Goal: Task Accomplishment & Management: Complete application form

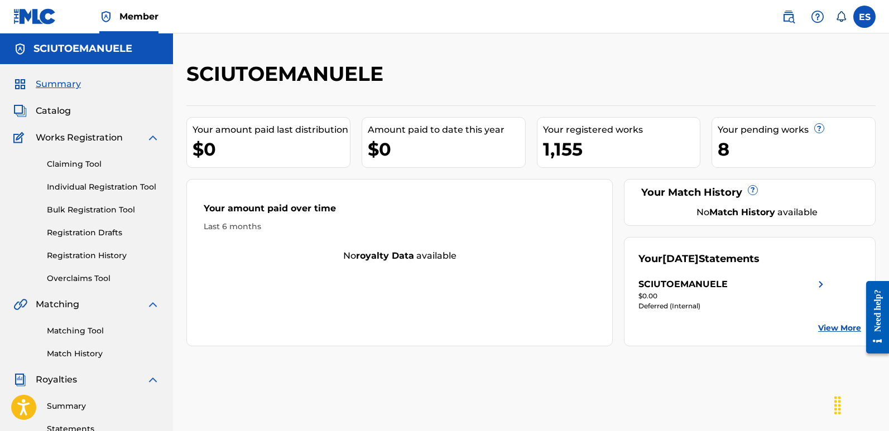
click at [95, 184] on link "Individual Registration Tool" at bounding box center [103, 187] width 113 height 12
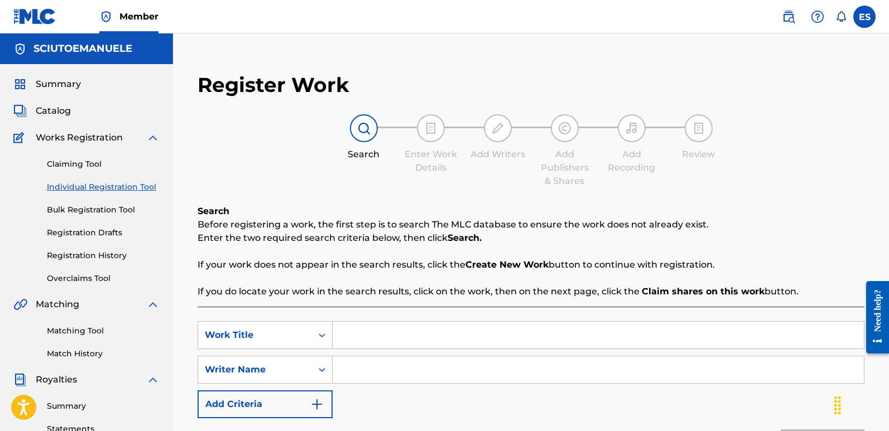
click at [382, 331] on input "Search Form" at bounding box center [597, 335] width 531 height 27
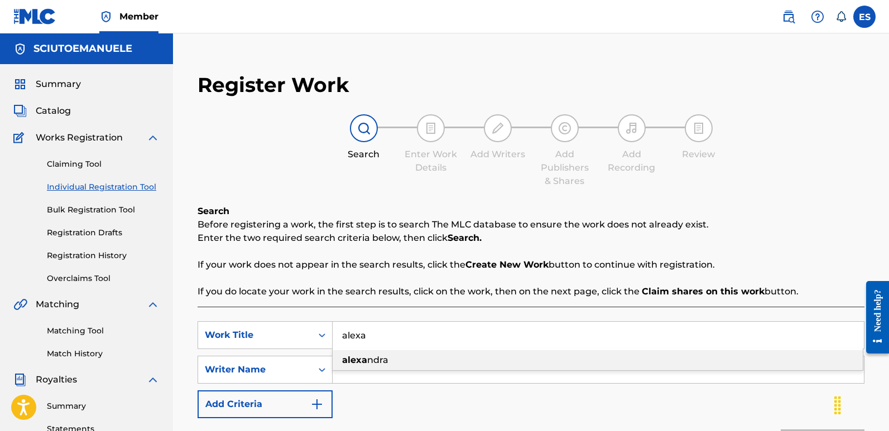
click at [380, 354] on div "[PERSON_NAME]" at bounding box center [597, 360] width 530 height 20
type input "[PERSON_NAME]"
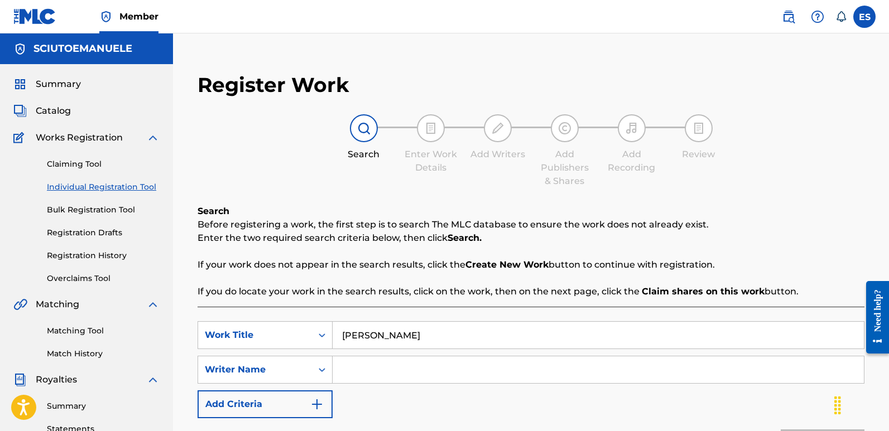
click at [417, 369] on input "Search Form" at bounding box center [597, 369] width 531 height 27
type input "[PERSON_NAME]"
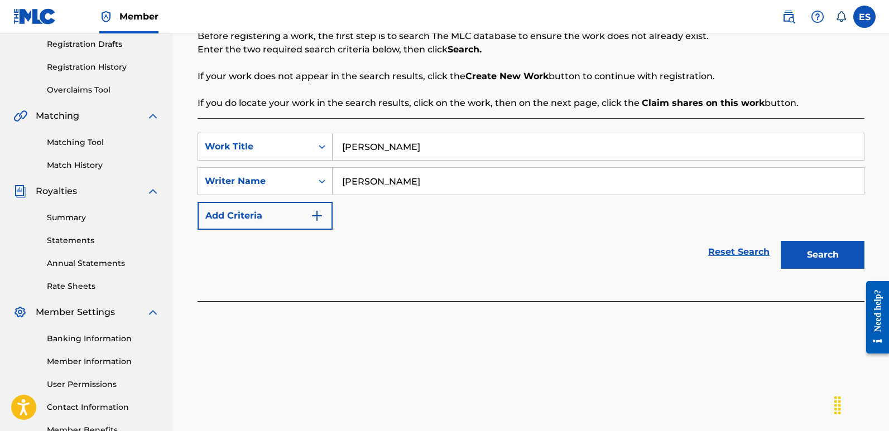
click at [823, 251] on button "Search" at bounding box center [822, 255] width 84 height 28
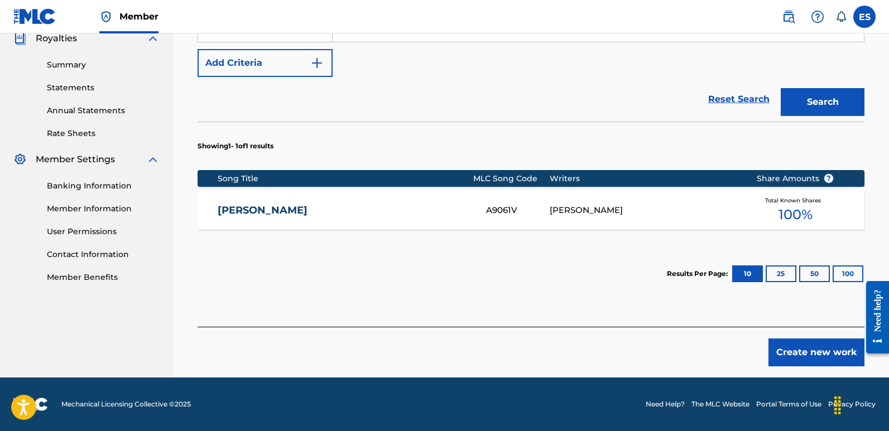
click at [804, 350] on button "Create new work" at bounding box center [816, 353] width 96 height 28
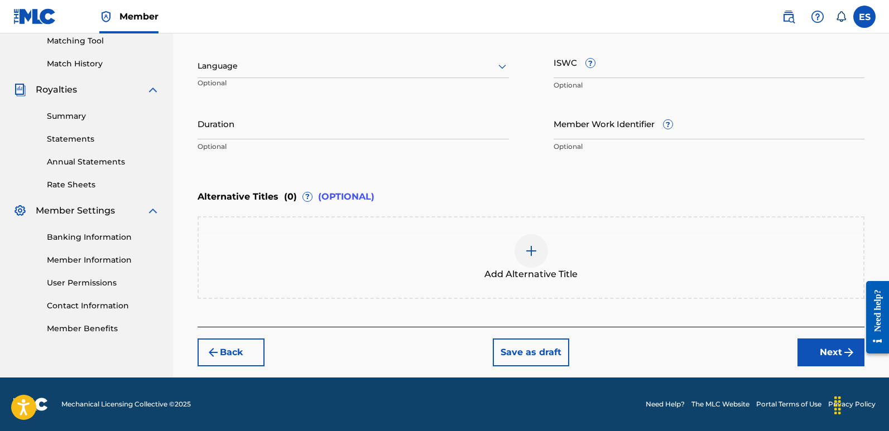
scroll to position [290, 0]
click at [272, 66] on div at bounding box center [352, 66] width 311 height 14
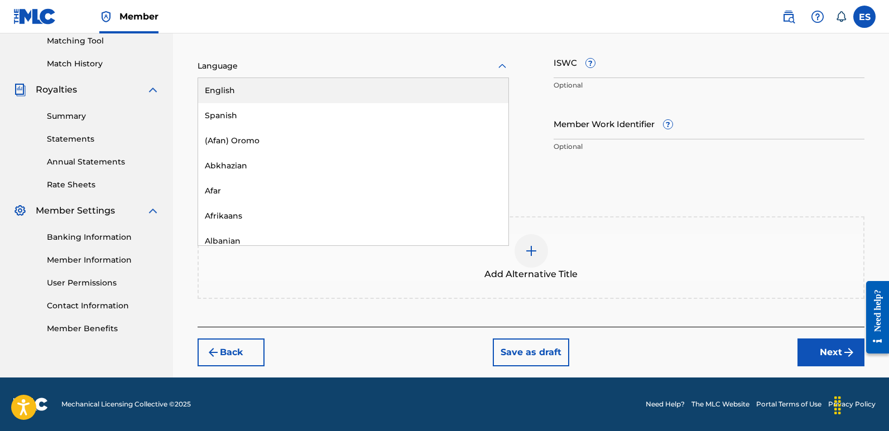
click at [241, 90] on div "English" at bounding box center [353, 90] width 310 height 25
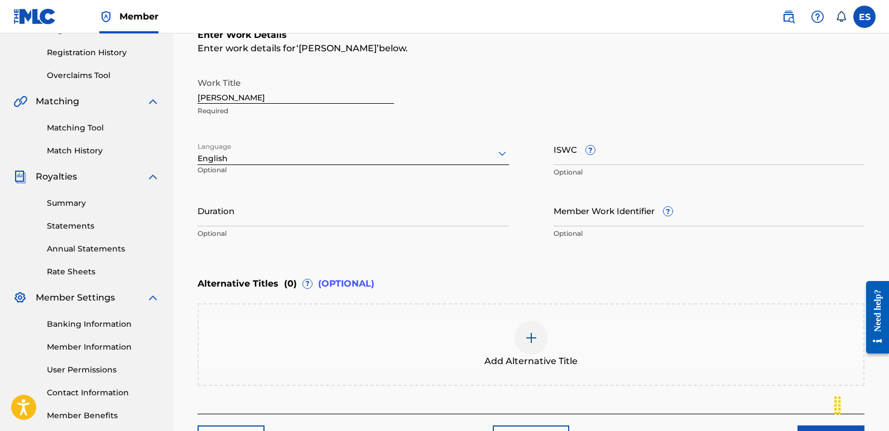
scroll to position [204, 0]
click at [273, 95] on input "[PERSON_NAME]" at bounding box center [295, 87] width 196 height 32
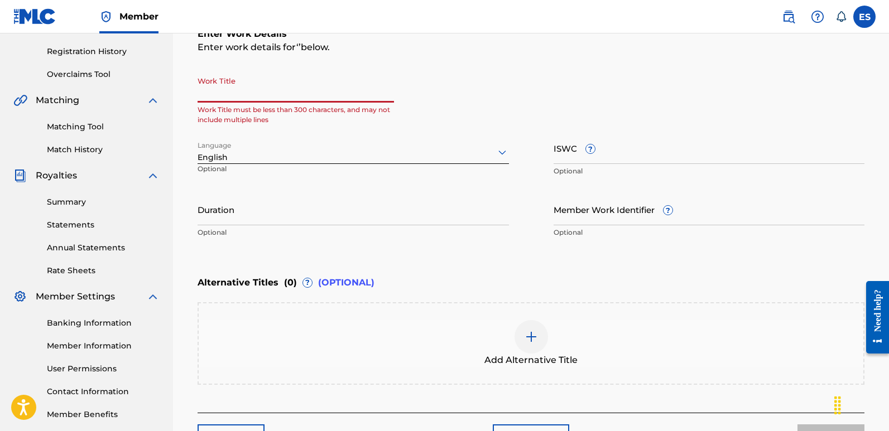
paste input "Dream Of The Night"
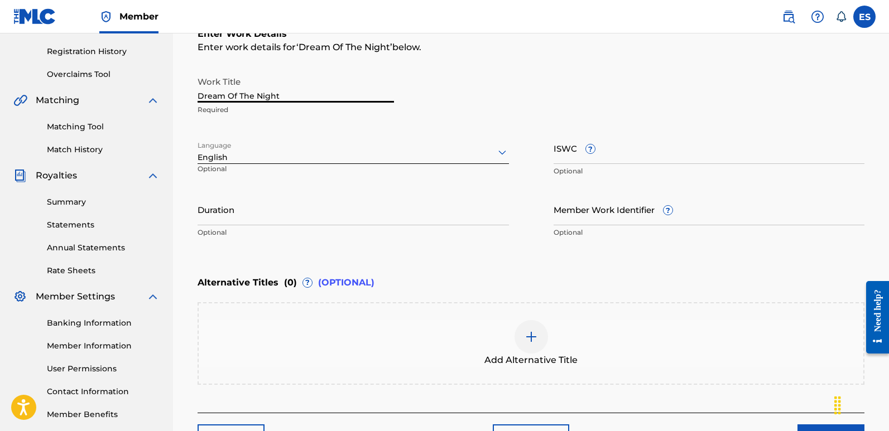
scroll to position [290, 0]
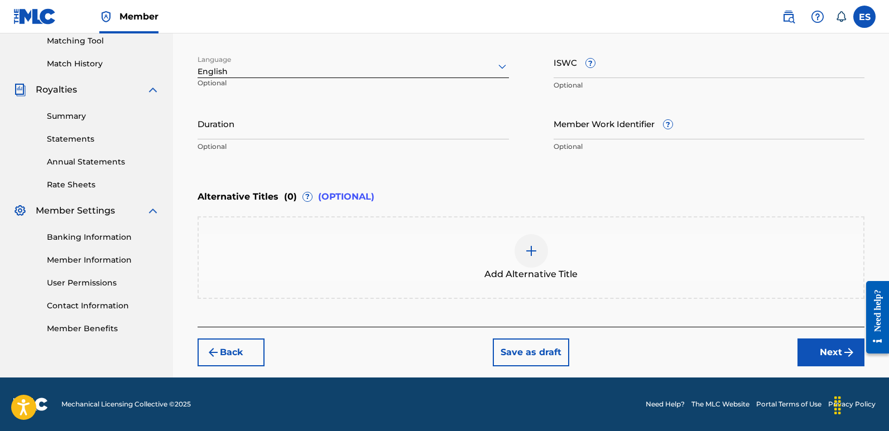
type input "Dream Of The Night"
click at [827, 346] on button "Next" at bounding box center [830, 353] width 67 height 28
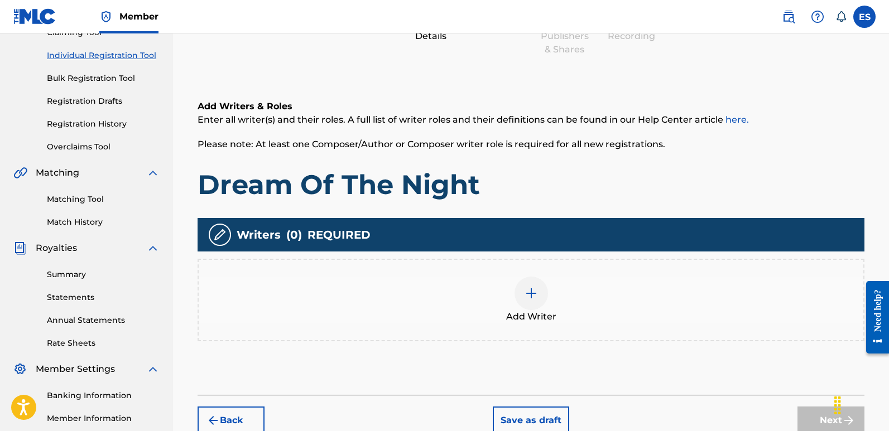
scroll to position [50, 0]
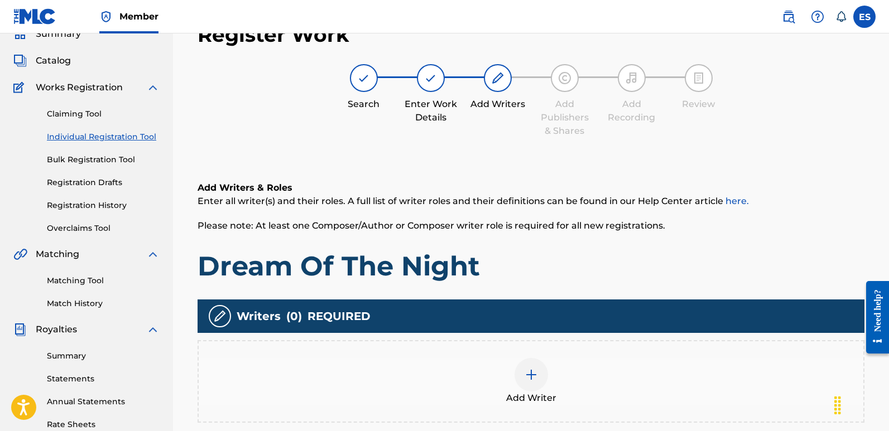
click at [524, 382] on div at bounding box center [530, 374] width 33 height 33
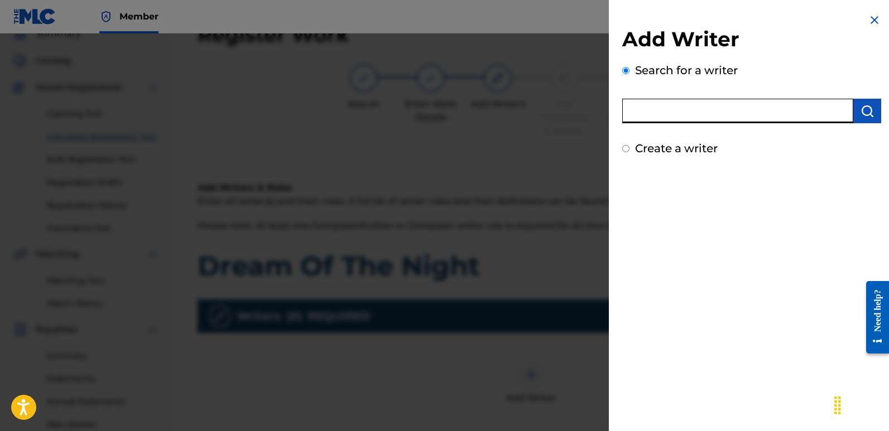
click at [685, 119] on input "text" at bounding box center [737, 111] width 231 height 25
type input "emanuelesciuto"
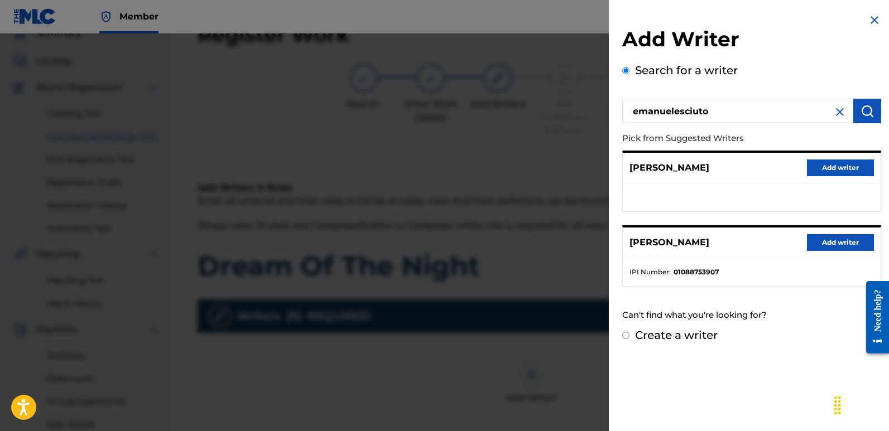
click at [837, 245] on button "Add writer" at bounding box center [840, 242] width 67 height 17
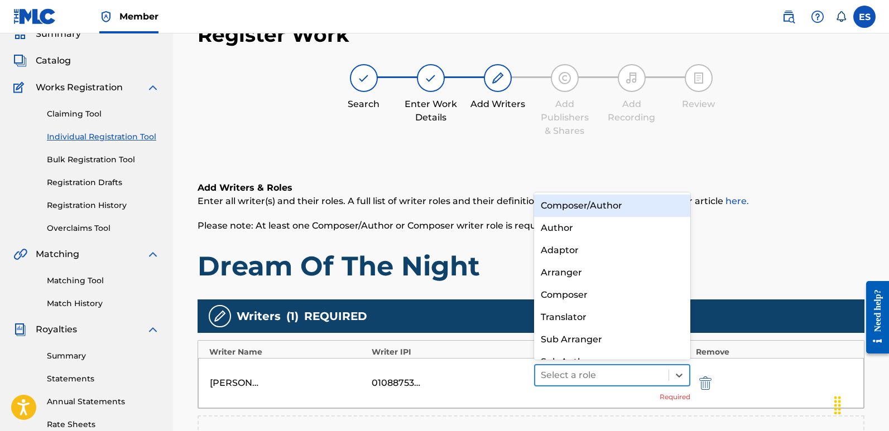
click at [602, 384] on div "Select a role" at bounding box center [601, 375] width 133 height 20
click at [585, 212] on div "Composer/Author" at bounding box center [612, 206] width 156 height 22
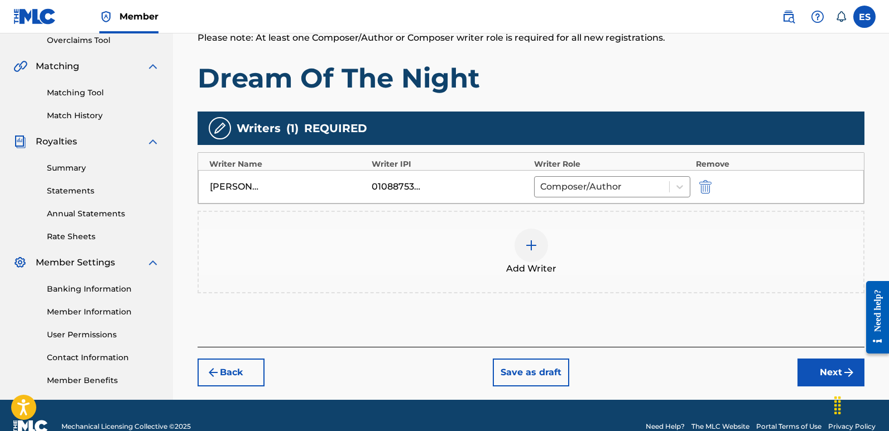
click at [828, 369] on button "Next" at bounding box center [830, 373] width 67 height 28
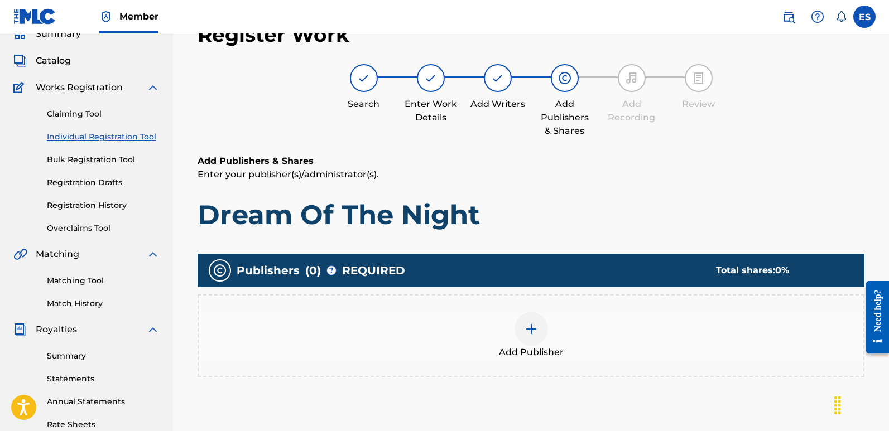
click at [519, 339] on div at bounding box center [530, 328] width 33 height 33
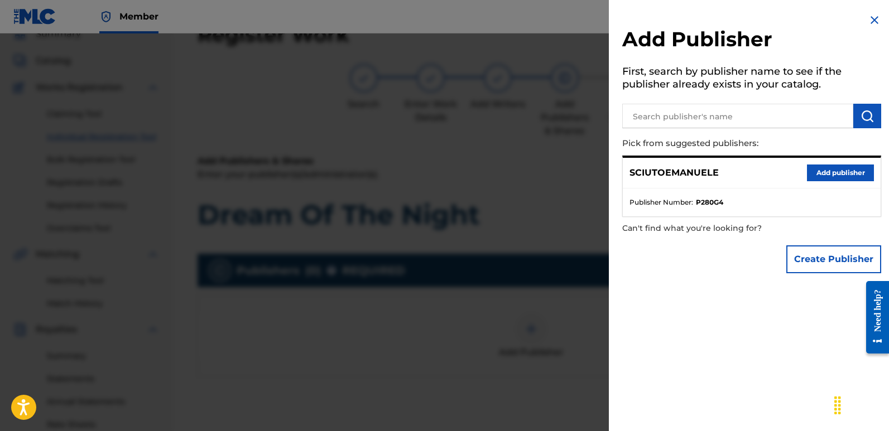
click at [838, 176] on button "Add publisher" at bounding box center [840, 173] width 67 height 17
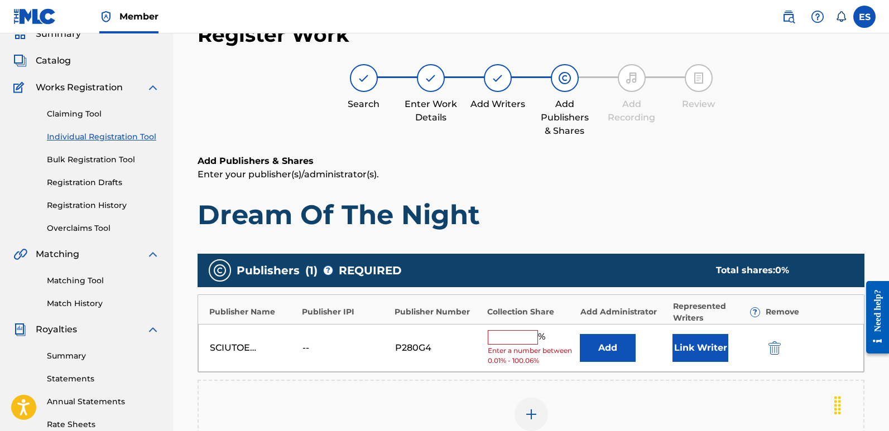
click at [673, 354] on button "Link Writer" at bounding box center [700, 348] width 56 height 28
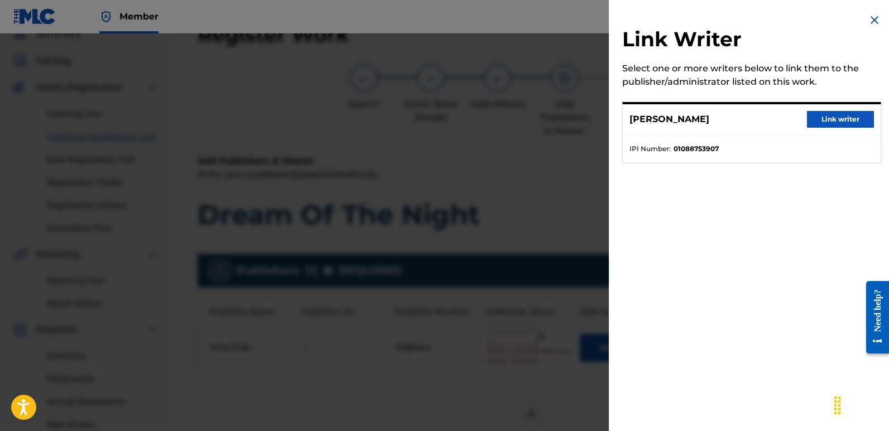
click at [837, 116] on button "Link writer" at bounding box center [840, 119] width 67 height 17
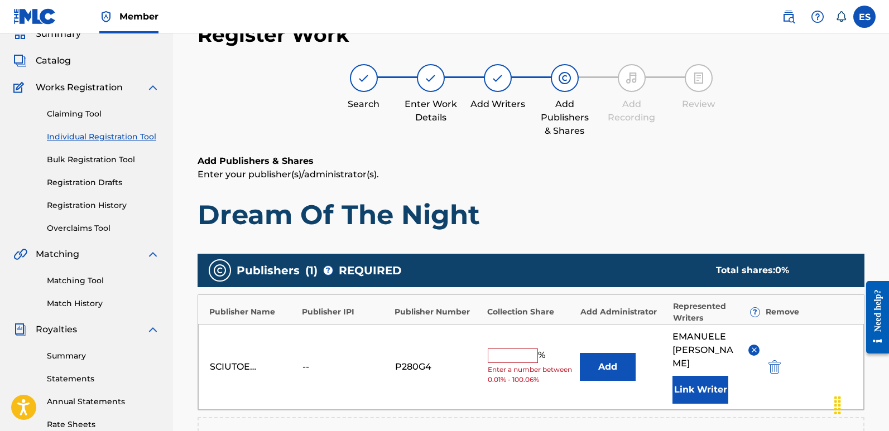
click at [507, 349] on input "text" at bounding box center [512, 356] width 50 height 15
type input "100"
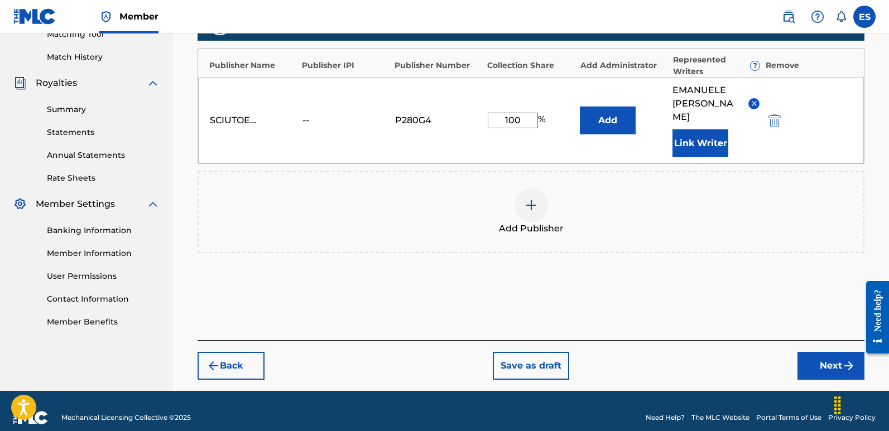
click at [826, 352] on button "Next" at bounding box center [830, 366] width 67 height 28
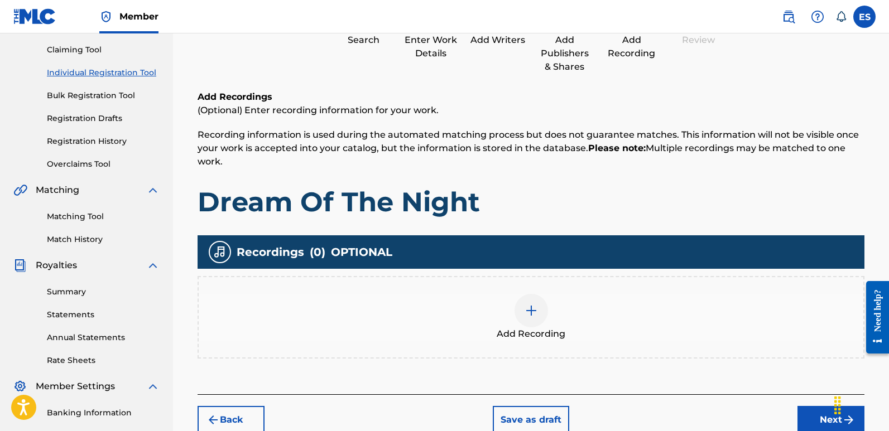
scroll to position [50, 0]
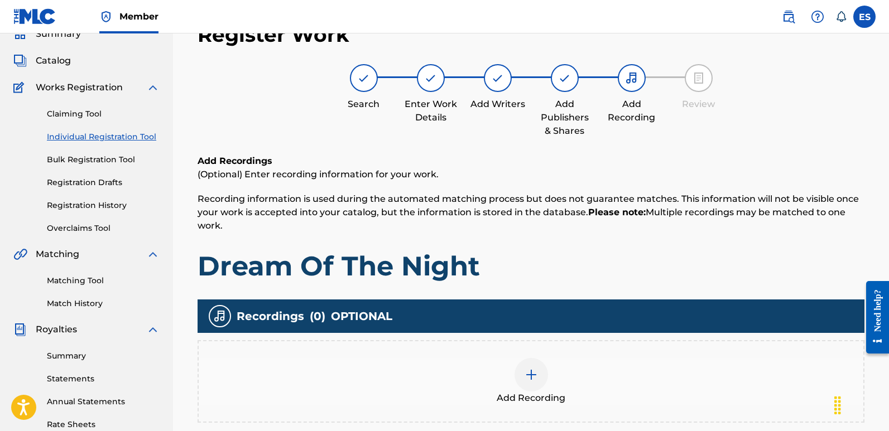
click at [523, 374] on div at bounding box center [530, 374] width 33 height 33
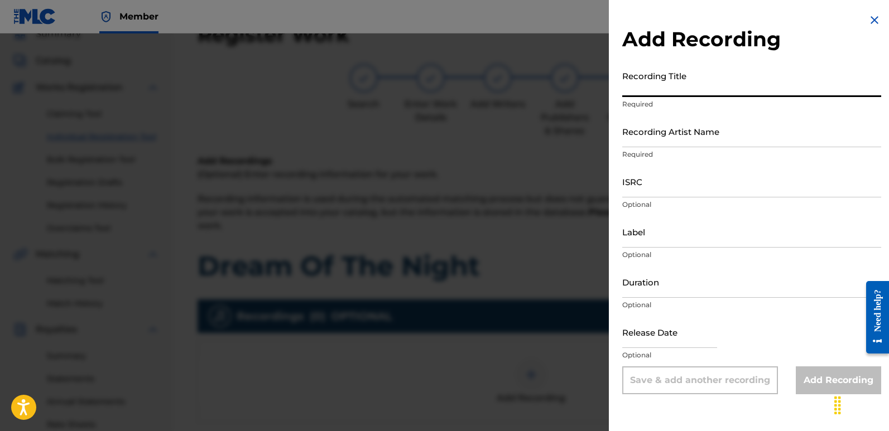
paste input "Dream Of The Night"
type input "Dream Of The Night"
click at [713, 132] on input "Recording Artist Name" at bounding box center [751, 131] width 259 height 32
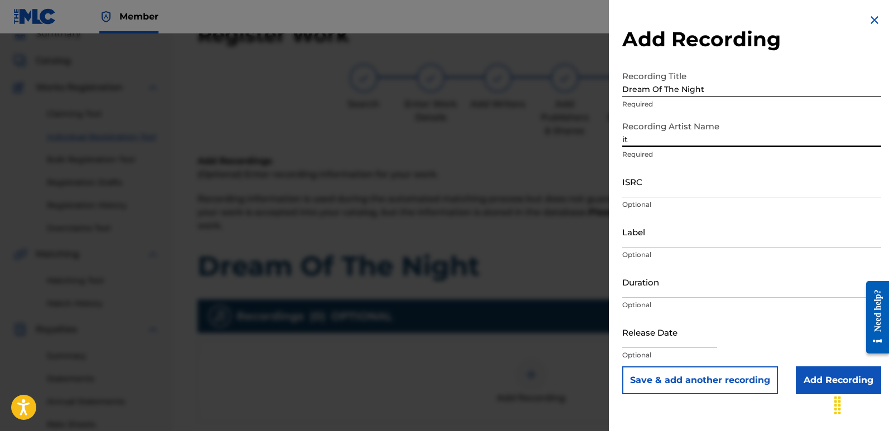
type input "Italodanza"
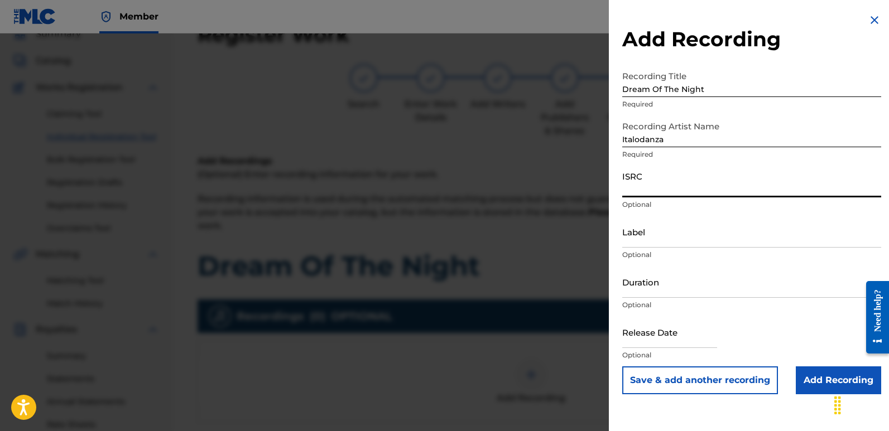
paste input "QZWFW2508015"
type input "QZWFW2508015"
click at [677, 222] on input "Label" at bounding box center [751, 232] width 259 height 32
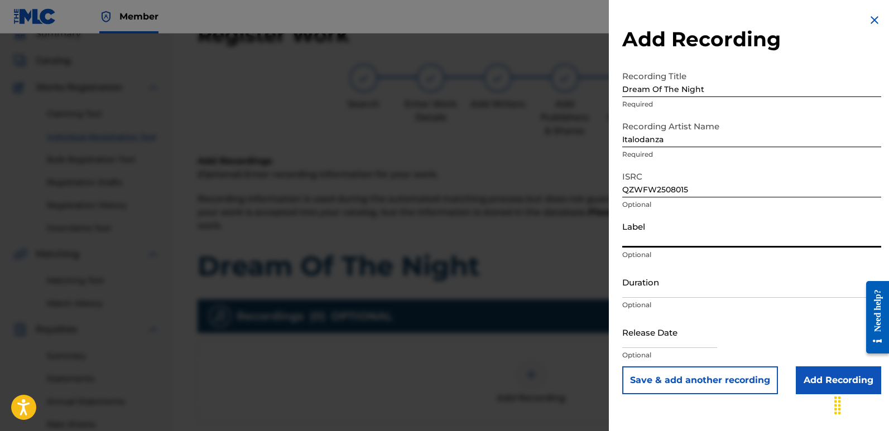
type input "Italodance2000"
click at [649, 325] on input "text" at bounding box center [669, 332] width 95 height 32
select select "7"
select select "2025"
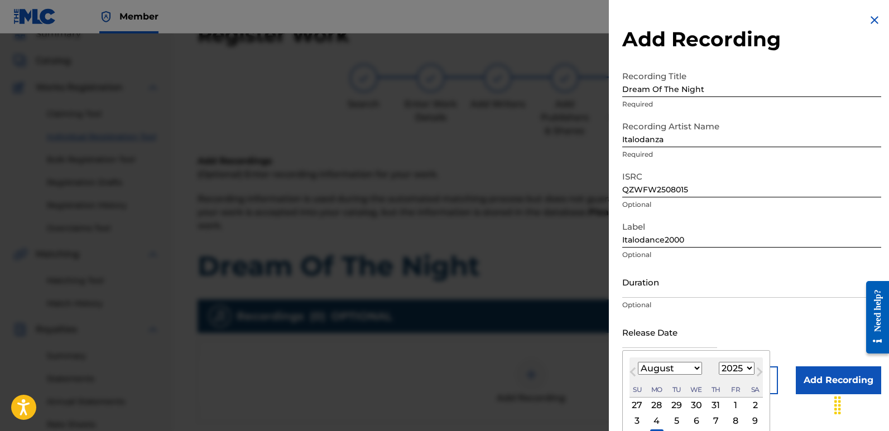
click at [655, 429] on div "11" at bounding box center [656, 435] width 13 height 13
type input "[DATE]"
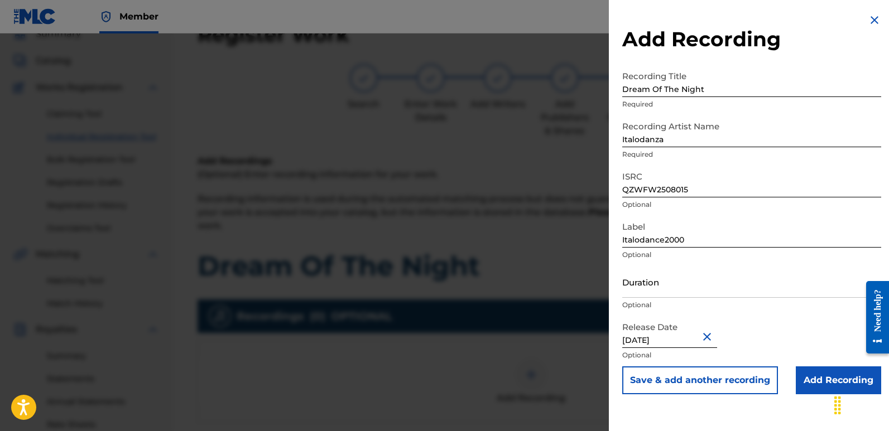
click at [819, 377] on input "Add Recording" at bounding box center [837, 380] width 85 height 28
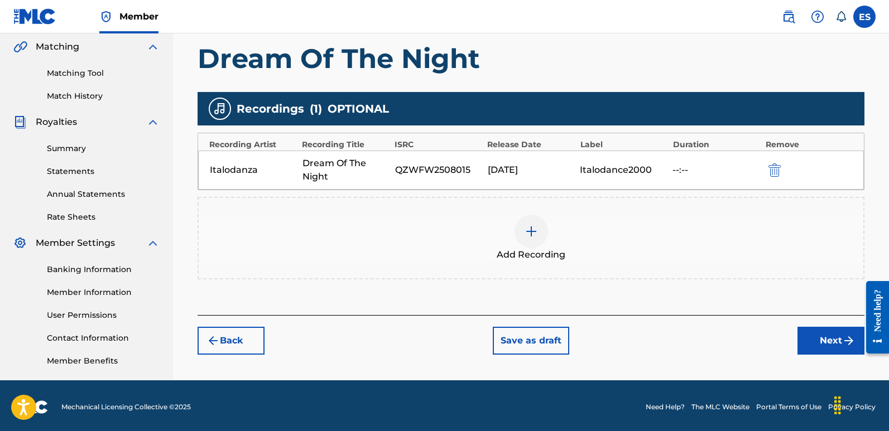
click at [819, 332] on button "Next" at bounding box center [830, 341] width 67 height 28
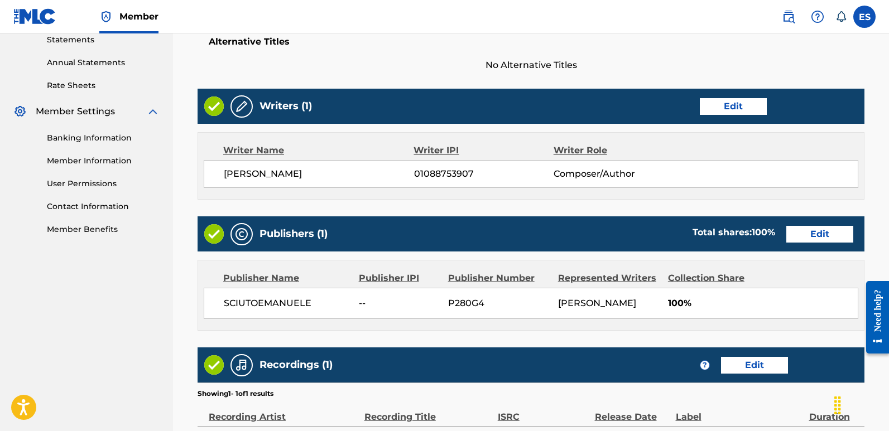
scroll to position [534, 0]
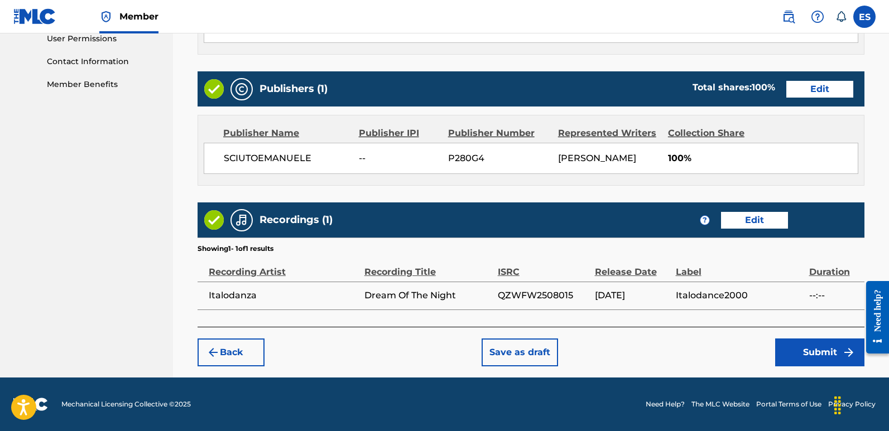
click at [808, 363] on button "Submit" at bounding box center [819, 353] width 89 height 28
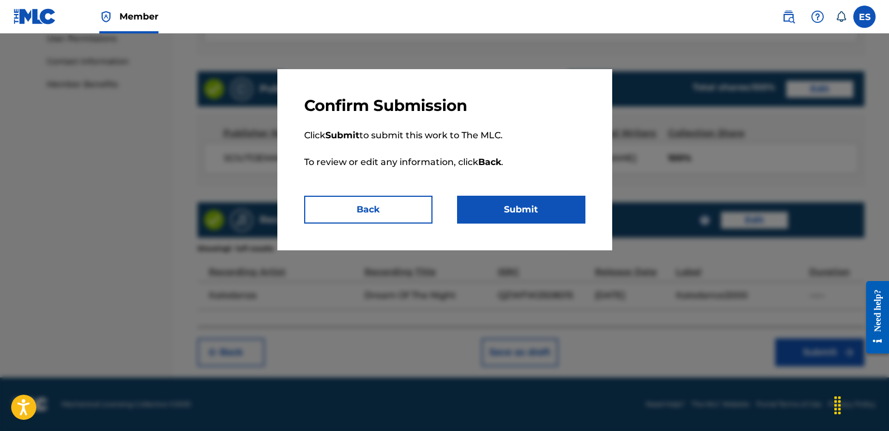
click at [532, 206] on button "Submit" at bounding box center [521, 210] width 128 height 28
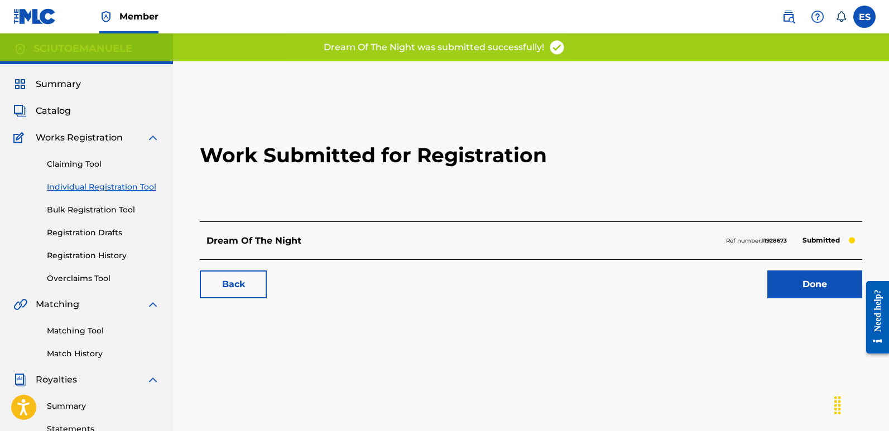
click at [814, 273] on link "Done" at bounding box center [814, 285] width 95 height 28
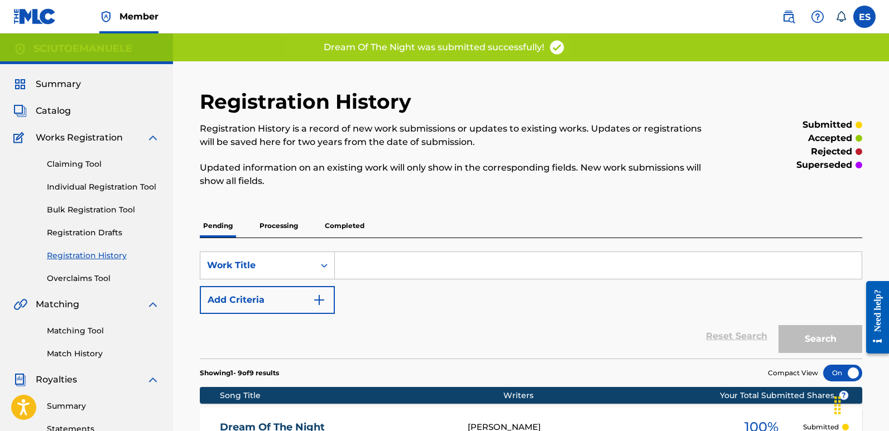
click at [89, 185] on link "Individual Registration Tool" at bounding box center [103, 187] width 113 height 12
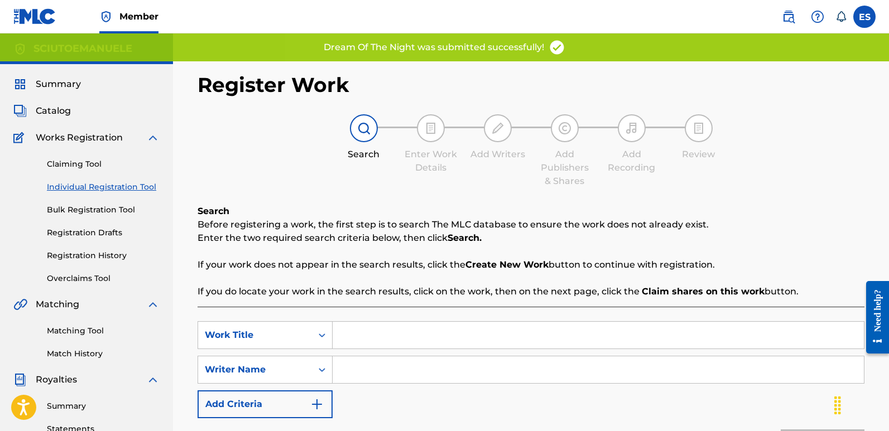
click at [404, 336] on input "Search Form" at bounding box center [597, 335] width 531 height 27
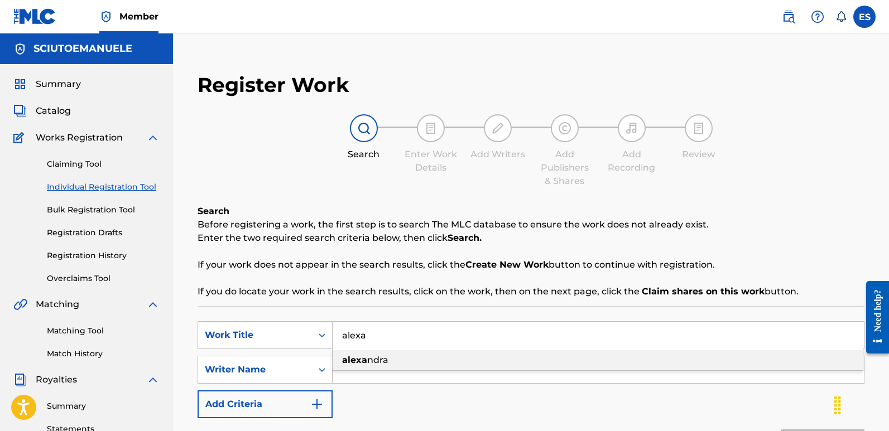
click at [379, 355] on span "ndra" at bounding box center [377, 360] width 21 height 11
type input "[PERSON_NAME]"
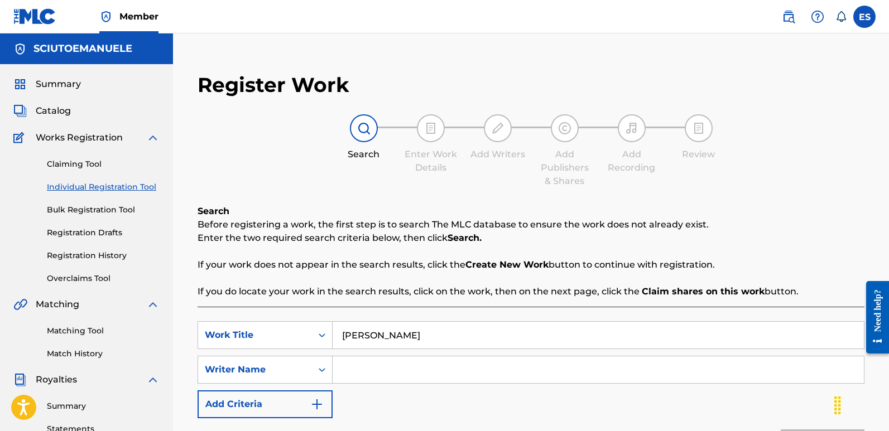
click at [426, 370] on input "Search Form" at bounding box center [597, 369] width 531 height 27
type input "[PERSON_NAME]"
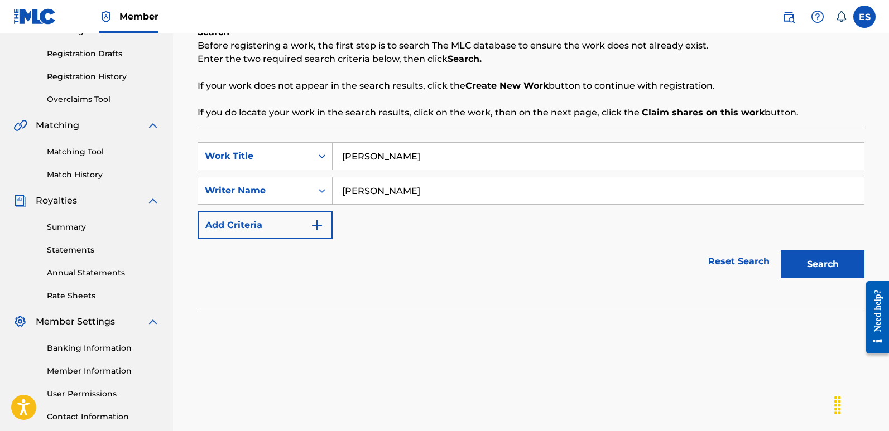
click at [820, 273] on button "Search" at bounding box center [822, 264] width 84 height 28
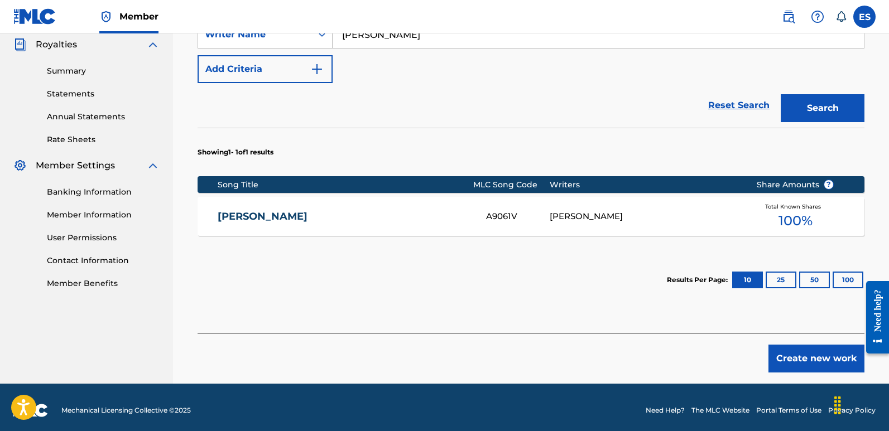
click at [807, 356] on button "Create new work" at bounding box center [816, 359] width 96 height 28
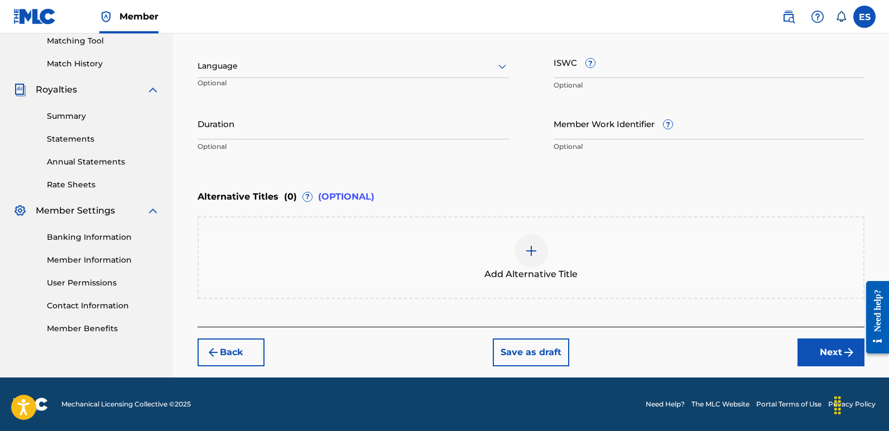
scroll to position [290, 0]
click at [264, 67] on div at bounding box center [352, 66] width 311 height 14
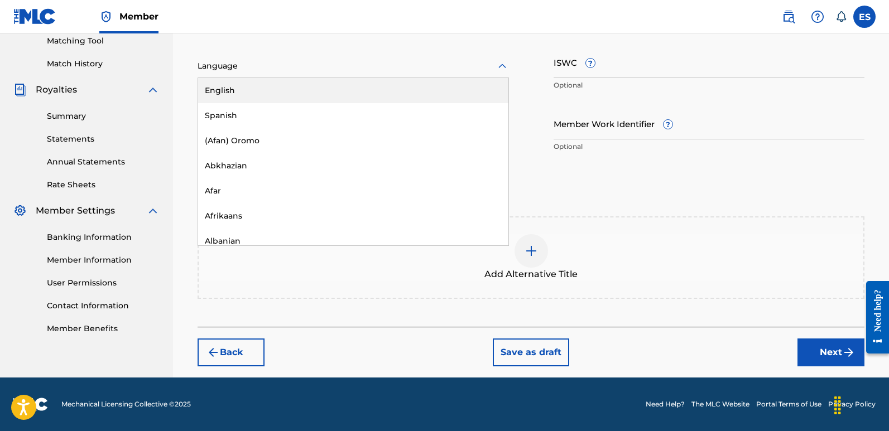
click at [205, 100] on div "English" at bounding box center [353, 90] width 310 height 25
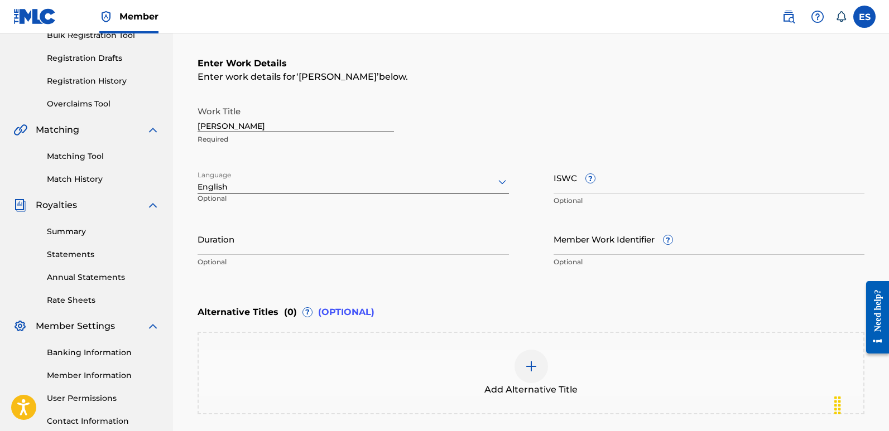
scroll to position [139, 0]
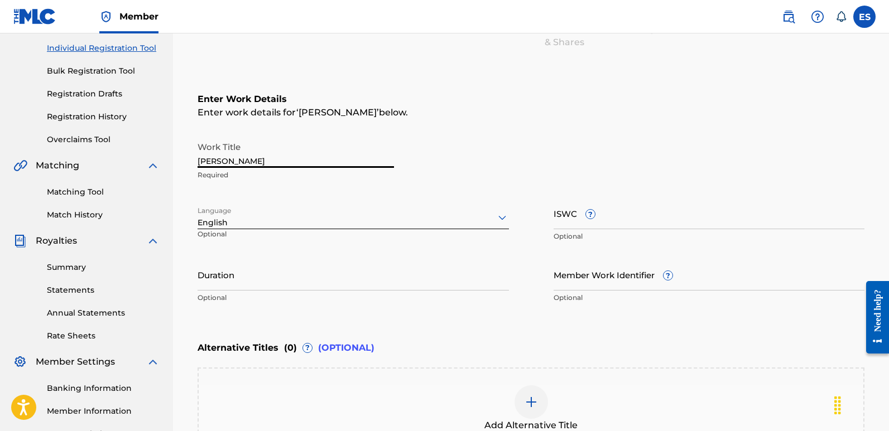
click at [234, 166] on input "[PERSON_NAME]" at bounding box center [295, 152] width 196 height 32
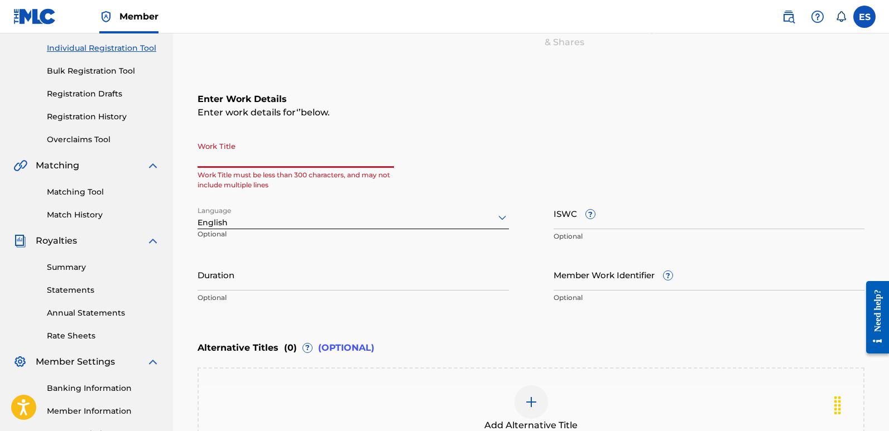
paste input "Energy Of Love"
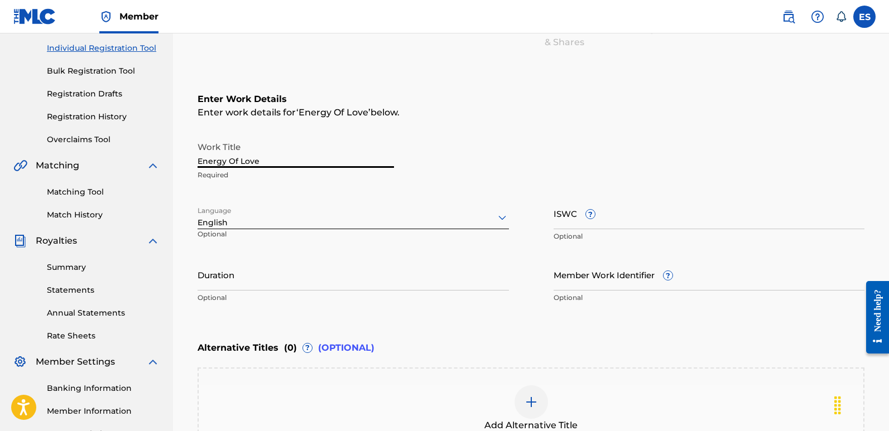
scroll to position [290, 0]
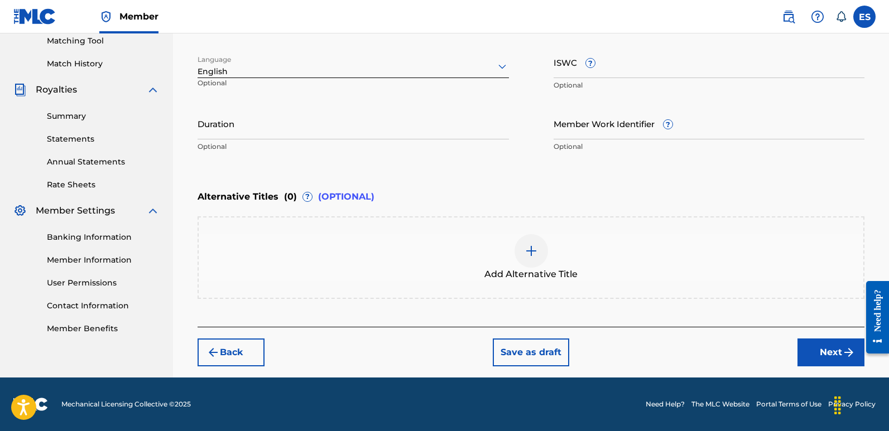
type input "Energy Of Love"
click at [838, 349] on button "Next" at bounding box center [830, 353] width 67 height 28
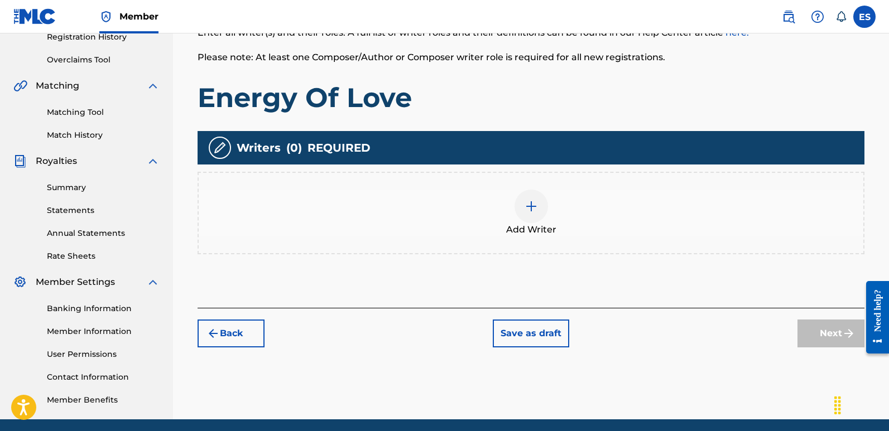
scroll to position [50, 0]
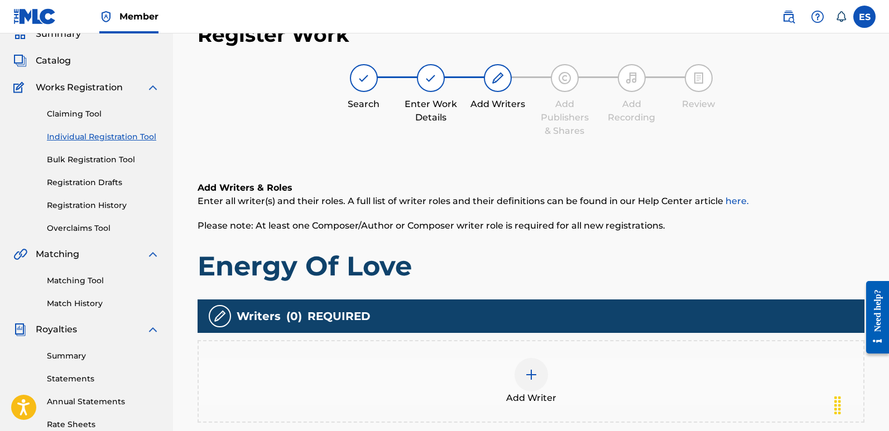
click at [536, 383] on div at bounding box center [530, 374] width 33 height 33
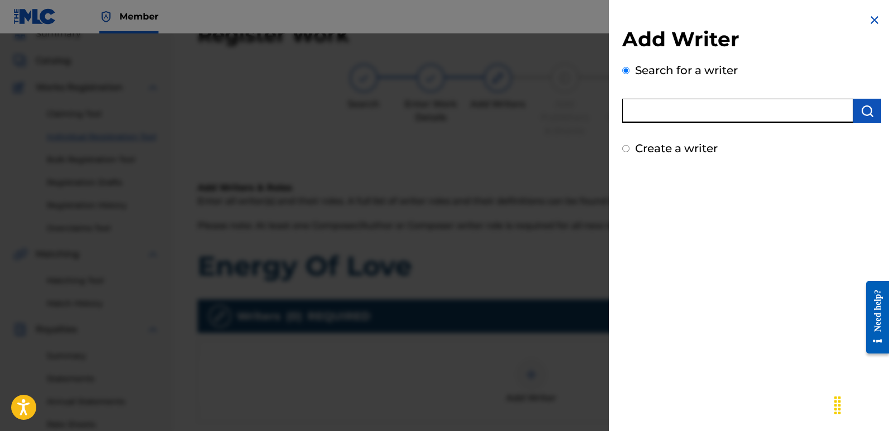
click at [669, 110] on input "text" at bounding box center [737, 111] width 231 height 25
type input "emanuelesciuto"
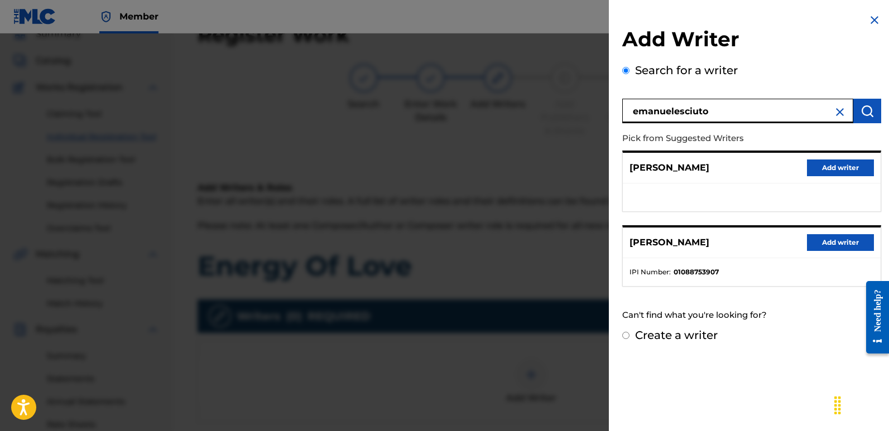
click at [832, 242] on button "Add writer" at bounding box center [840, 242] width 67 height 17
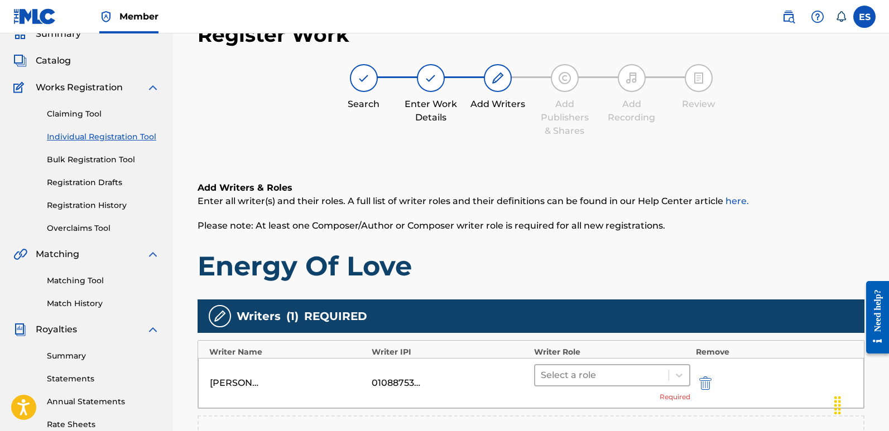
click at [571, 385] on div "Select a role" at bounding box center [612, 375] width 156 height 22
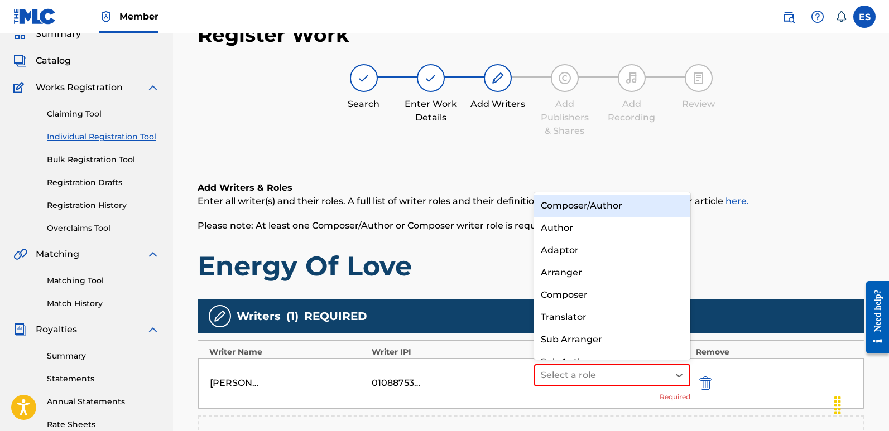
scroll to position [16, 0]
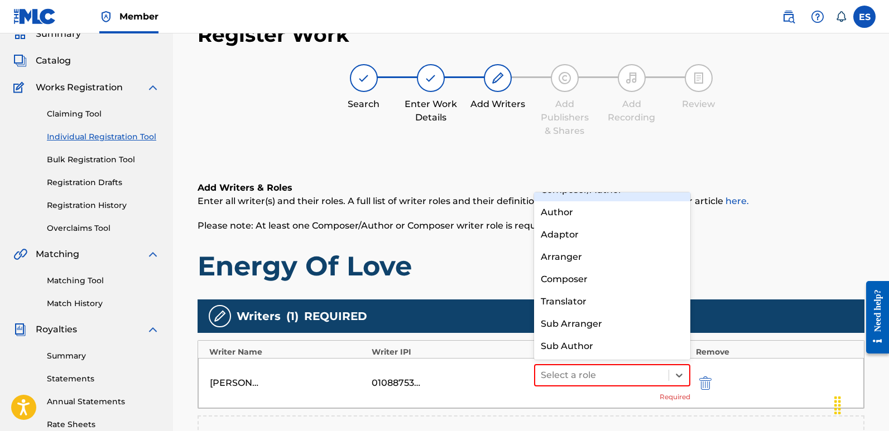
click at [607, 195] on div "Composer/Author" at bounding box center [612, 190] width 156 height 22
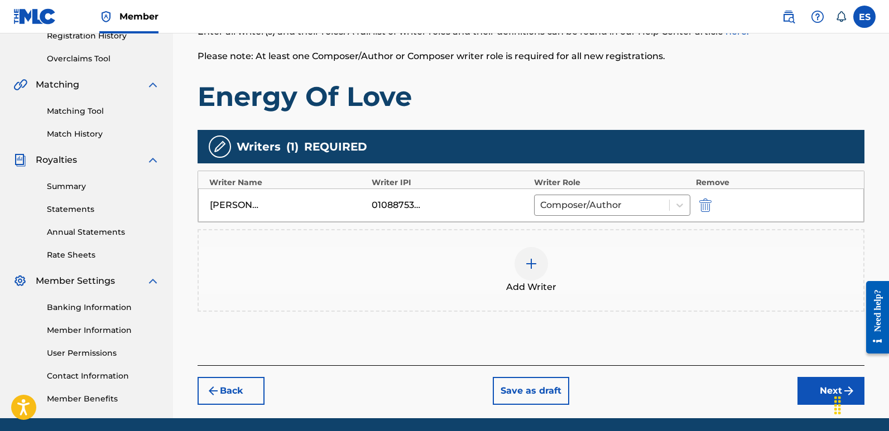
click at [821, 391] on button "Next" at bounding box center [830, 391] width 67 height 28
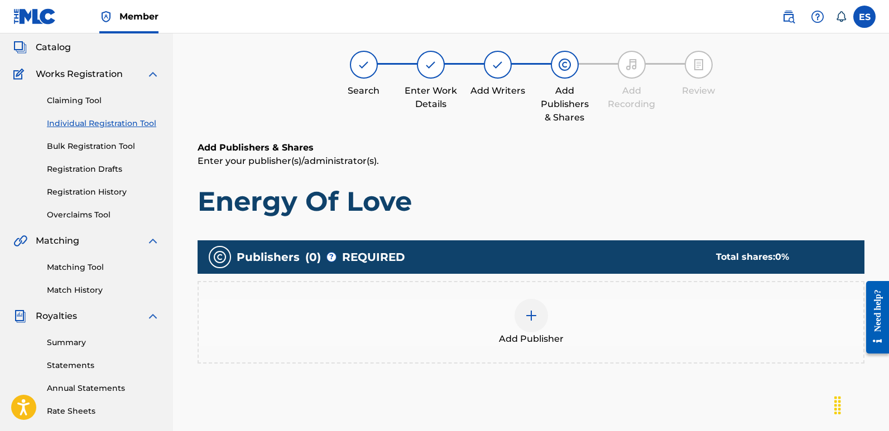
scroll to position [50, 0]
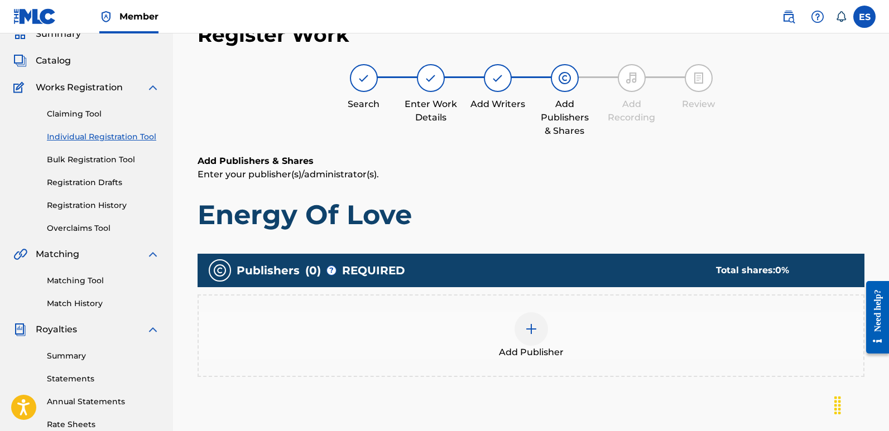
click at [552, 335] on div "Add Publisher" at bounding box center [531, 335] width 664 height 47
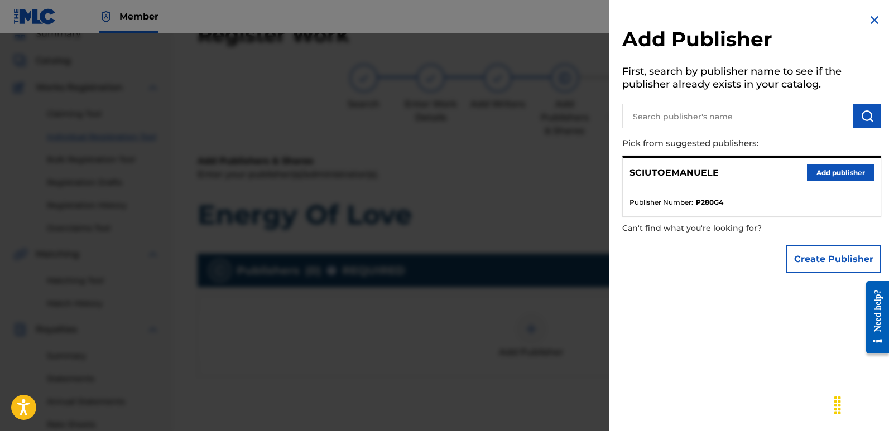
click at [835, 171] on button "Add publisher" at bounding box center [840, 173] width 67 height 17
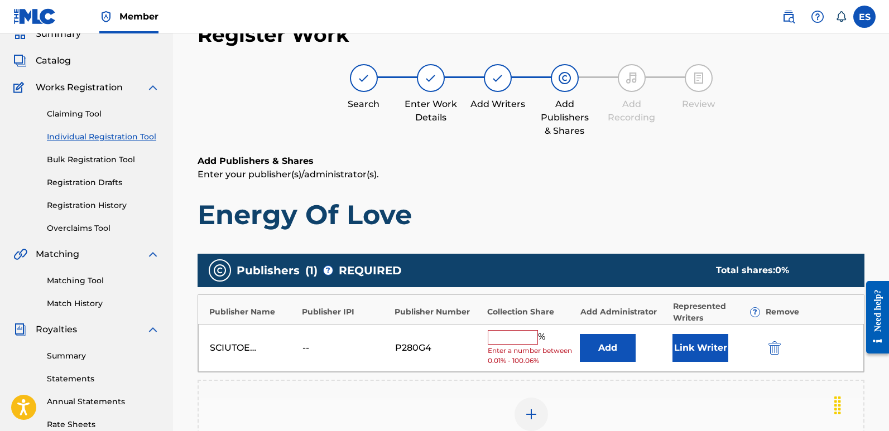
click at [692, 341] on button "Link Writer" at bounding box center [700, 348] width 56 height 28
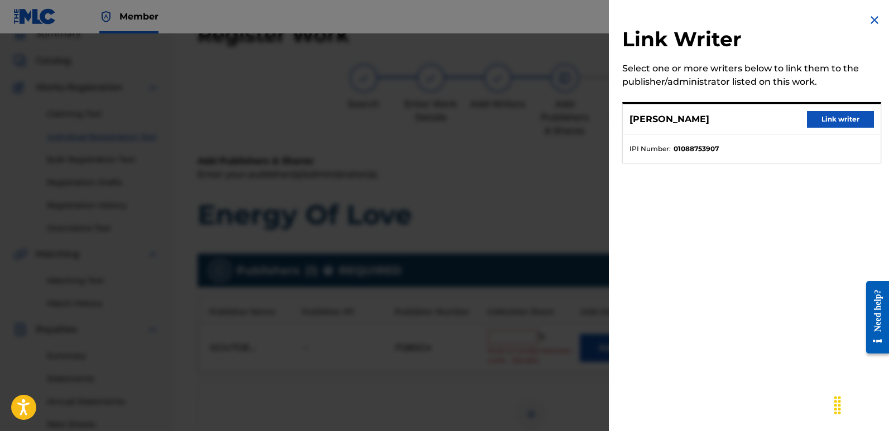
click at [823, 112] on button "Link writer" at bounding box center [840, 119] width 67 height 17
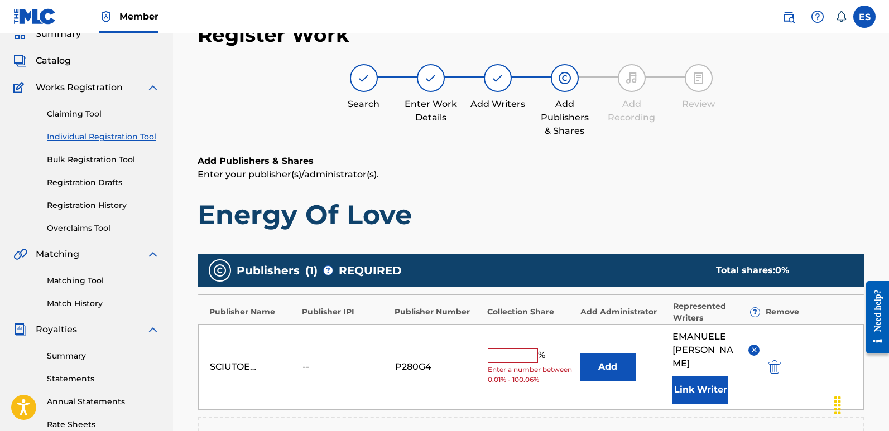
click at [509, 349] on input "text" at bounding box center [512, 356] width 50 height 15
type input "100"
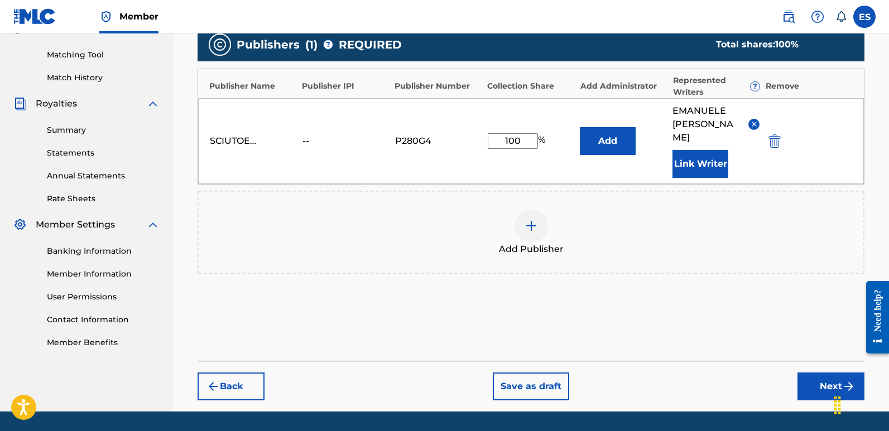
click at [817, 375] on button "Next" at bounding box center [830, 387] width 67 height 28
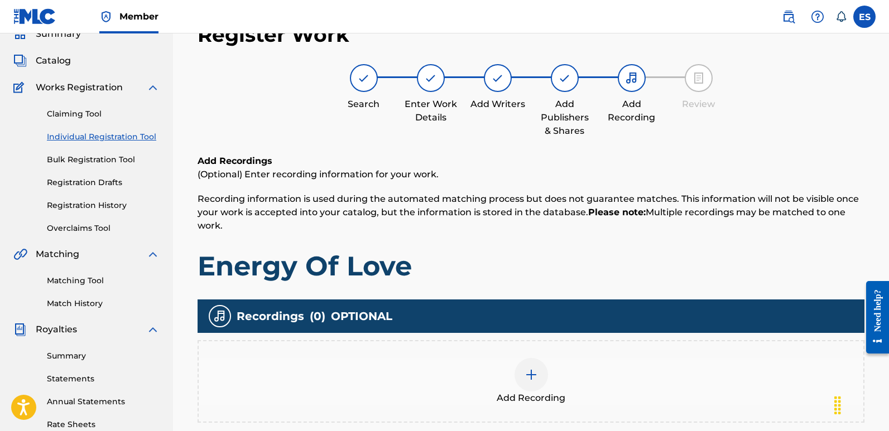
click at [528, 379] on img at bounding box center [530, 374] width 13 height 13
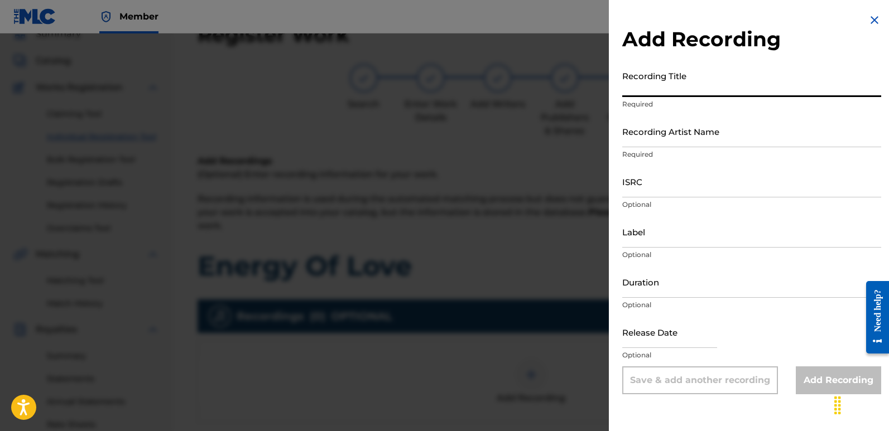
paste input "Energy Of Love"
type input "Energy Of Love"
click at [712, 133] on input "Recording Artist Name" at bounding box center [751, 131] width 259 height 32
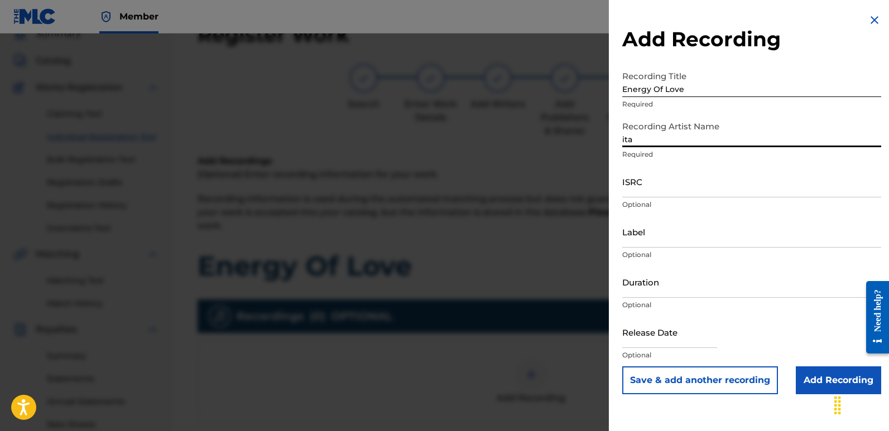
type input "Italodanza"
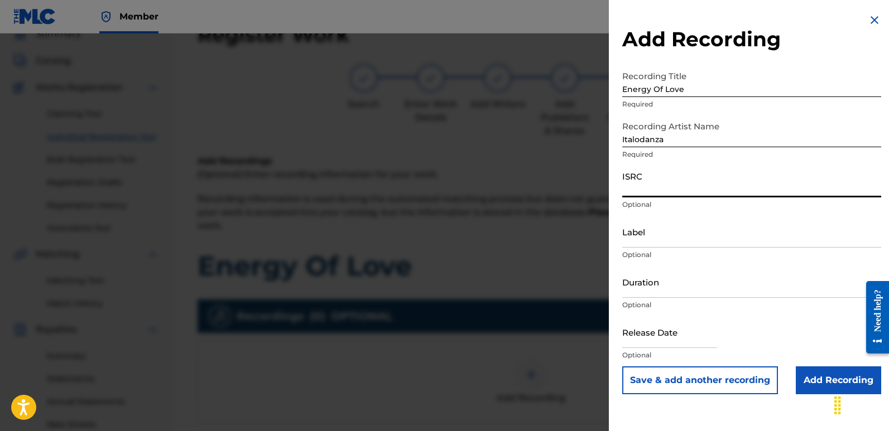
paste input "QZWFW2508016"
type input "QZWFW2508016"
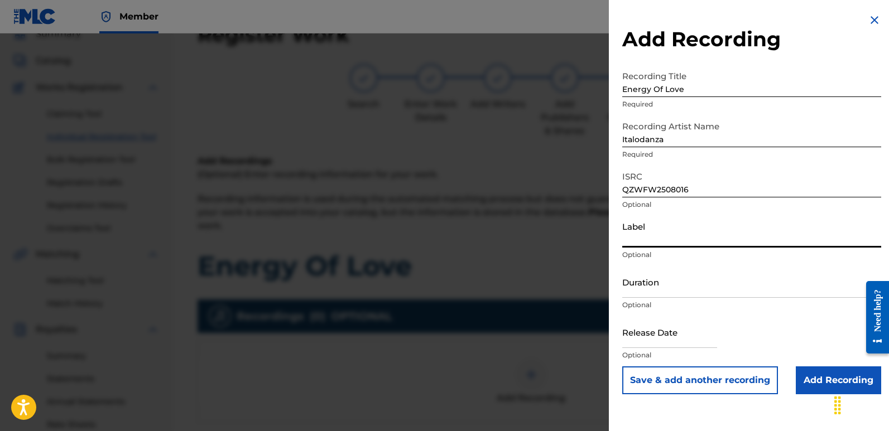
click at [706, 231] on input "Label" at bounding box center [751, 232] width 259 height 32
type input "Italodance2000"
click at [635, 335] on input "text" at bounding box center [669, 332] width 95 height 32
select select "7"
select select "2025"
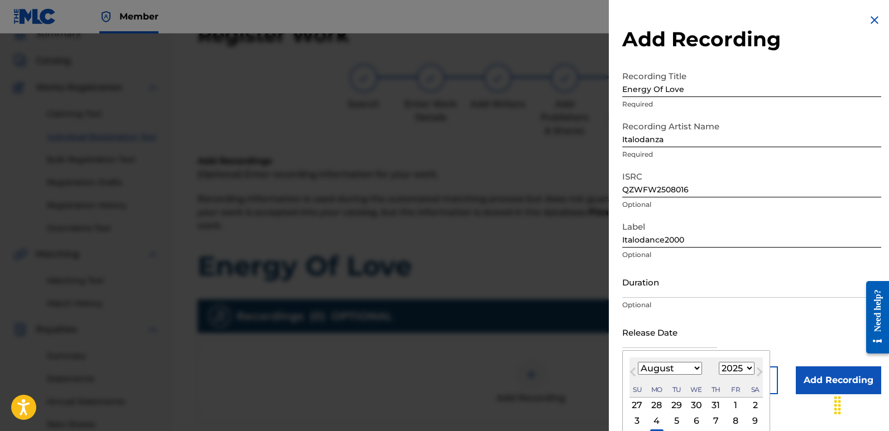
click at [655, 428] on div "10 11 12 13 14 15 16" at bounding box center [695, 435] width 133 height 15
click at [658, 431] on div "11" at bounding box center [656, 435] width 13 height 13
type input "[DATE]"
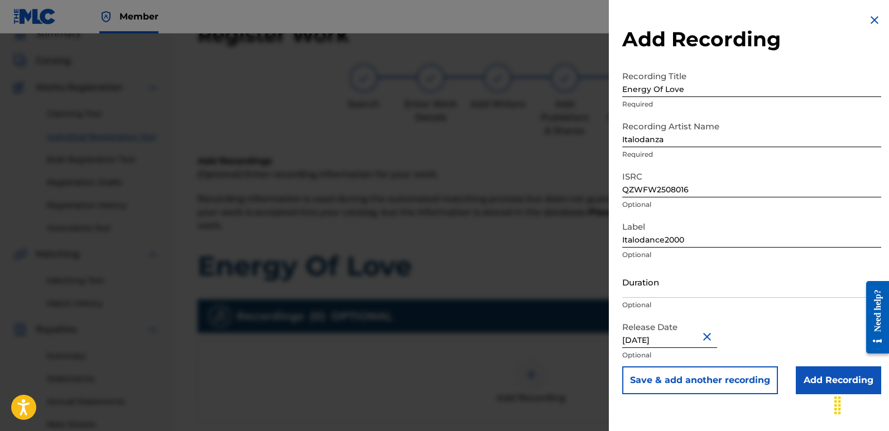
click at [835, 376] on input "Add Recording" at bounding box center [837, 380] width 85 height 28
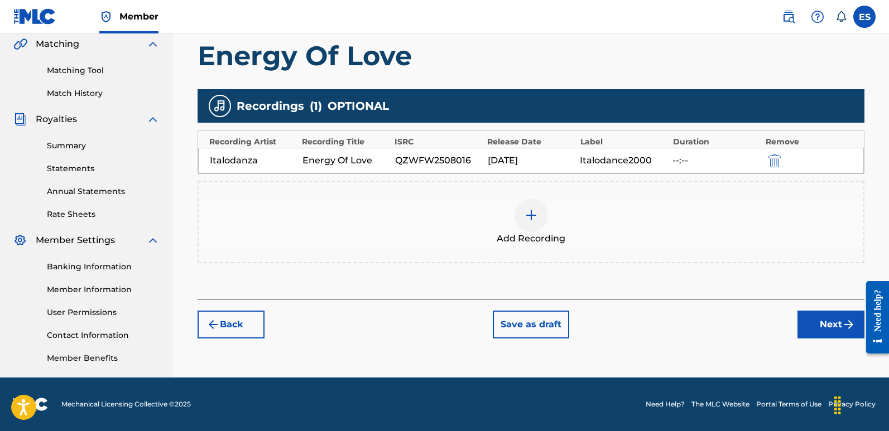
click at [827, 332] on button "Next" at bounding box center [830, 325] width 67 height 28
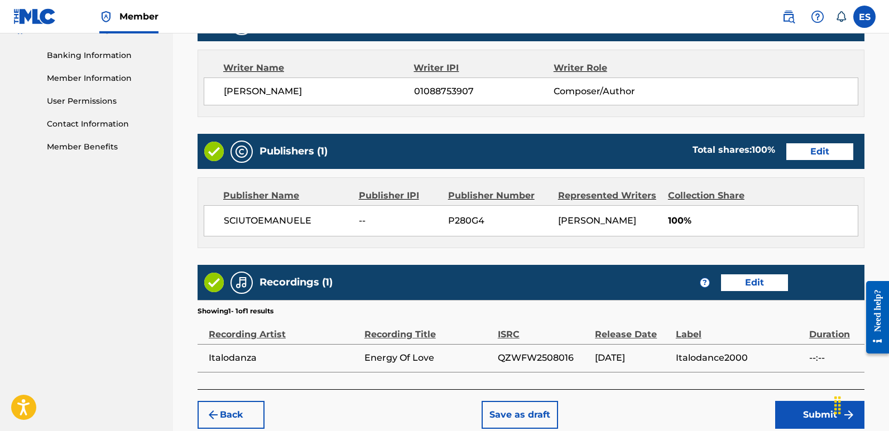
scroll to position [534, 0]
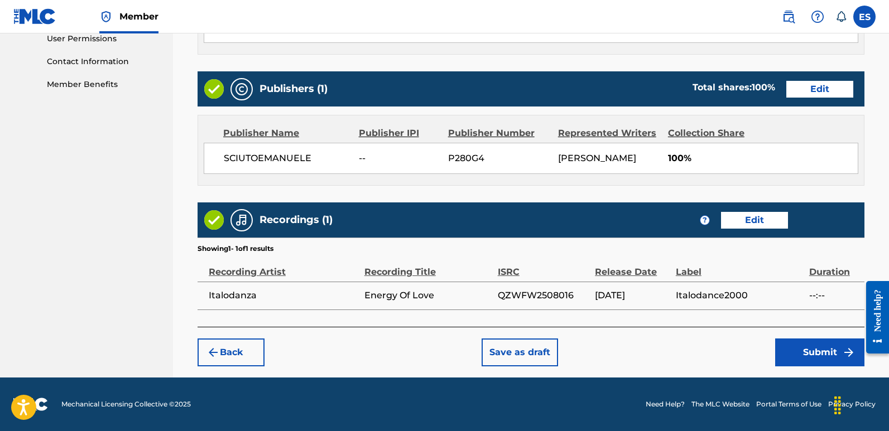
click at [819, 357] on button "Submit" at bounding box center [819, 353] width 89 height 28
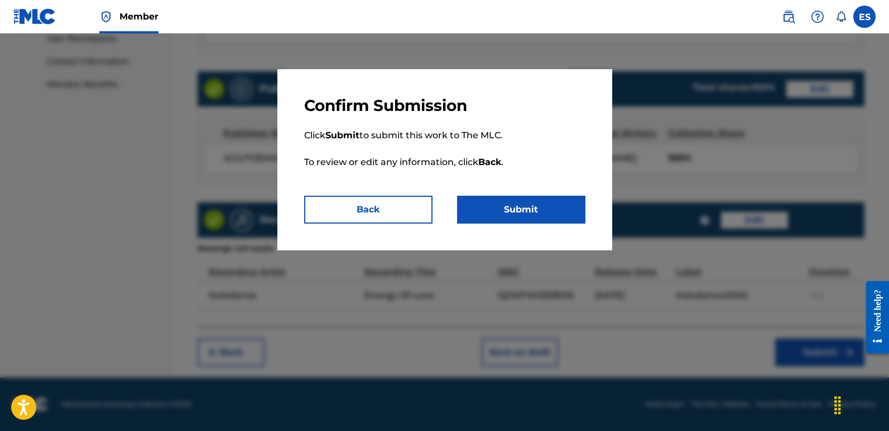
click at [527, 216] on button "Submit" at bounding box center [521, 210] width 128 height 28
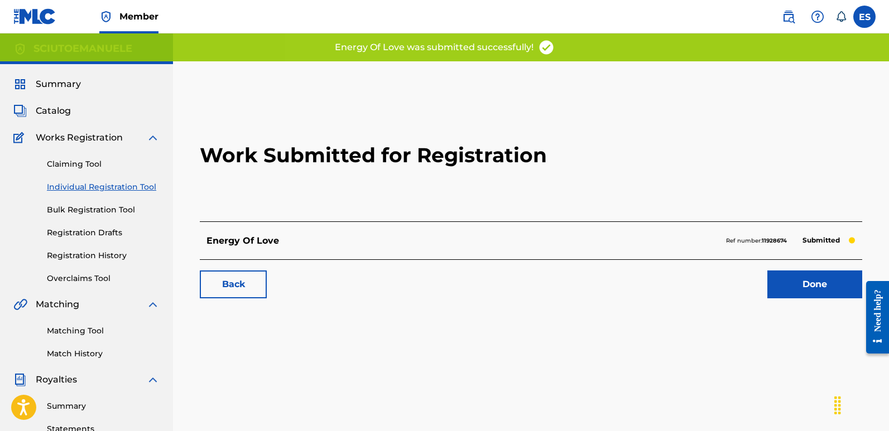
click at [827, 297] on link "Done" at bounding box center [814, 285] width 95 height 28
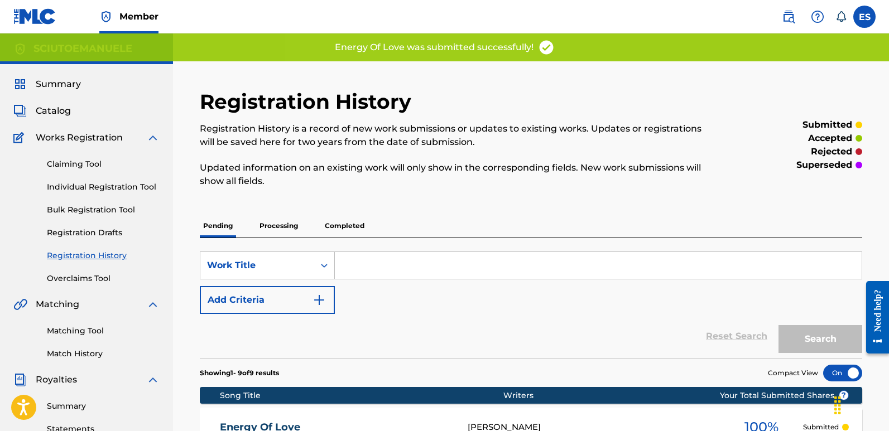
click at [79, 185] on link "Individual Registration Tool" at bounding box center [103, 187] width 113 height 12
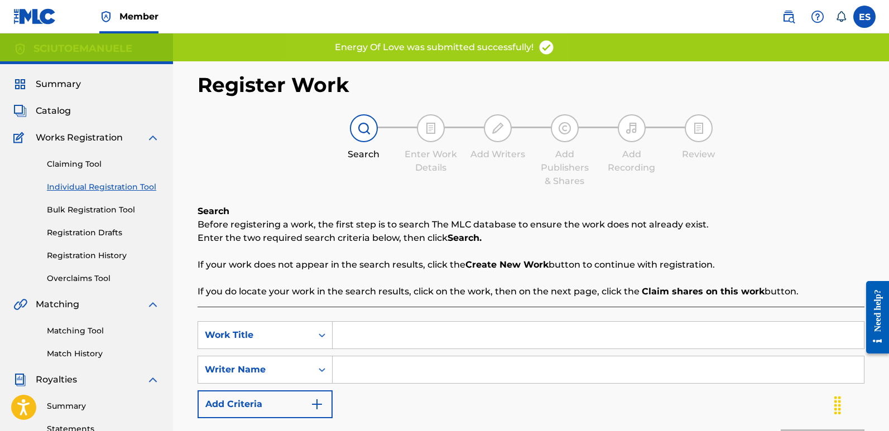
click at [379, 326] on input "Search Form" at bounding box center [597, 335] width 531 height 27
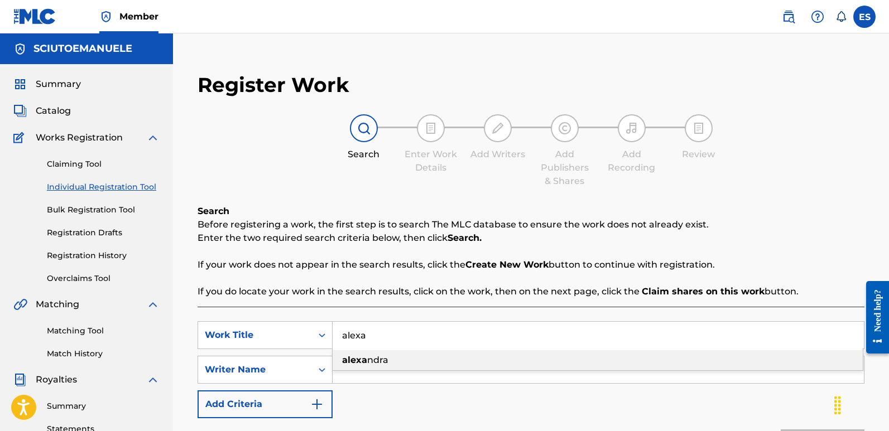
click at [409, 356] on div "[PERSON_NAME]" at bounding box center [597, 360] width 530 height 20
type input "[PERSON_NAME]"
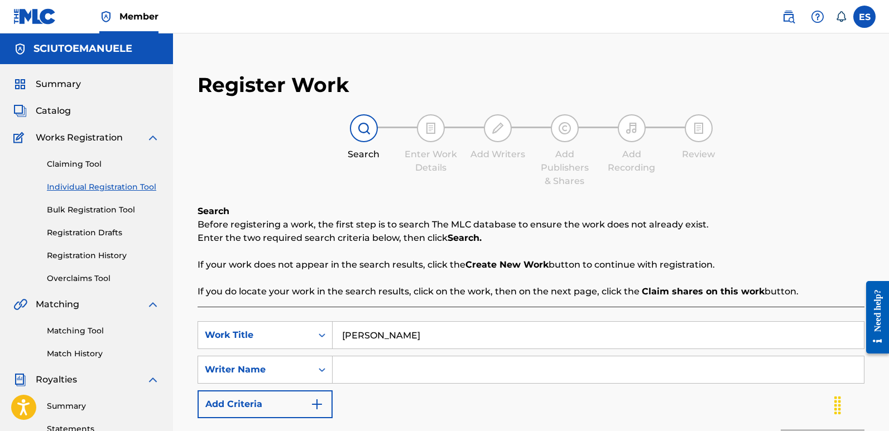
click at [366, 368] on input "Search Form" at bounding box center [597, 369] width 531 height 27
type input "[PERSON_NAME]"
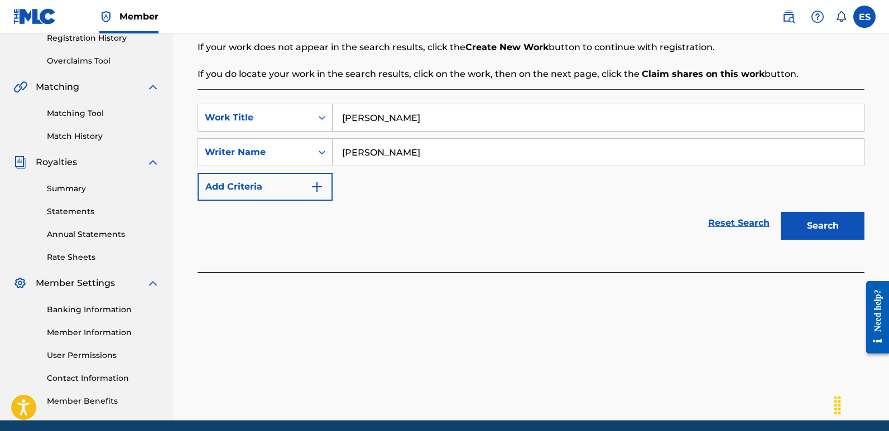
click at [818, 234] on button "Search" at bounding box center [822, 226] width 84 height 28
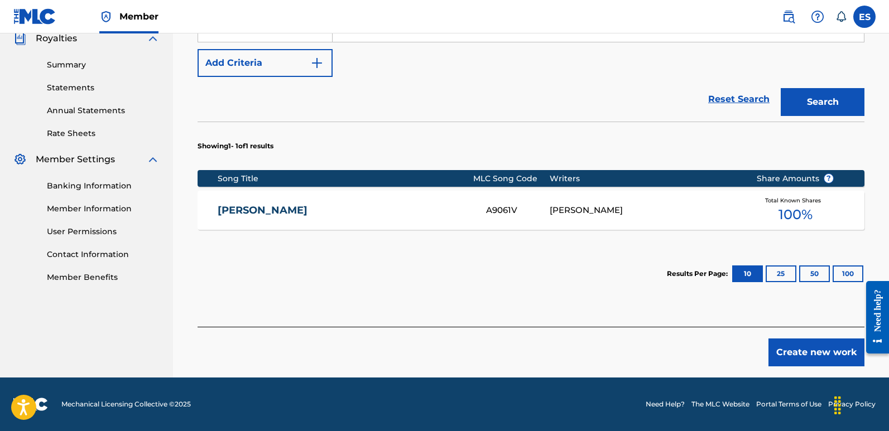
click at [812, 347] on button "Create new work" at bounding box center [816, 353] width 96 height 28
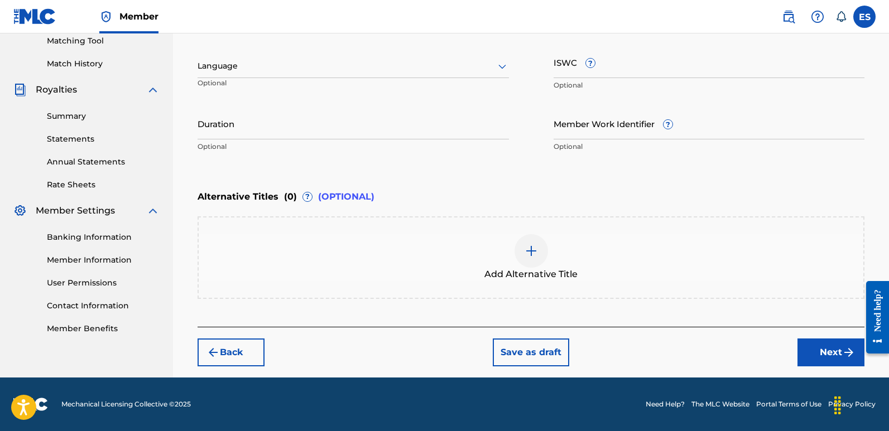
scroll to position [290, 0]
click at [332, 79] on div "Language Optional" at bounding box center [352, 71] width 311 height 50
click at [241, 70] on div at bounding box center [352, 66] width 311 height 14
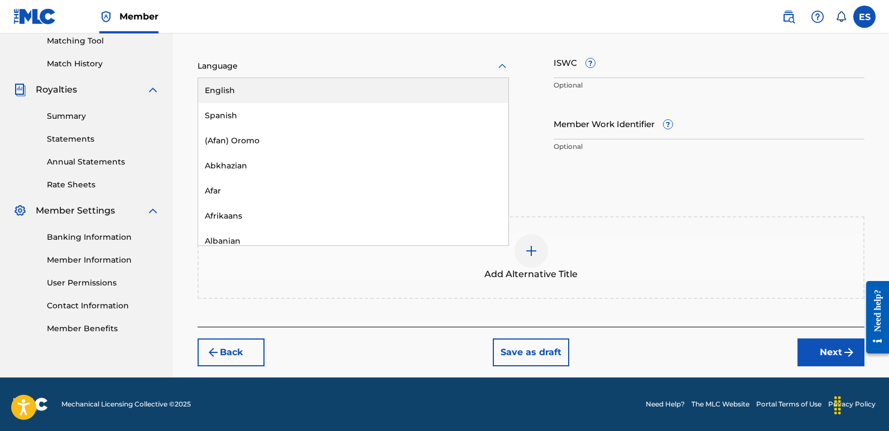
click at [258, 84] on div "English" at bounding box center [353, 90] width 310 height 25
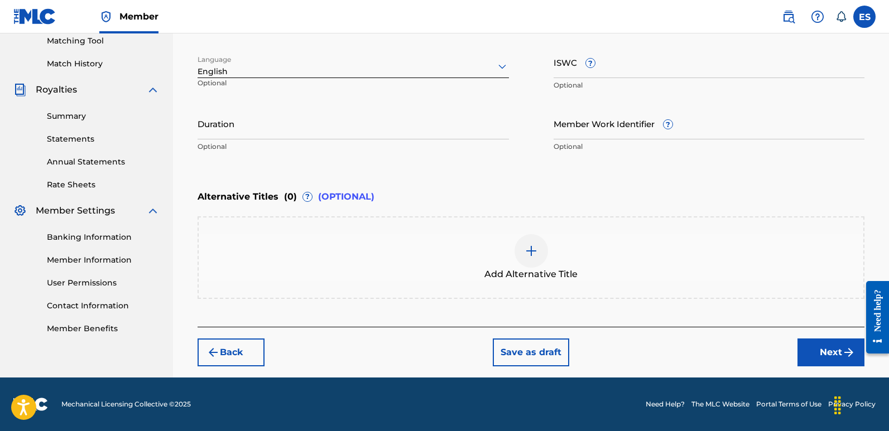
scroll to position [199, 0]
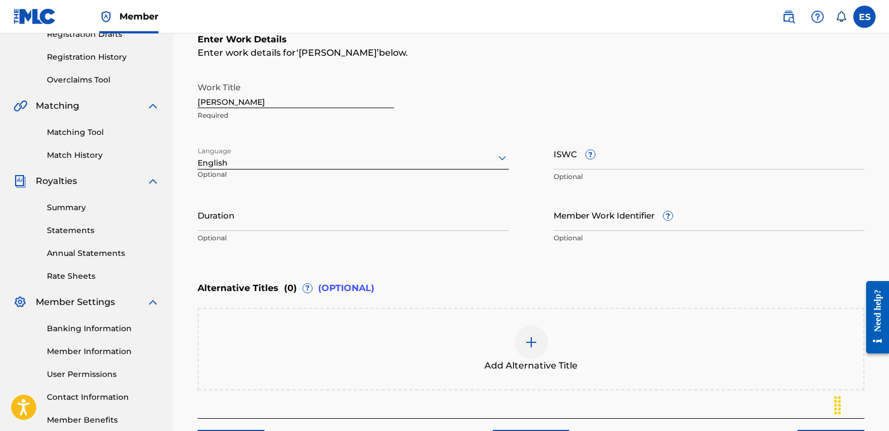
click at [242, 98] on input "[PERSON_NAME]" at bounding box center [295, 92] width 196 height 32
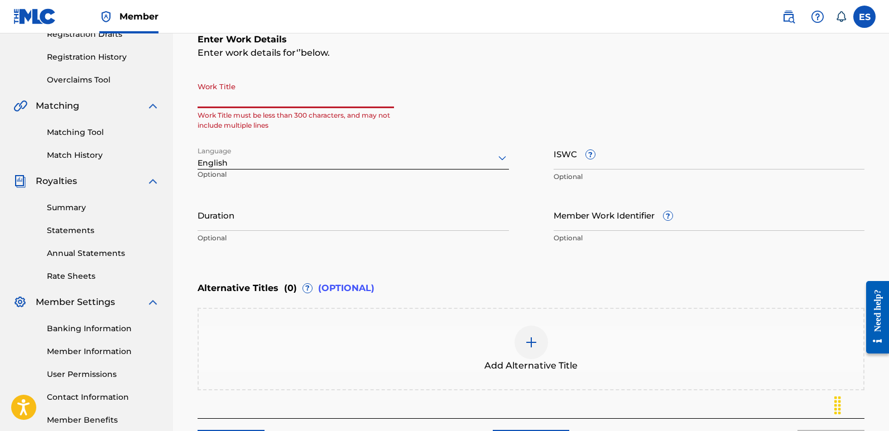
paste input "Italosound"
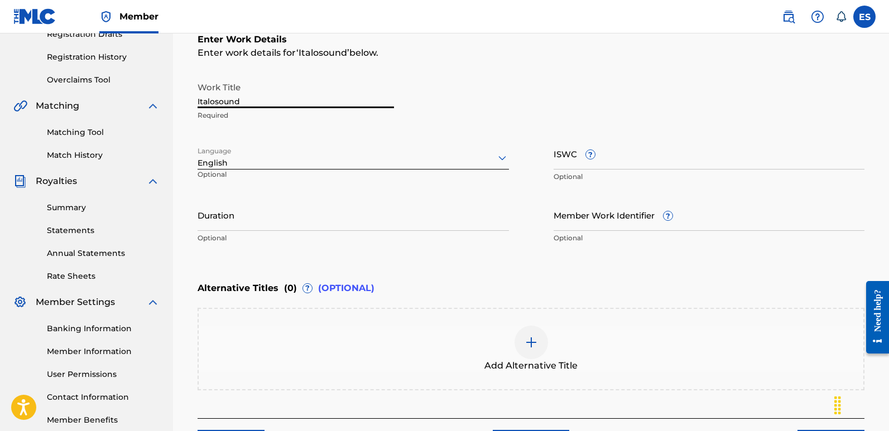
scroll to position [290, 0]
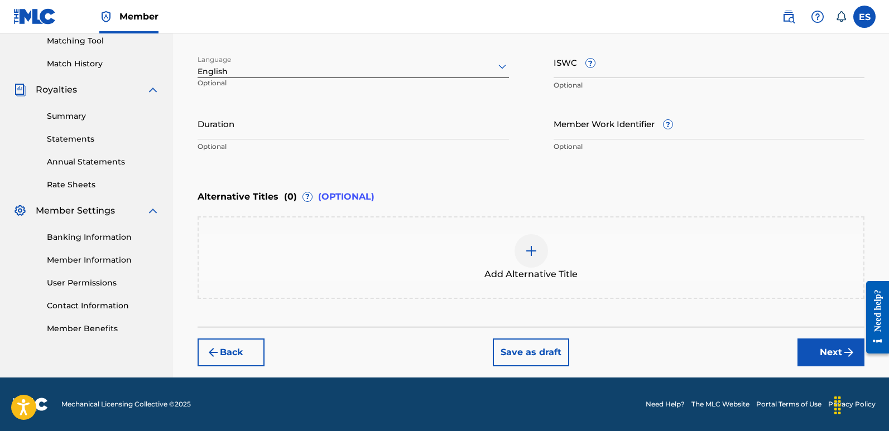
type input "Italosound"
click at [820, 347] on button "Next" at bounding box center [830, 353] width 67 height 28
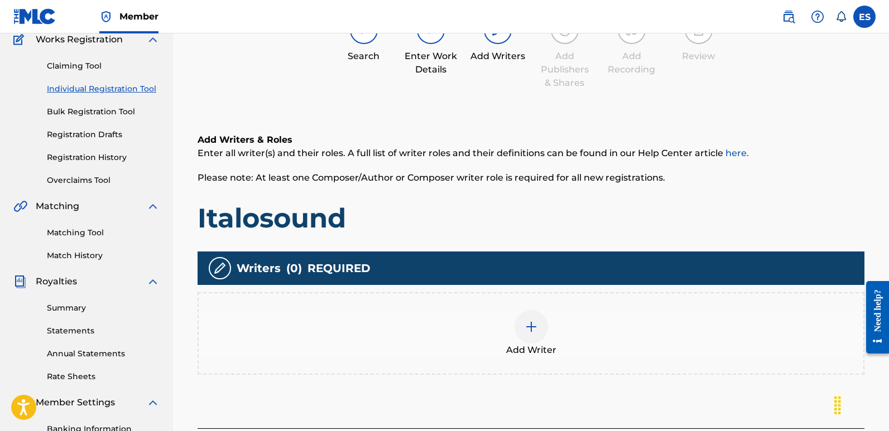
scroll to position [50, 0]
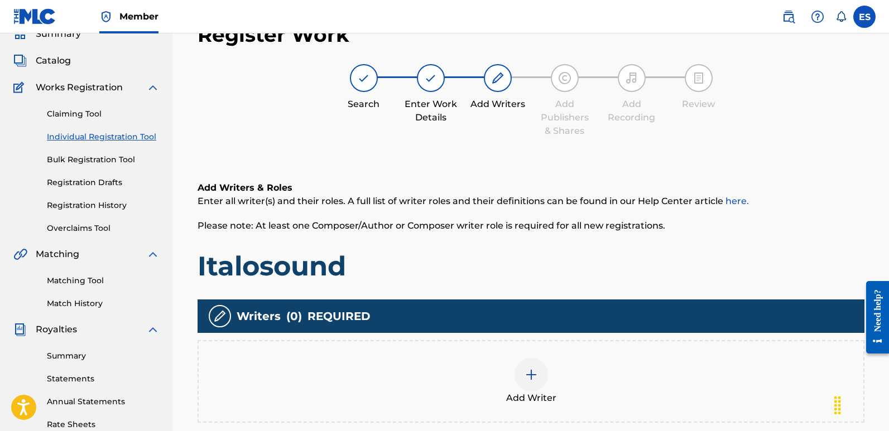
click at [540, 382] on div at bounding box center [530, 374] width 33 height 33
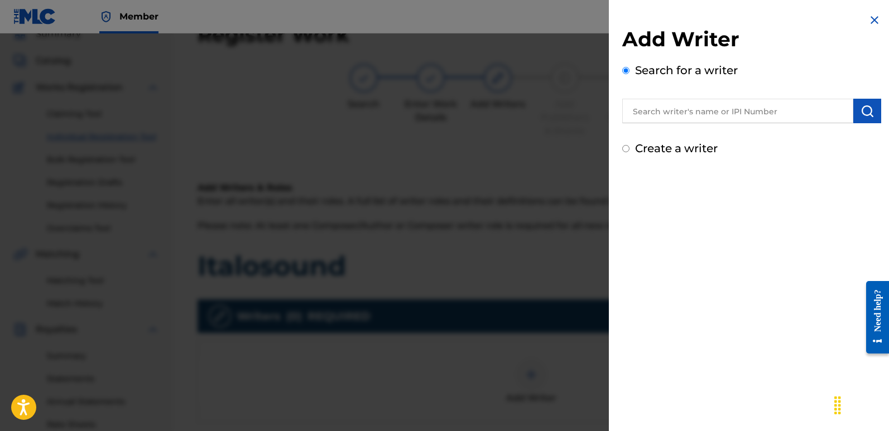
click at [714, 106] on input "text" at bounding box center [737, 111] width 231 height 25
type input "emanuelesciuto"
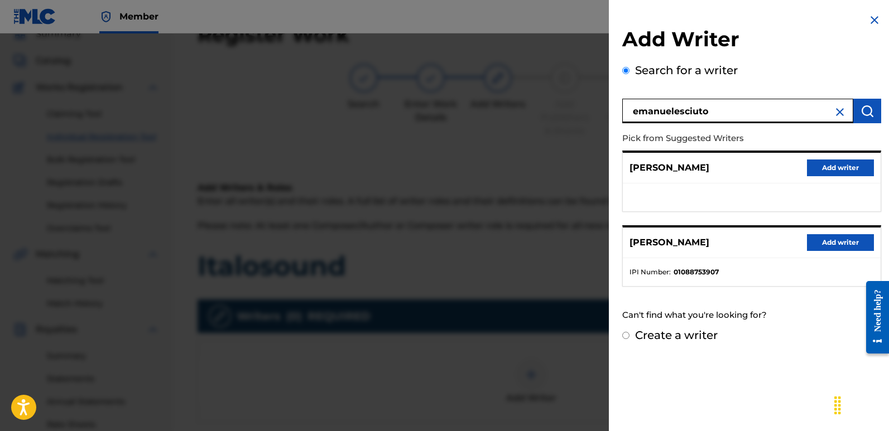
click at [832, 238] on button "Add writer" at bounding box center [840, 242] width 67 height 17
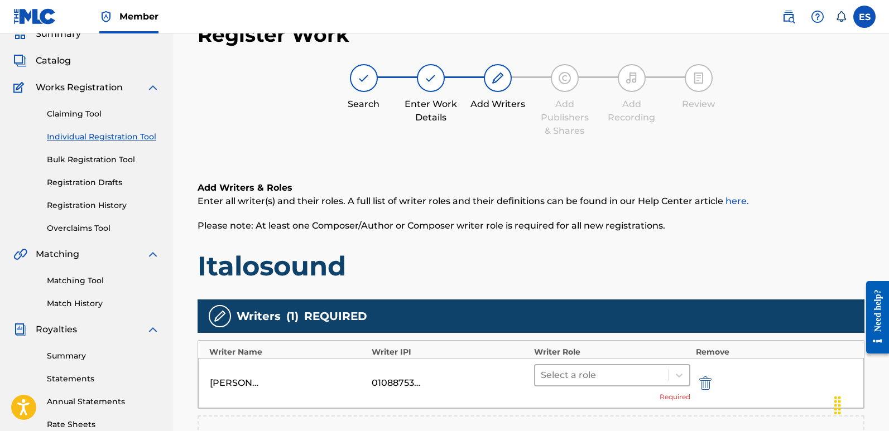
click at [568, 374] on div at bounding box center [601, 376] width 122 height 16
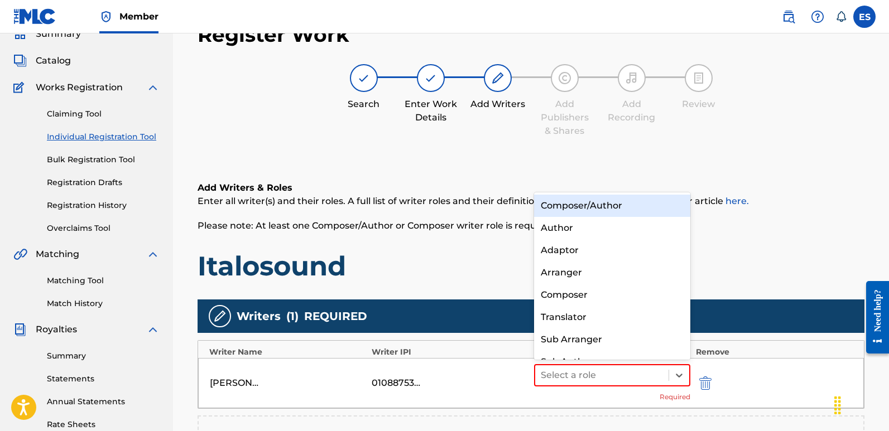
click at [568, 205] on div "Composer/Author" at bounding box center [612, 206] width 156 height 22
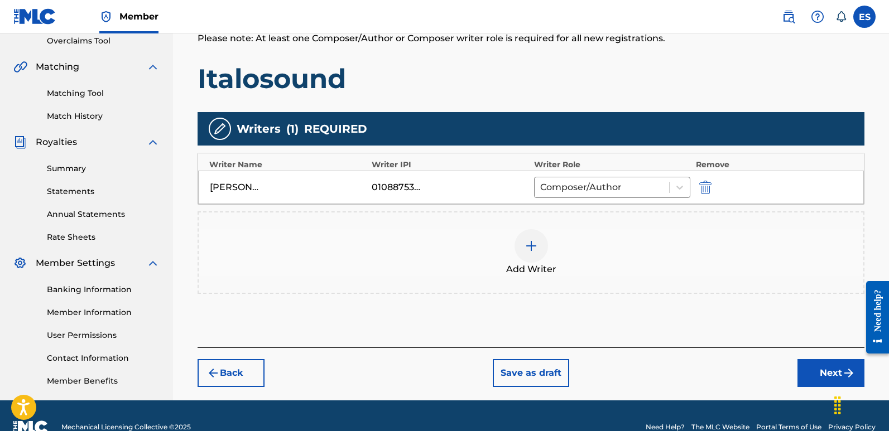
click at [822, 375] on button "Next" at bounding box center [830, 373] width 67 height 28
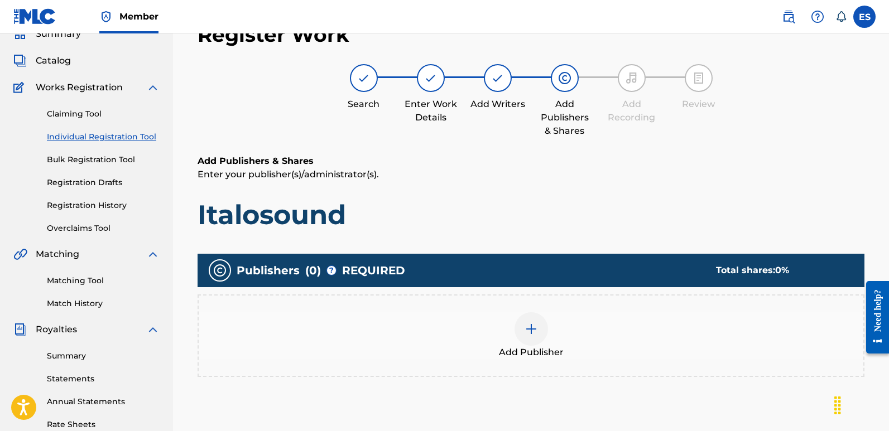
click at [513, 341] on div "Add Publisher" at bounding box center [531, 335] width 664 height 47
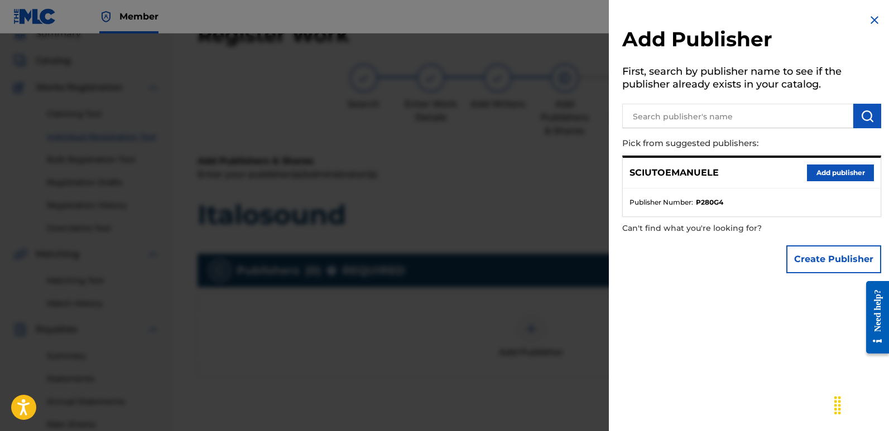
click at [823, 175] on button "Add publisher" at bounding box center [840, 173] width 67 height 17
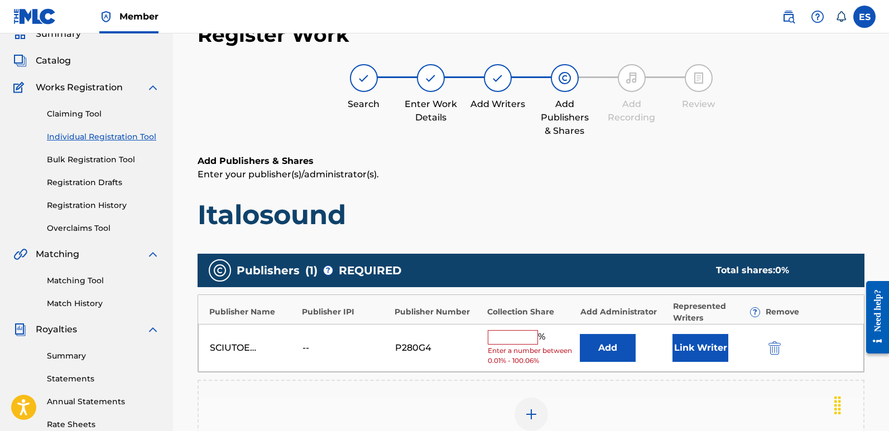
click at [681, 346] on button "Link Writer" at bounding box center [700, 348] width 56 height 28
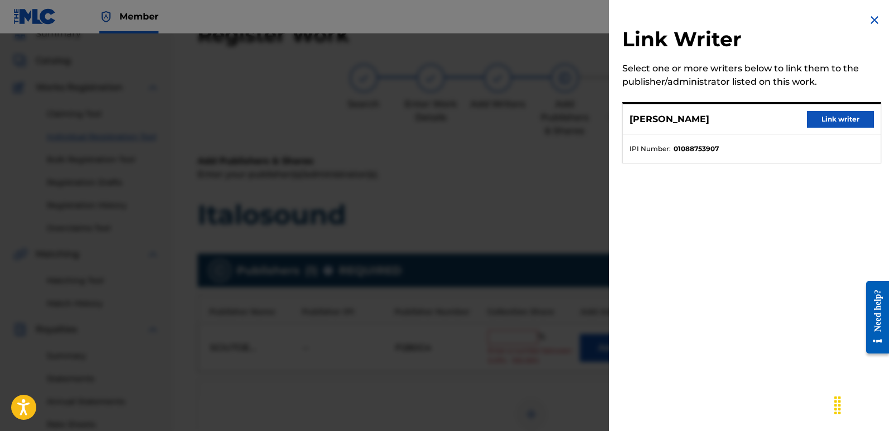
click at [836, 123] on button "Link writer" at bounding box center [840, 119] width 67 height 17
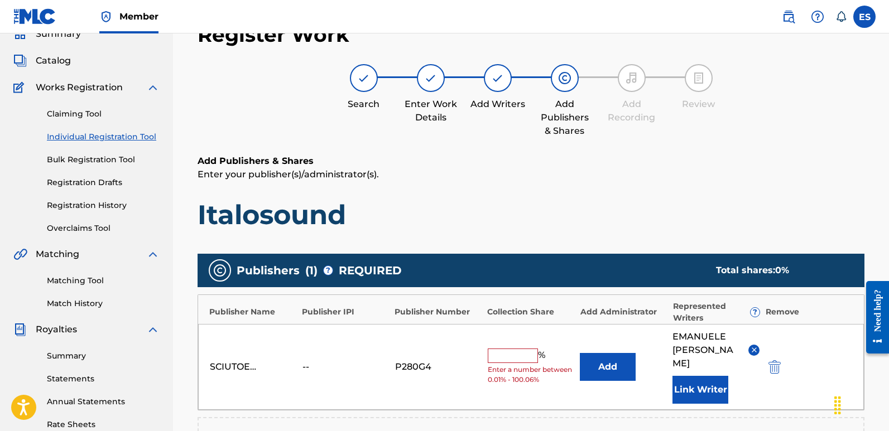
click at [515, 349] on input "text" at bounding box center [512, 356] width 50 height 15
type input "100"
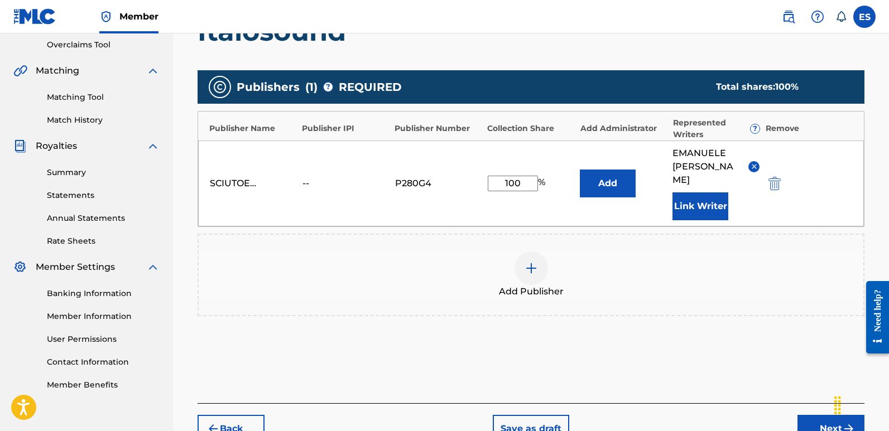
click at [814, 415] on button "Next" at bounding box center [830, 429] width 67 height 28
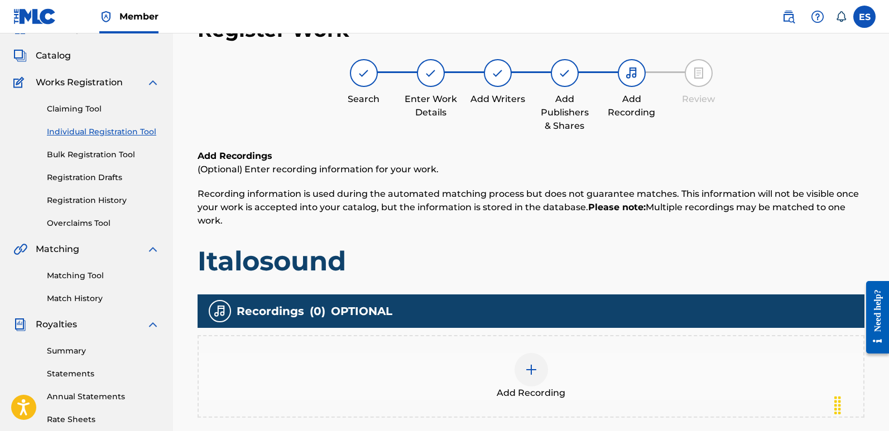
scroll to position [50, 0]
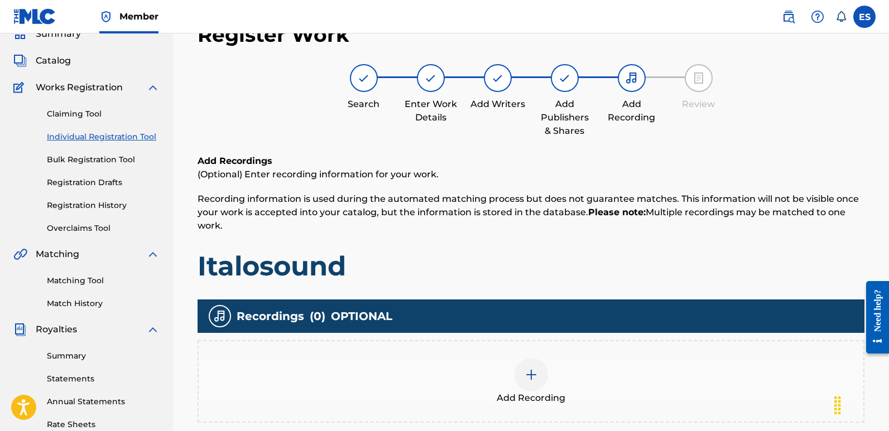
click at [543, 375] on div at bounding box center [530, 374] width 33 height 33
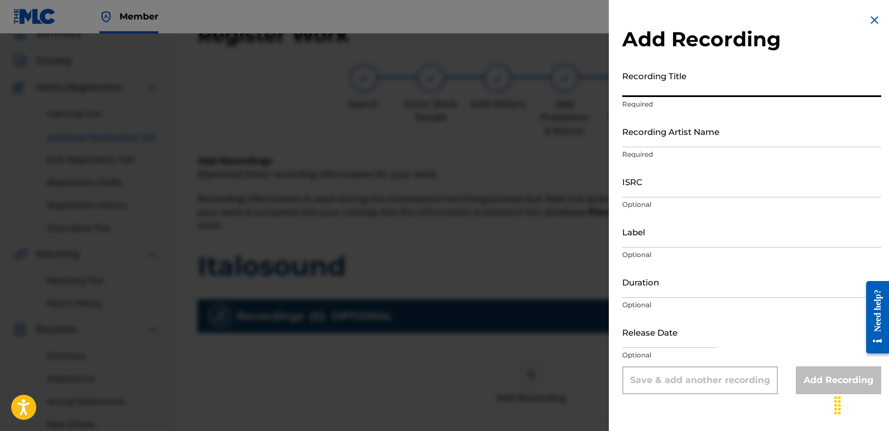
paste input "Italosound"
type input "Italosound"
click at [704, 143] on input "Recording Artist Name" at bounding box center [751, 131] width 259 height 32
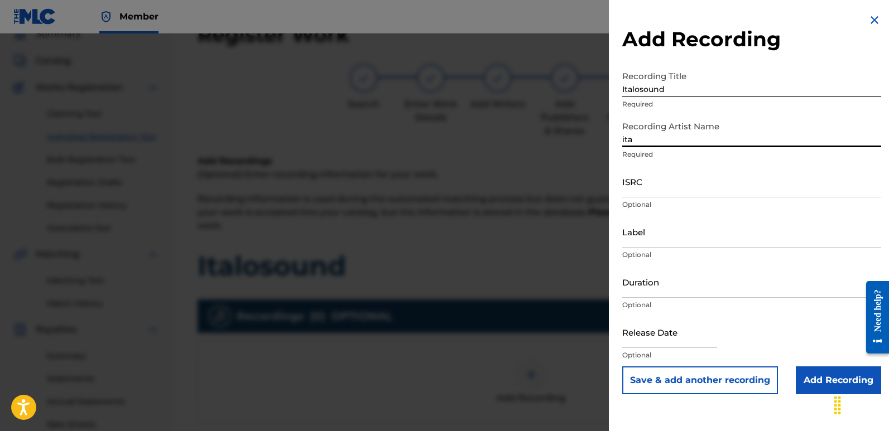
type input "Italodanza"
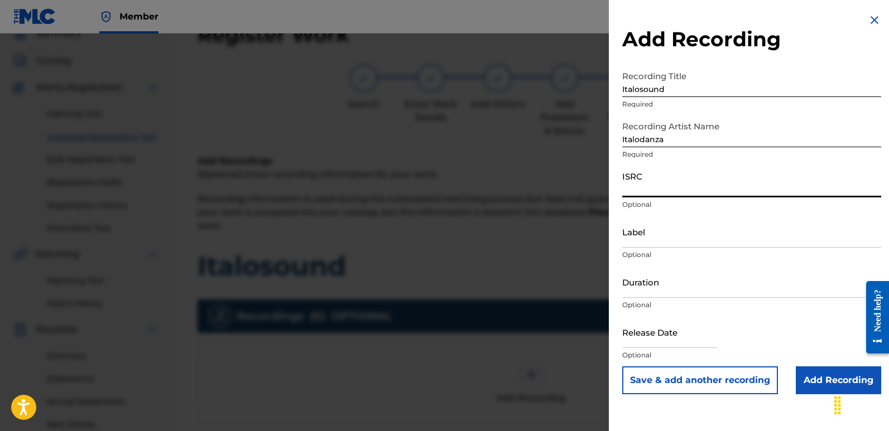
paste input "QZWFW2508017"
type input "QZWFW2508017"
click at [640, 238] on input "Label" at bounding box center [751, 232] width 259 height 32
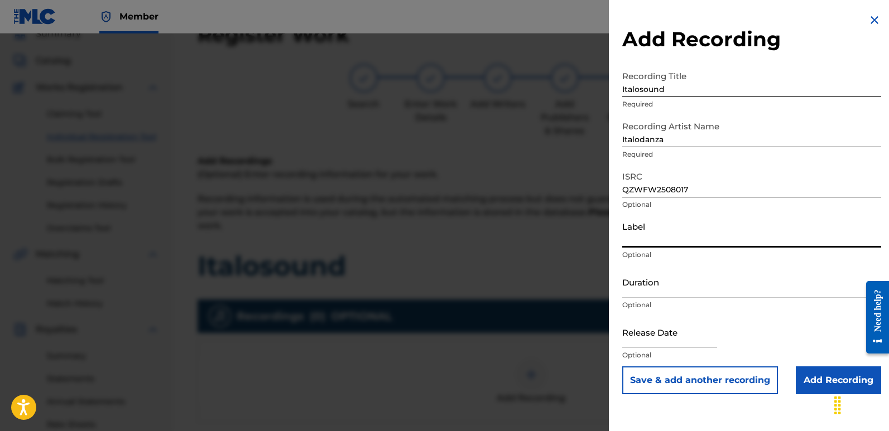
type input "Italodance2000"
click at [647, 330] on input "text" at bounding box center [669, 332] width 95 height 32
select select "7"
select select "2025"
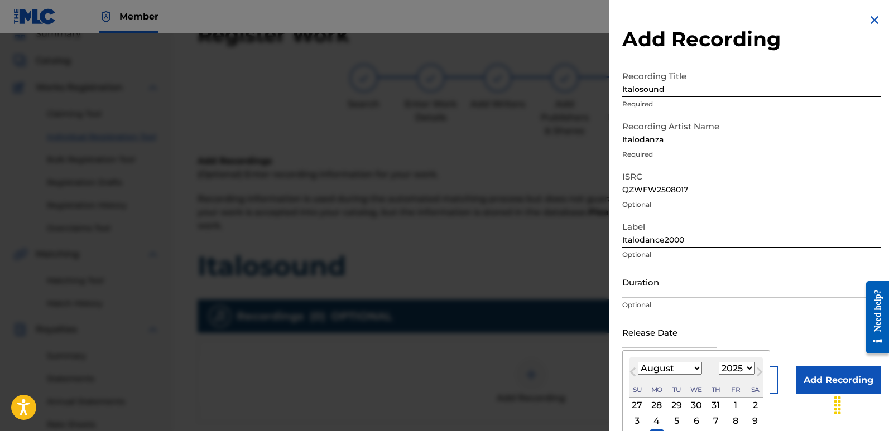
click at [658, 429] on div "11" at bounding box center [656, 435] width 13 height 13
type input "[DATE]"
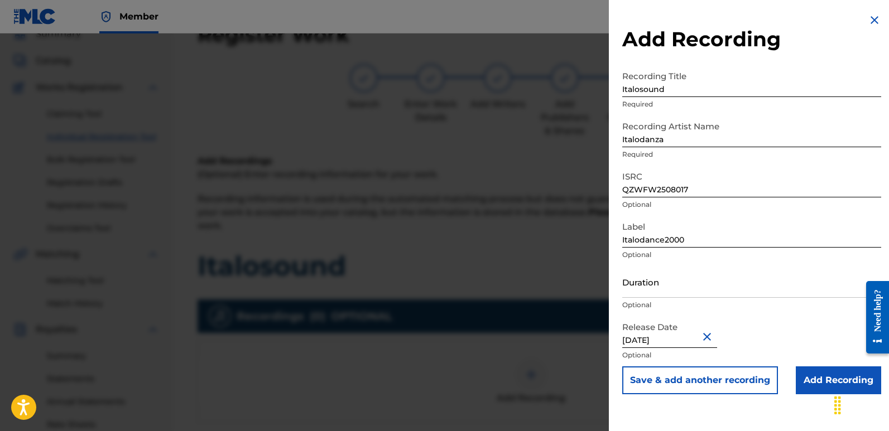
click at [838, 376] on input "Add Recording" at bounding box center [837, 380] width 85 height 28
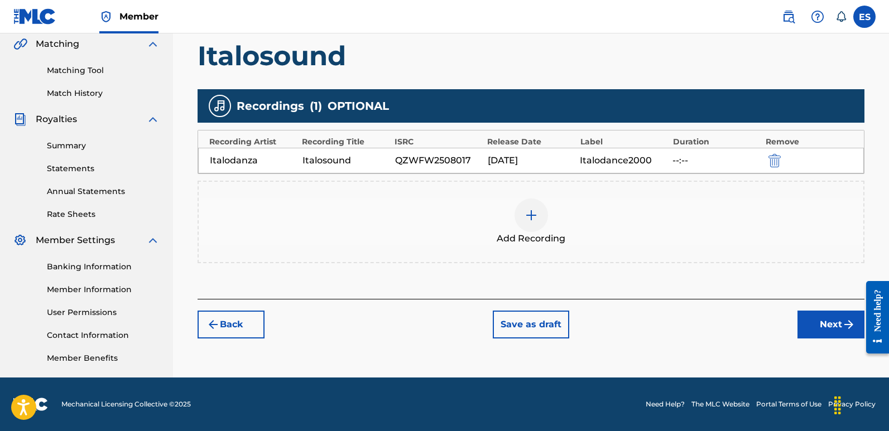
click at [822, 321] on button "Next" at bounding box center [830, 325] width 67 height 28
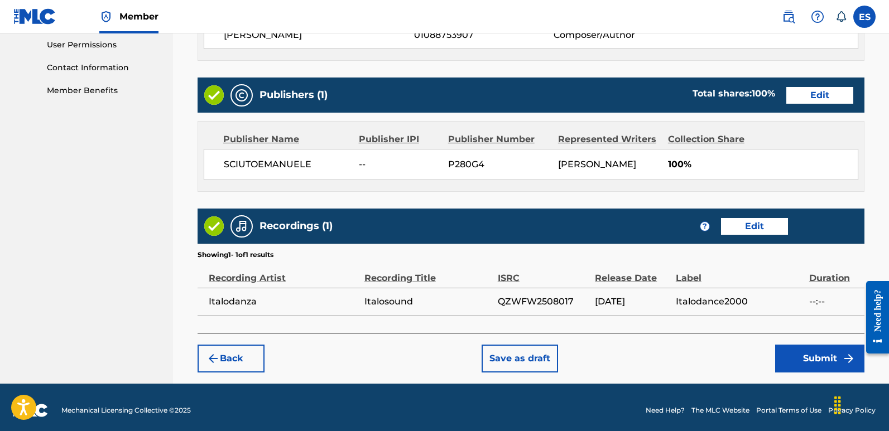
scroll to position [529, 0]
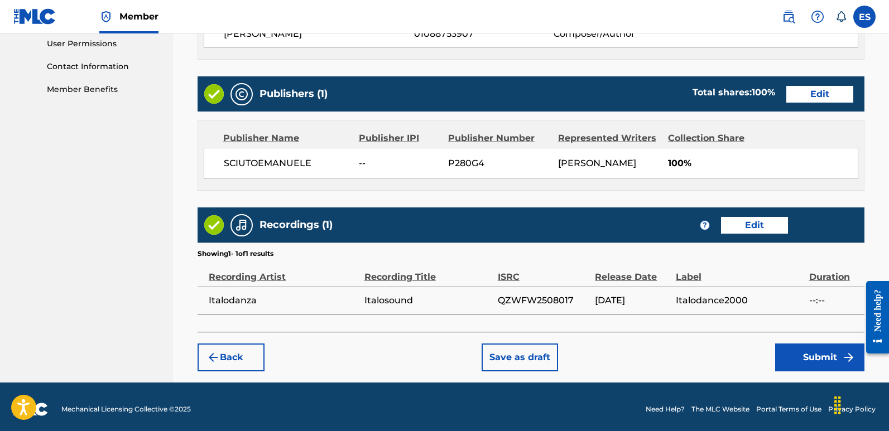
click at [820, 365] on button "Submit" at bounding box center [819, 358] width 89 height 28
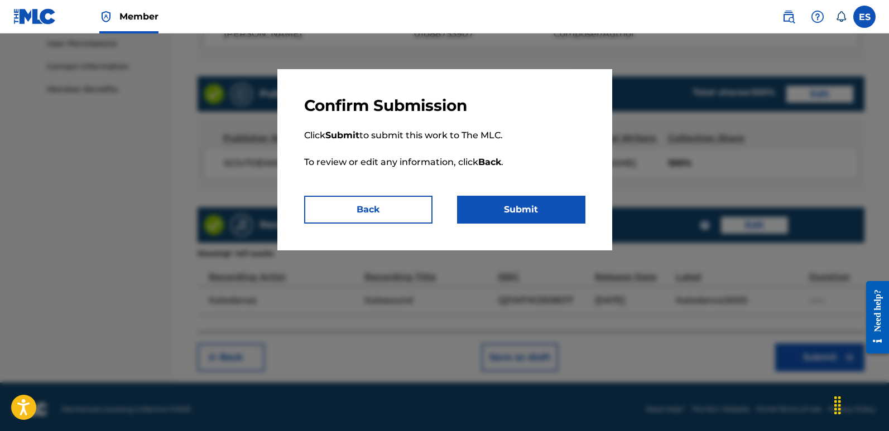
click at [528, 207] on button "Submit" at bounding box center [521, 210] width 128 height 28
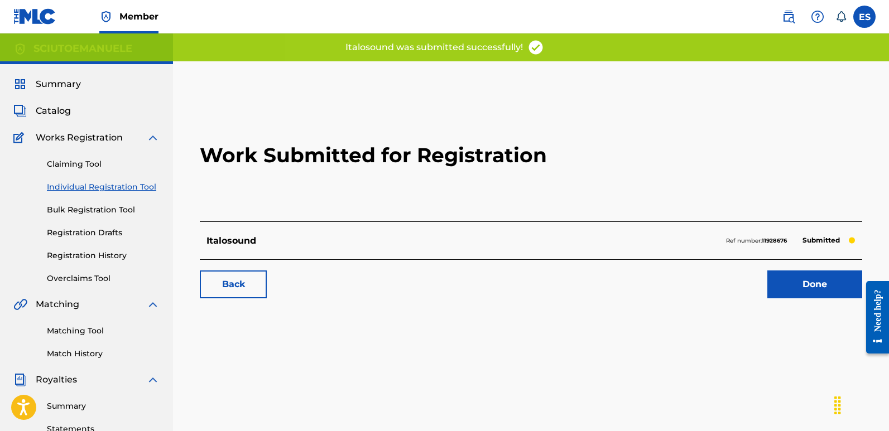
click at [801, 291] on link "Done" at bounding box center [814, 285] width 95 height 28
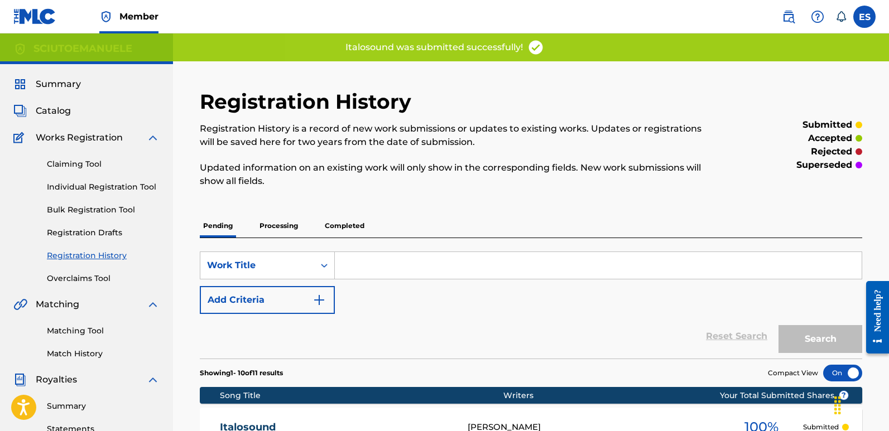
click at [110, 186] on link "Individual Registration Tool" at bounding box center [103, 187] width 113 height 12
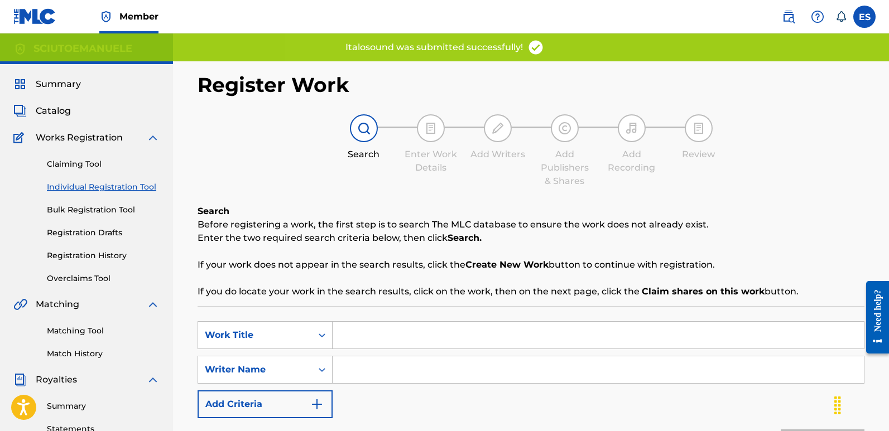
click at [417, 335] on input "Search Form" at bounding box center [597, 335] width 531 height 27
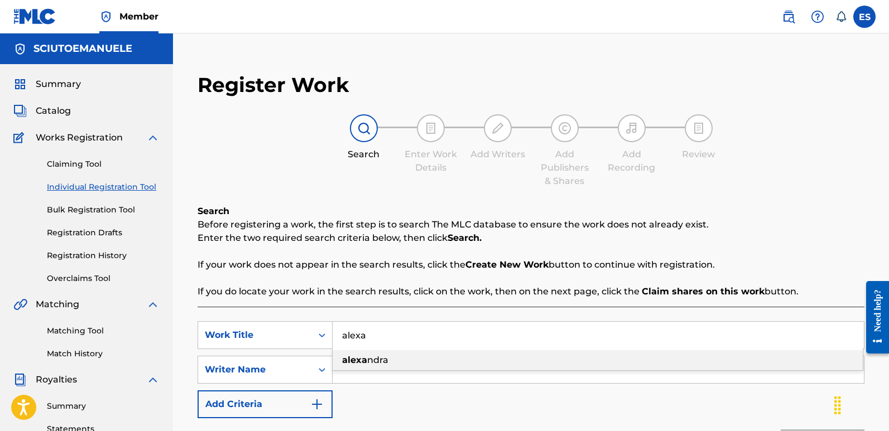
click at [385, 356] on span "ndra" at bounding box center [377, 360] width 21 height 11
type input "[PERSON_NAME]"
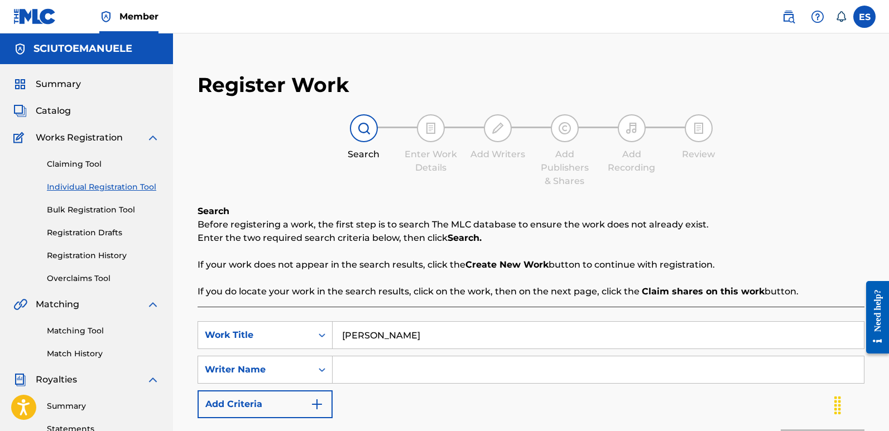
click at [433, 374] on input "Search Form" at bounding box center [597, 369] width 531 height 27
type input "[PERSON_NAME]"
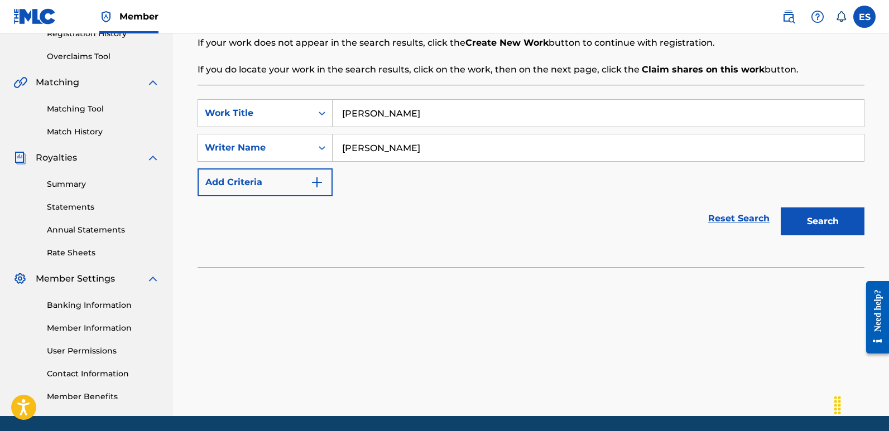
click at [814, 230] on button "Search" at bounding box center [822, 221] width 84 height 28
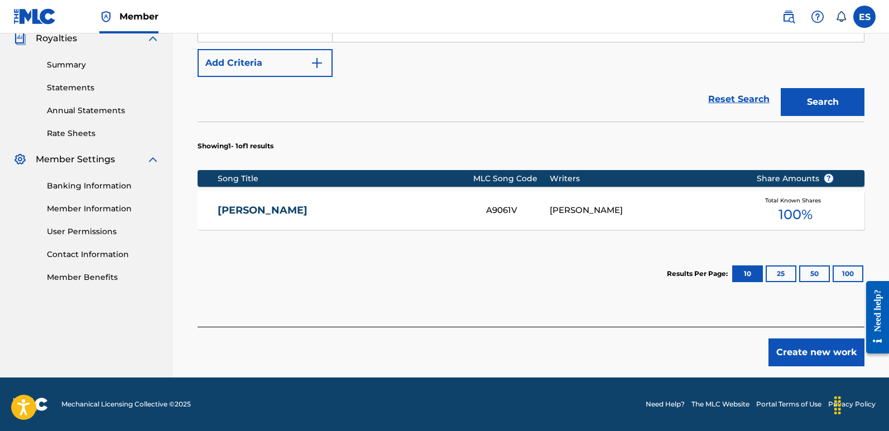
click at [813, 347] on button "Create new work" at bounding box center [816, 353] width 96 height 28
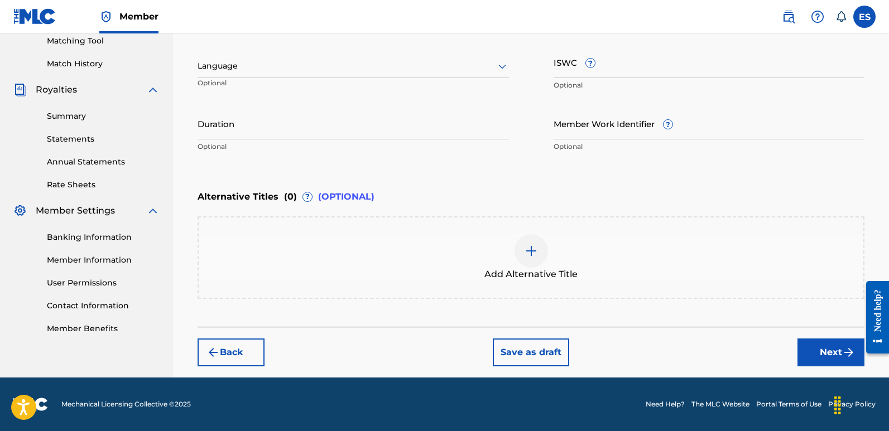
click at [295, 59] on div at bounding box center [352, 66] width 311 height 14
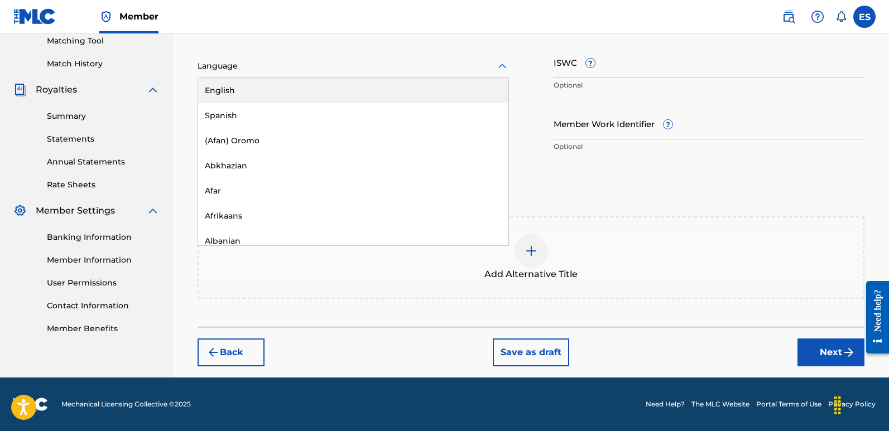
click at [226, 95] on div "English" at bounding box center [353, 90] width 310 height 25
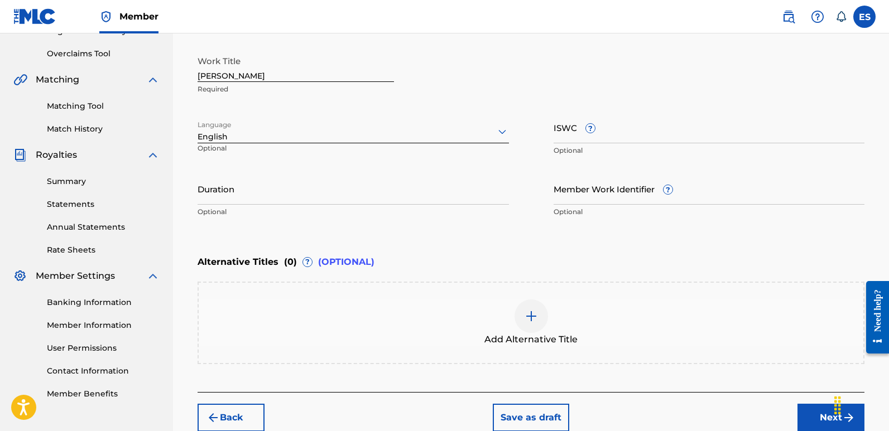
scroll to position [224, 0]
click at [244, 78] on input "[PERSON_NAME]" at bounding box center [295, 67] width 196 height 32
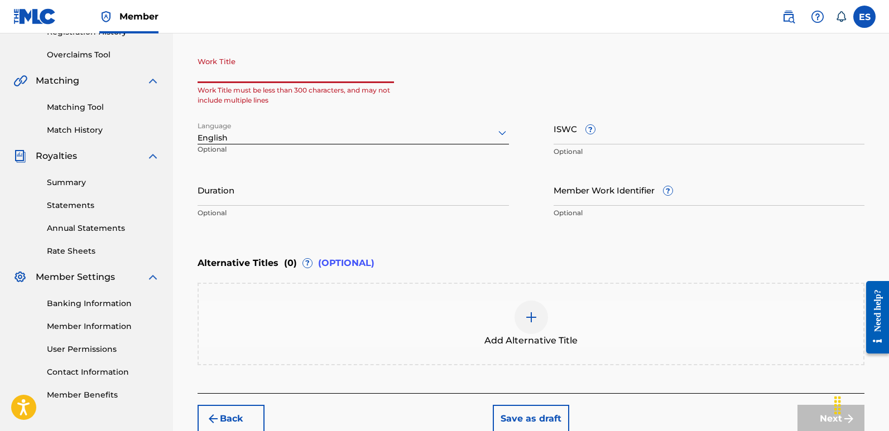
paste input "Kiss In The Rain"
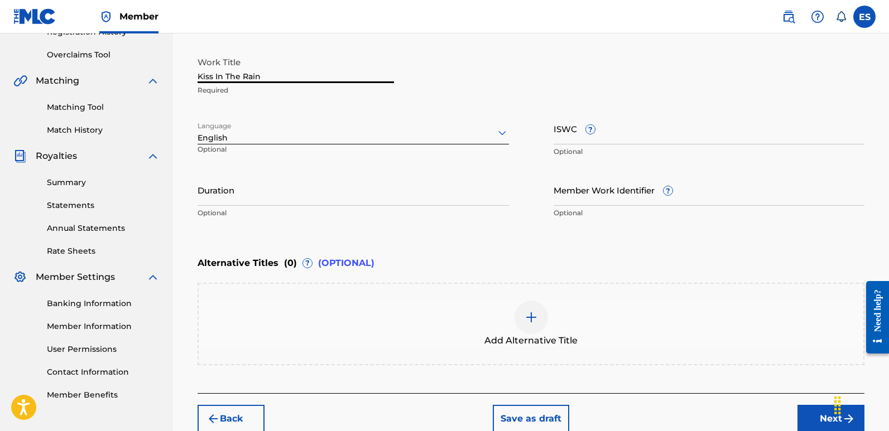
type input "Kiss In The Rain"
click at [813, 421] on button "Next" at bounding box center [830, 419] width 67 height 28
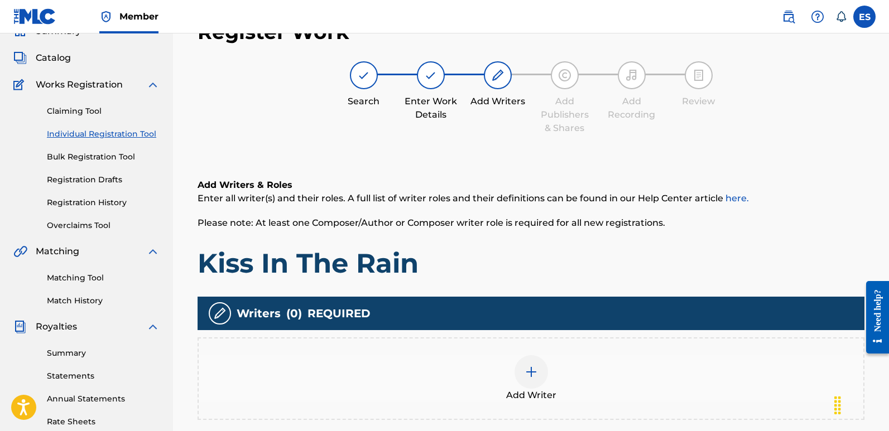
scroll to position [50, 0]
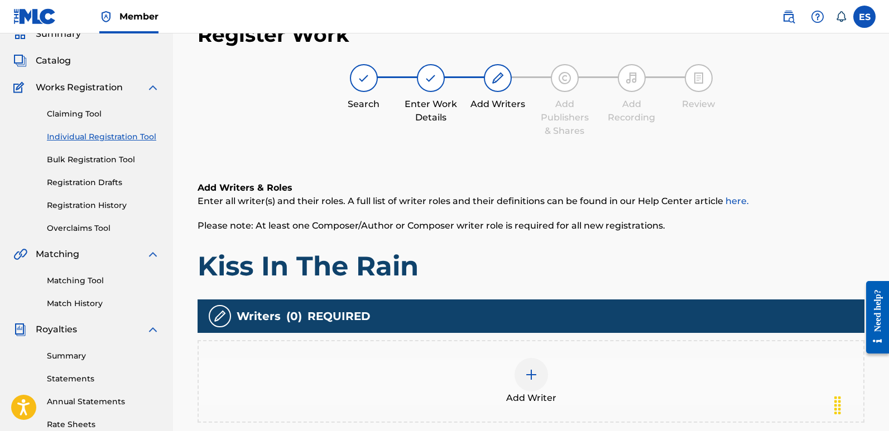
click at [553, 403] on span "Add Writer" at bounding box center [531, 398] width 50 height 13
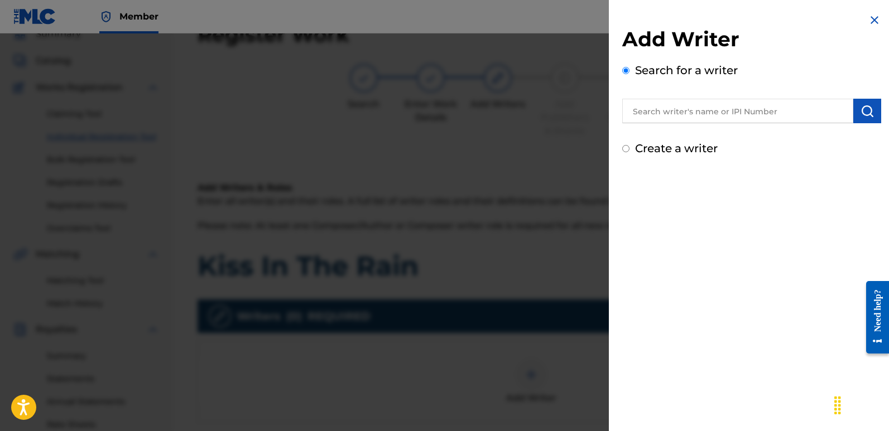
click at [698, 110] on input "text" at bounding box center [737, 111] width 231 height 25
type input "emanuelesciuto"
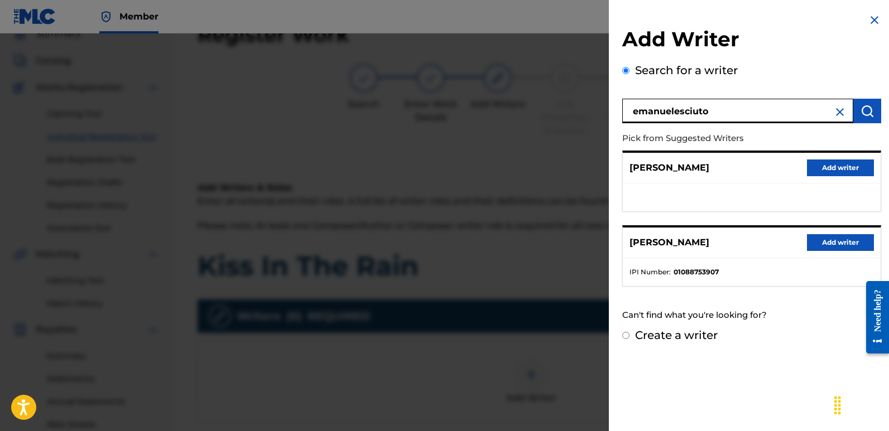
click at [843, 238] on button "Add writer" at bounding box center [840, 242] width 67 height 17
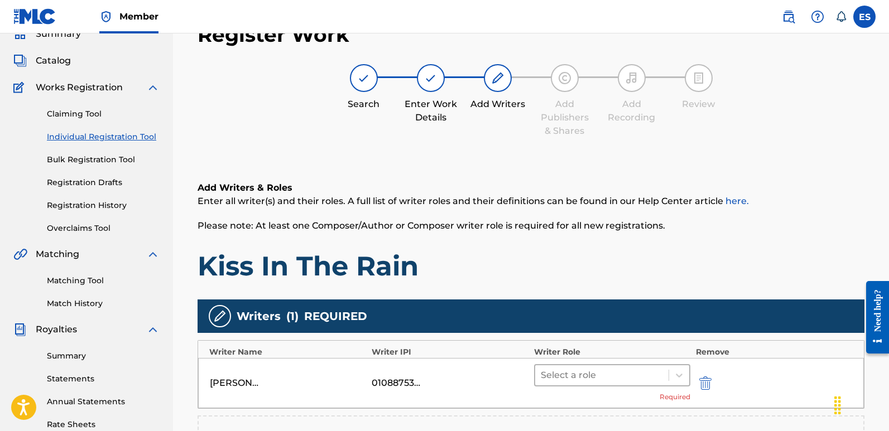
click at [566, 380] on div at bounding box center [601, 376] width 122 height 16
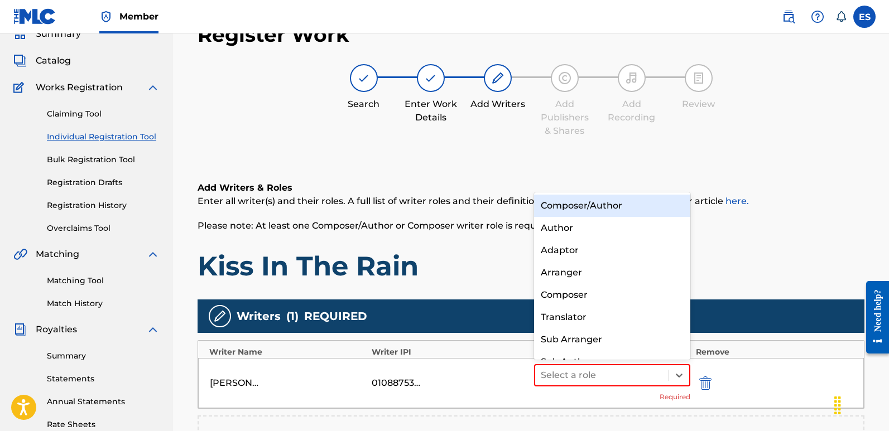
click at [574, 202] on div "Composer/Author" at bounding box center [612, 206] width 156 height 22
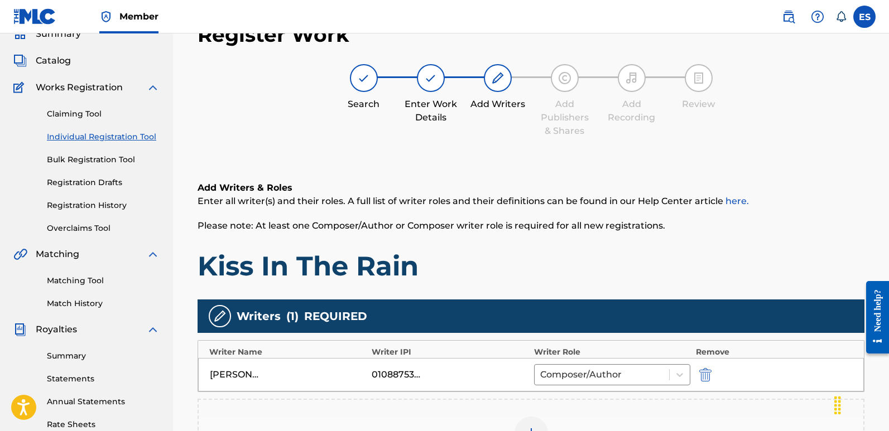
scroll to position [206, 0]
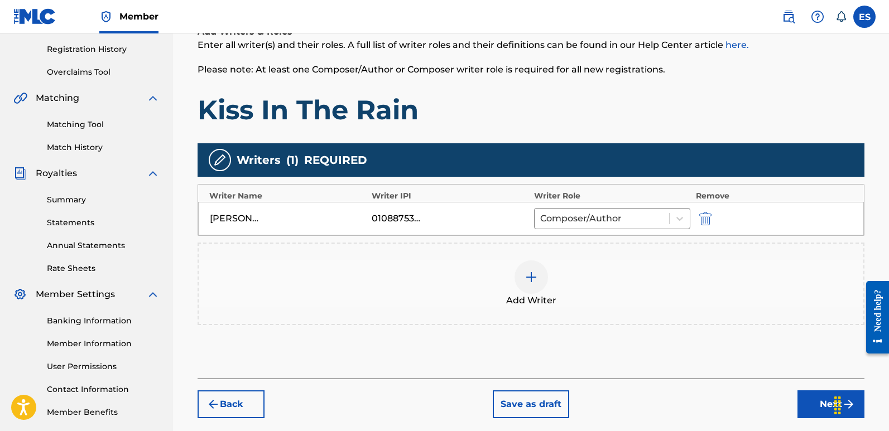
click at [809, 399] on button "Next" at bounding box center [830, 404] width 67 height 28
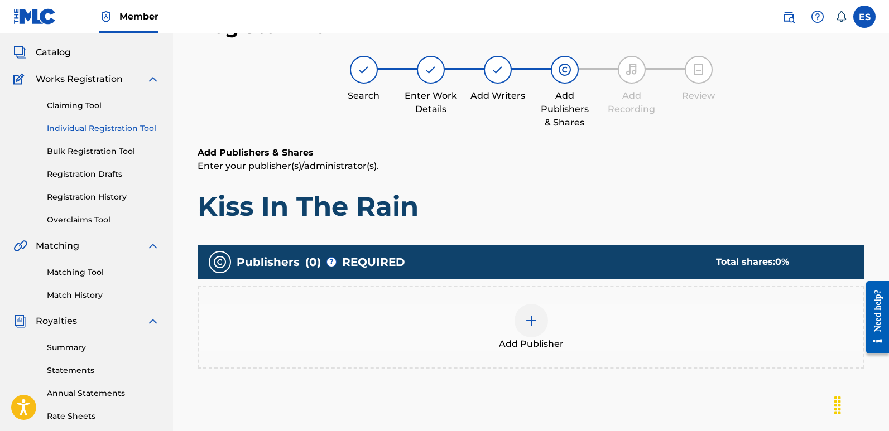
scroll to position [50, 0]
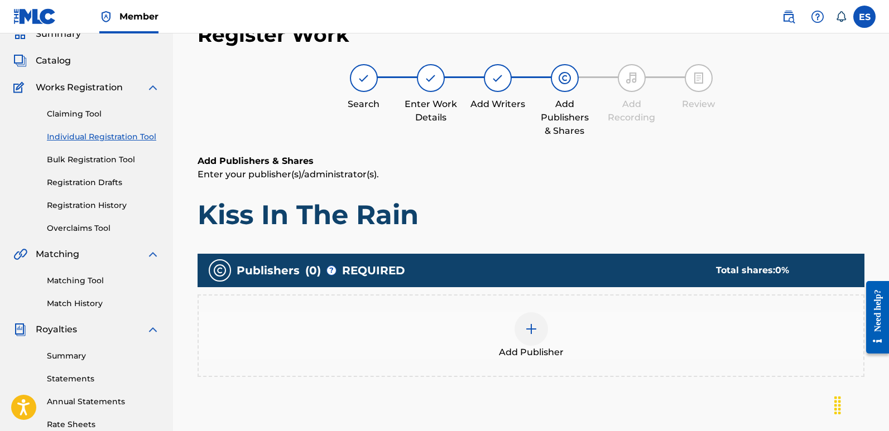
click at [532, 330] on img at bounding box center [530, 328] width 13 height 13
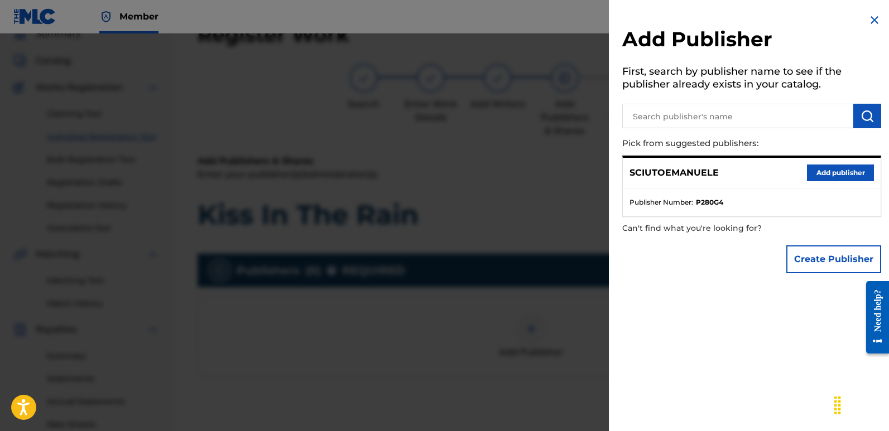
click at [820, 168] on button "Add publisher" at bounding box center [840, 173] width 67 height 17
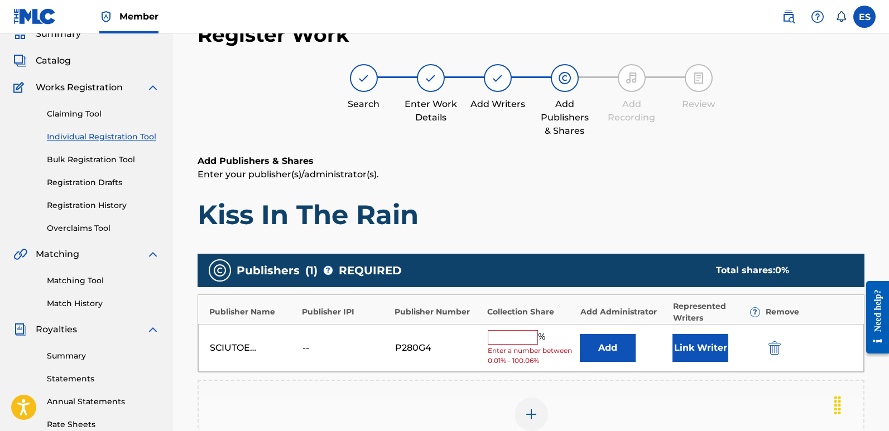
click at [697, 342] on button "Link Writer" at bounding box center [700, 348] width 56 height 28
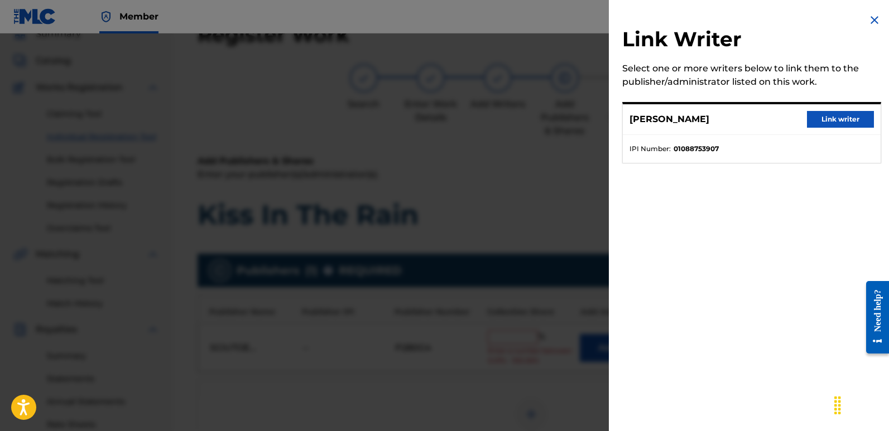
click at [837, 119] on button "Link writer" at bounding box center [840, 119] width 67 height 17
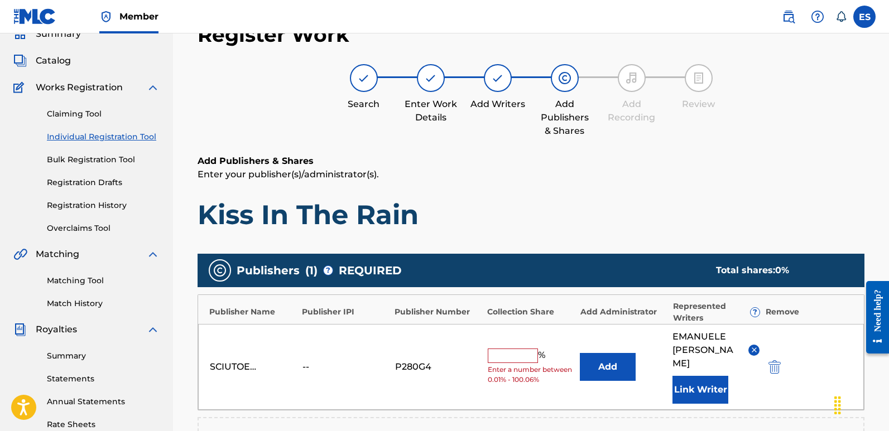
click at [501, 349] on input "text" at bounding box center [512, 356] width 50 height 15
type input "100"
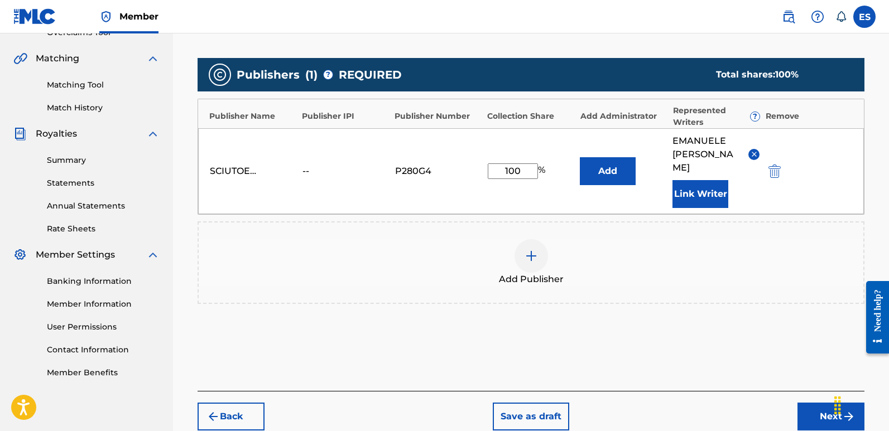
click at [808, 403] on button "Next" at bounding box center [830, 417] width 67 height 28
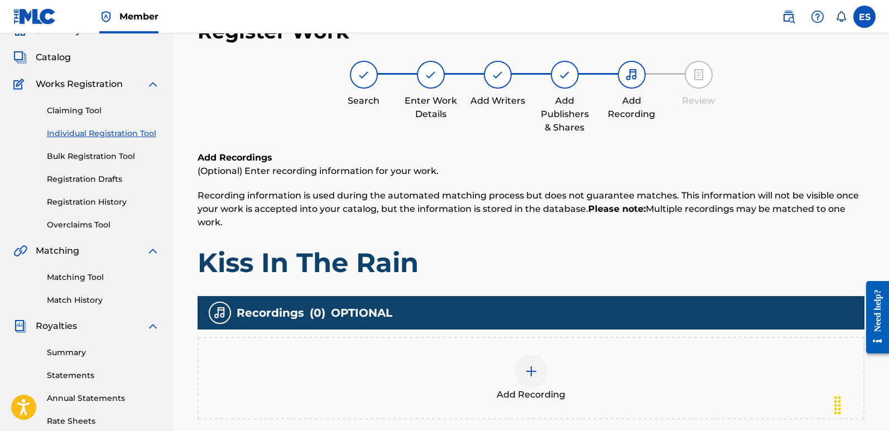
scroll to position [50, 0]
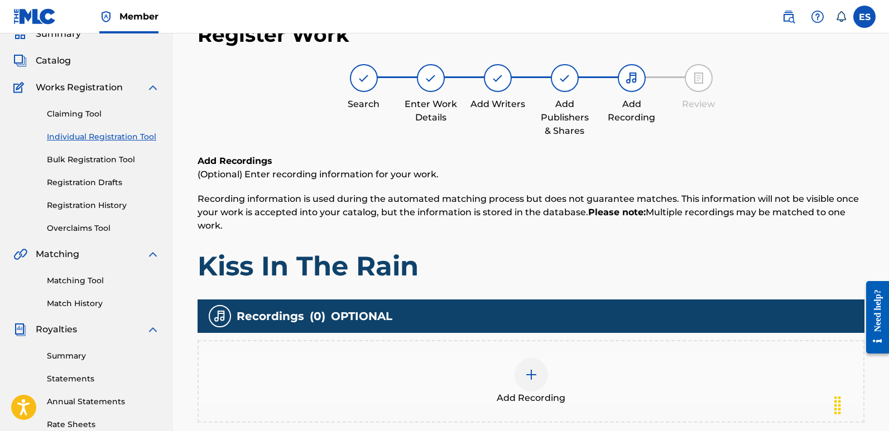
click at [553, 392] on span "Add Recording" at bounding box center [530, 398] width 69 height 13
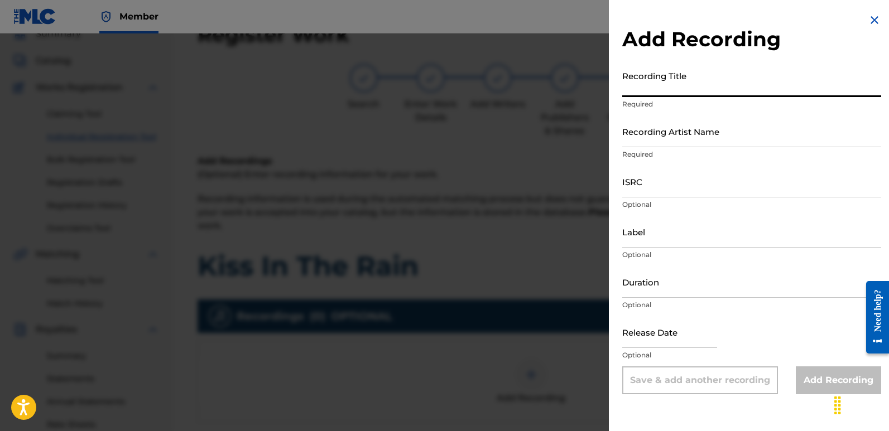
paste input "Kiss In The Rain"
type input "Kiss In The Rain"
click at [706, 129] on input "Recording Artist Name" at bounding box center [751, 131] width 259 height 32
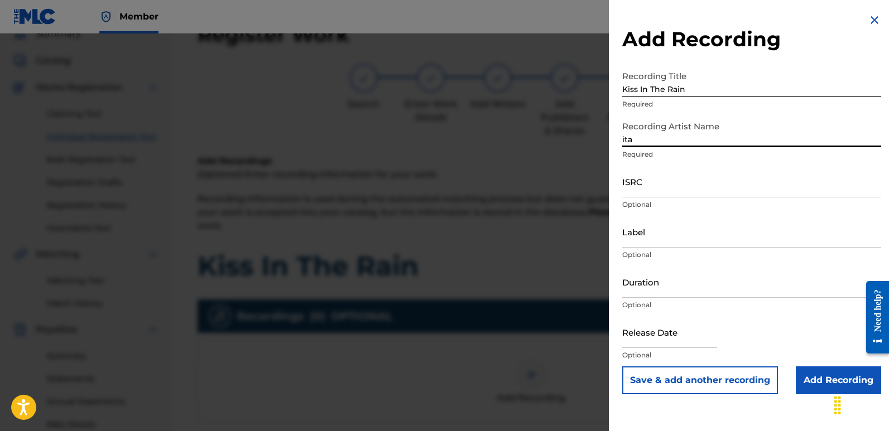
type input "Italodanza"
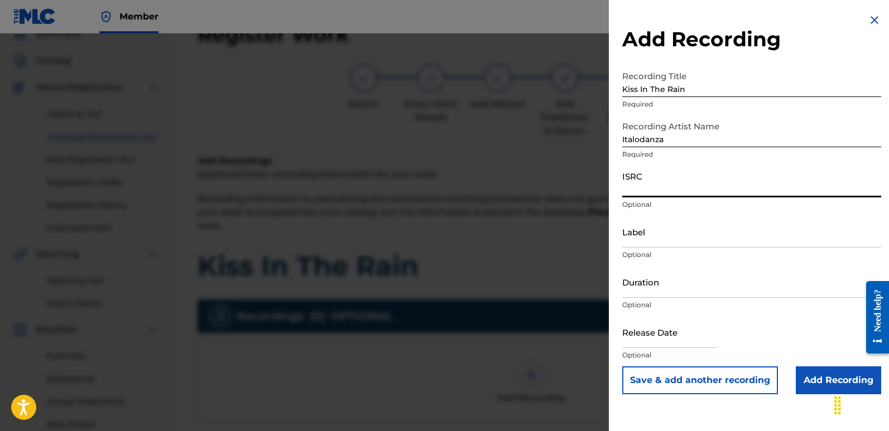
paste input "QZWFW2508018"
type input "QZWFW2508018"
click at [706, 234] on input "Label" at bounding box center [751, 232] width 259 height 32
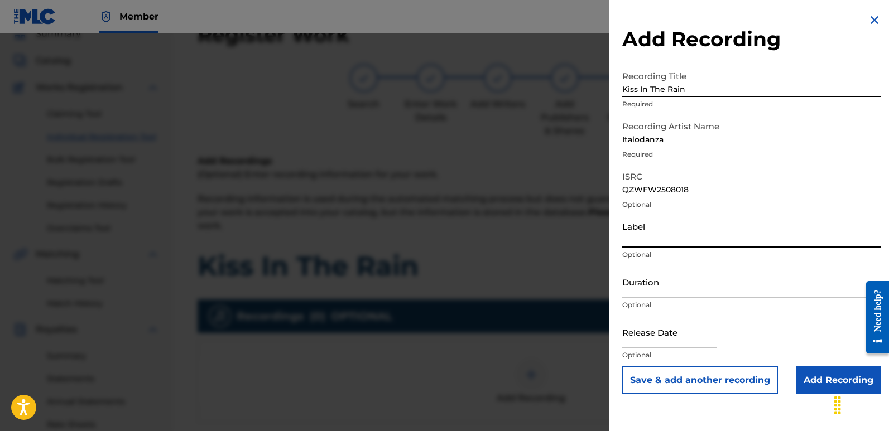
type input "Italodance2000"
click at [646, 331] on input "text" at bounding box center [669, 332] width 95 height 32
select select "7"
select select "2025"
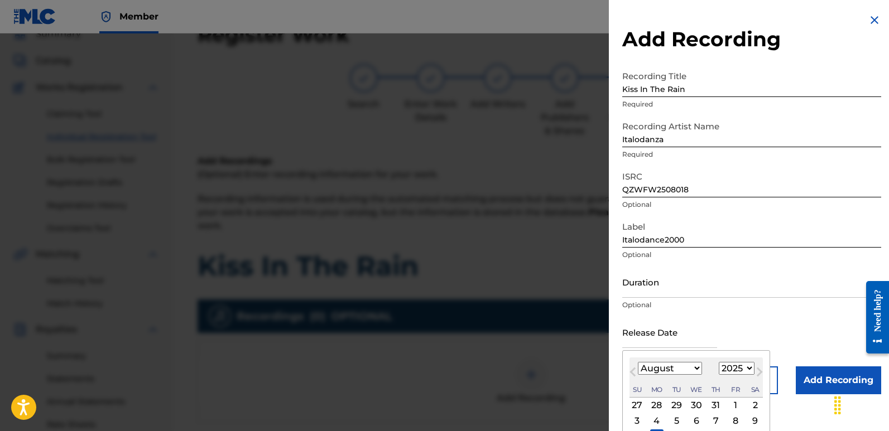
click at [658, 430] on div "11" at bounding box center [656, 435] width 13 height 13
type input "[DATE]"
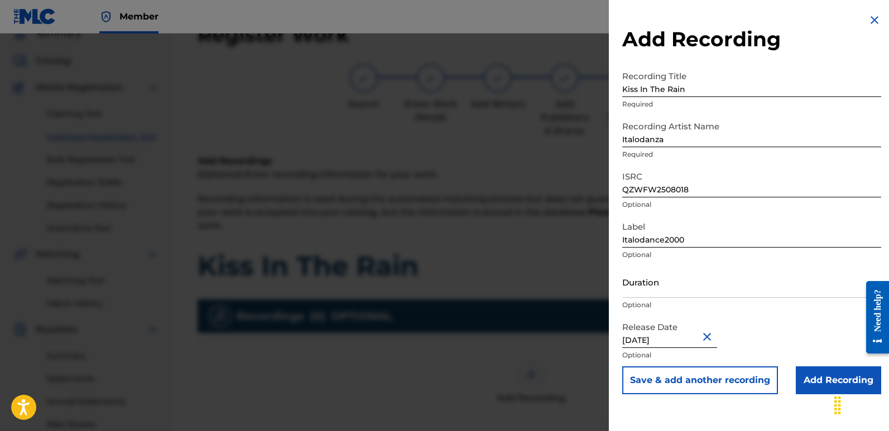
click at [824, 389] on input "Add Recording" at bounding box center [837, 380] width 85 height 28
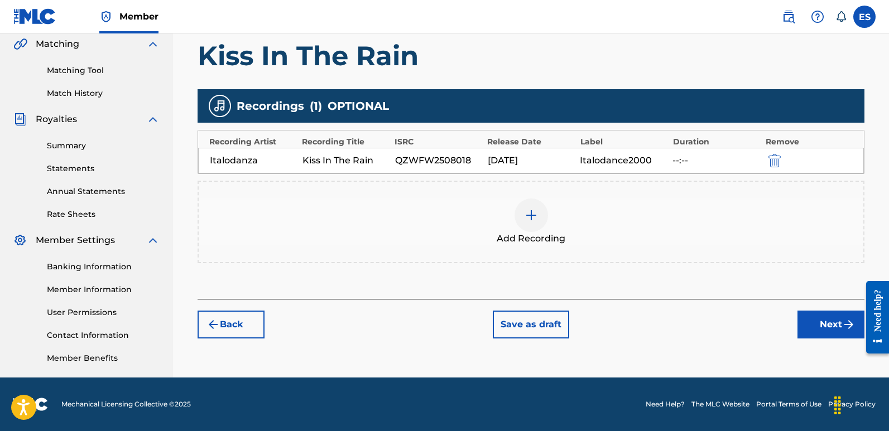
click at [822, 329] on button "Next" at bounding box center [830, 325] width 67 height 28
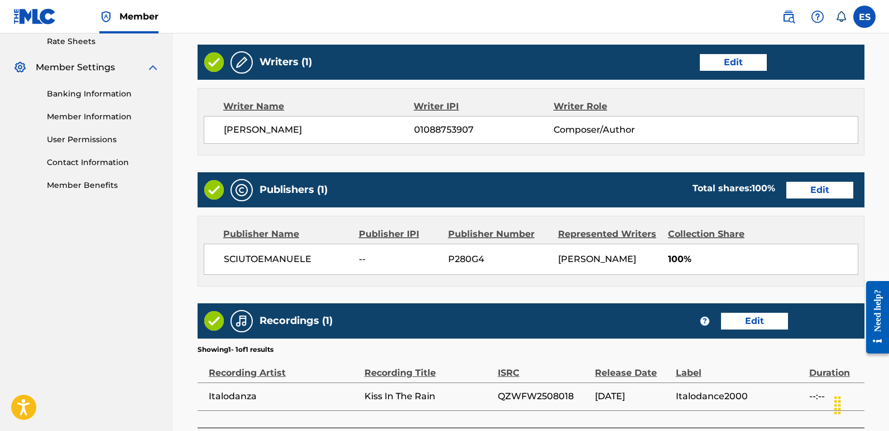
scroll to position [534, 0]
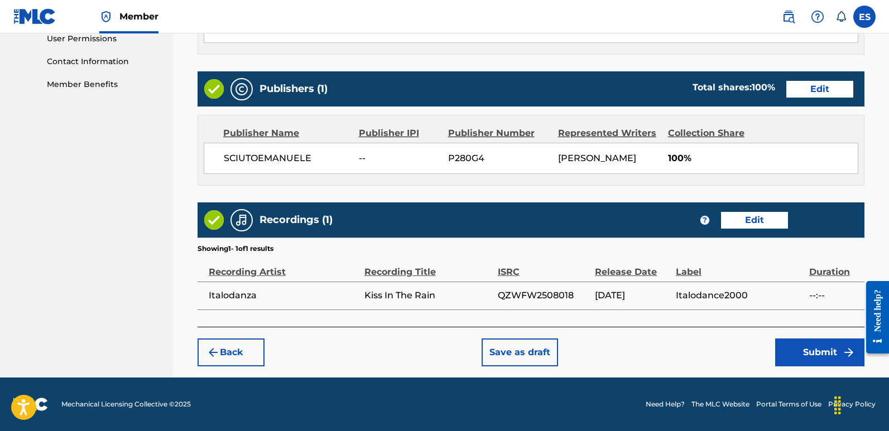
click at [814, 345] on button "Submit" at bounding box center [819, 353] width 89 height 28
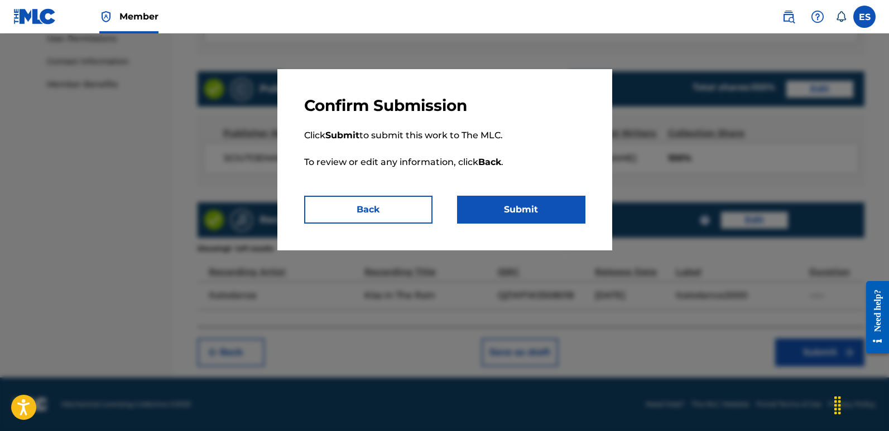
click at [551, 208] on button "Submit" at bounding box center [521, 210] width 128 height 28
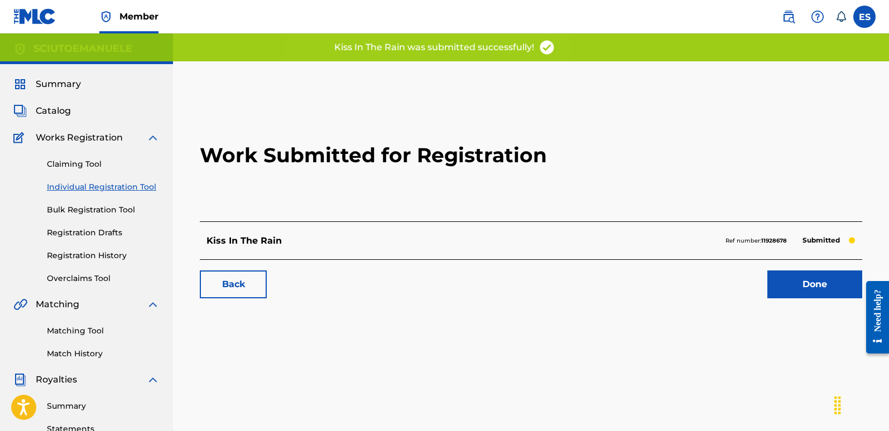
click at [806, 289] on link "Done" at bounding box center [814, 285] width 95 height 28
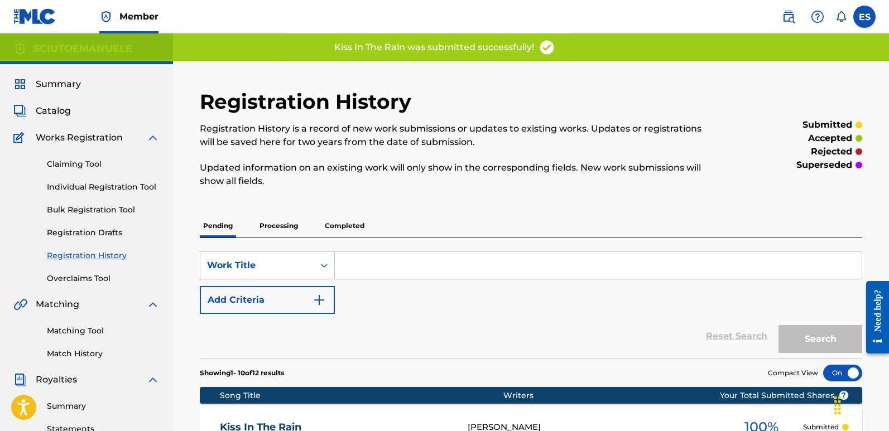
click at [105, 186] on link "Individual Registration Tool" at bounding box center [103, 187] width 113 height 12
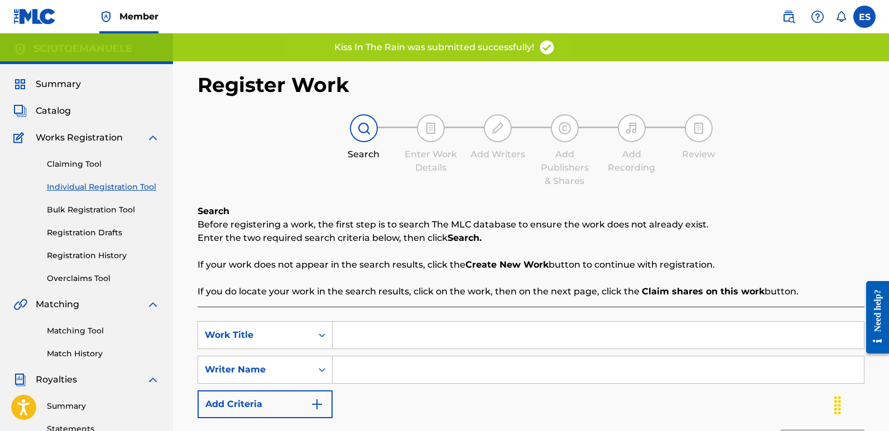
click at [404, 341] on input "Search Form" at bounding box center [597, 335] width 531 height 27
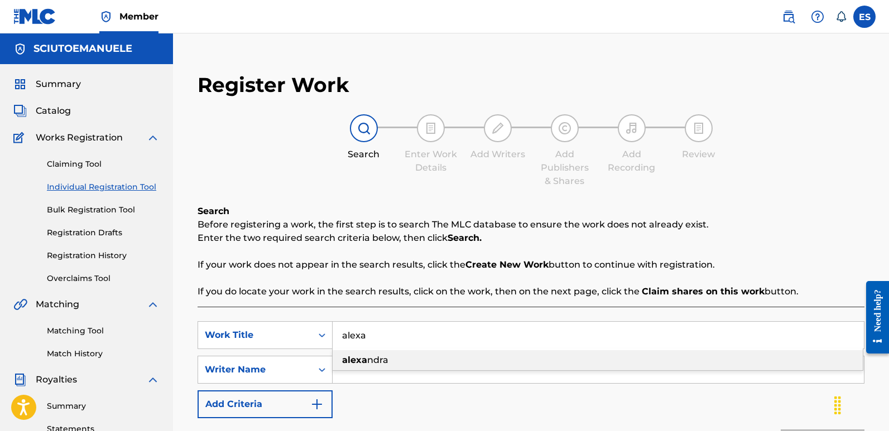
click at [380, 356] on span "ndra" at bounding box center [377, 360] width 21 height 11
type input "[PERSON_NAME]"
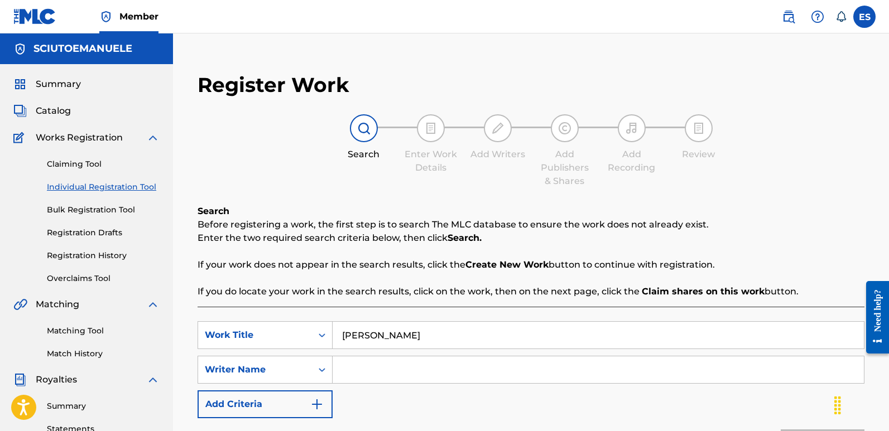
click at [407, 377] on input "Search Form" at bounding box center [597, 369] width 531 height 27
type input "[PERSON_NAME]"
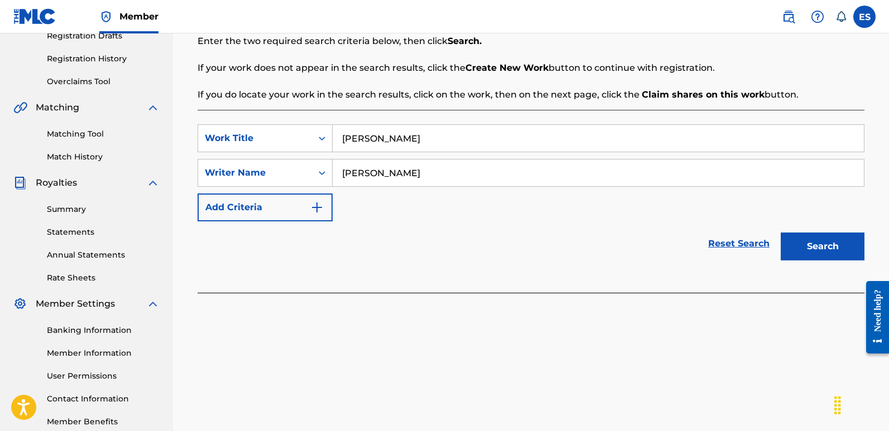
click at [828, 249] on button "Search" at bounding box center [822, 247] width 84 height 28
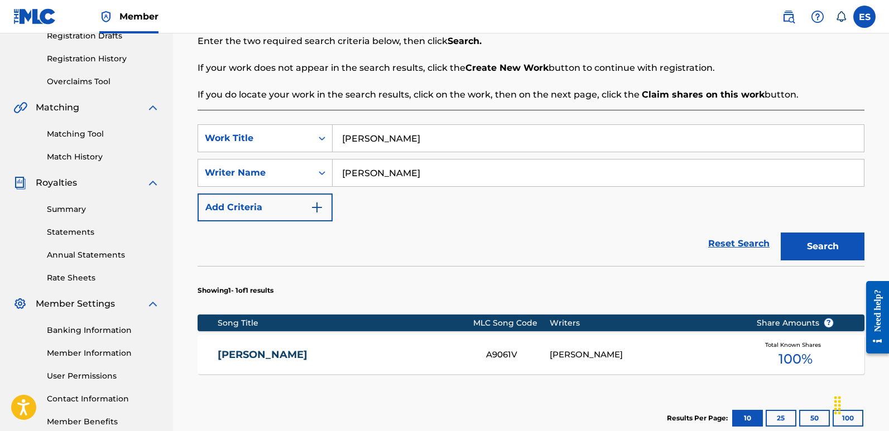
scroll to position [341, 0]
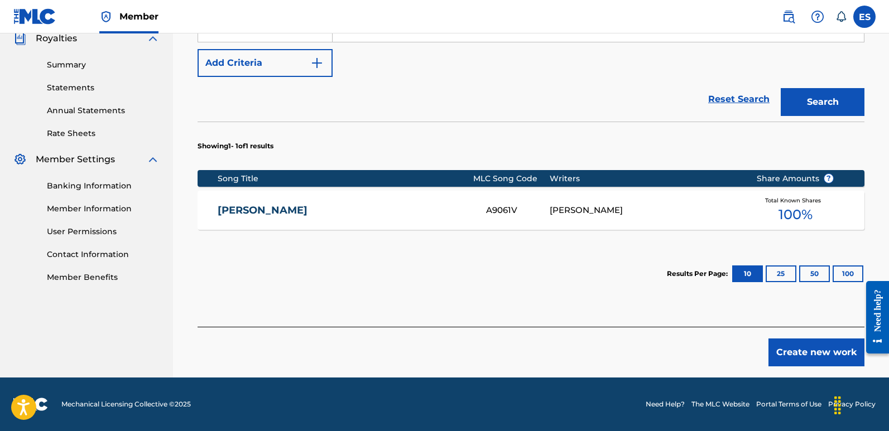
click at [810, 352] on button "Create new work" at bounding box center [816, 353] width 96 height 28
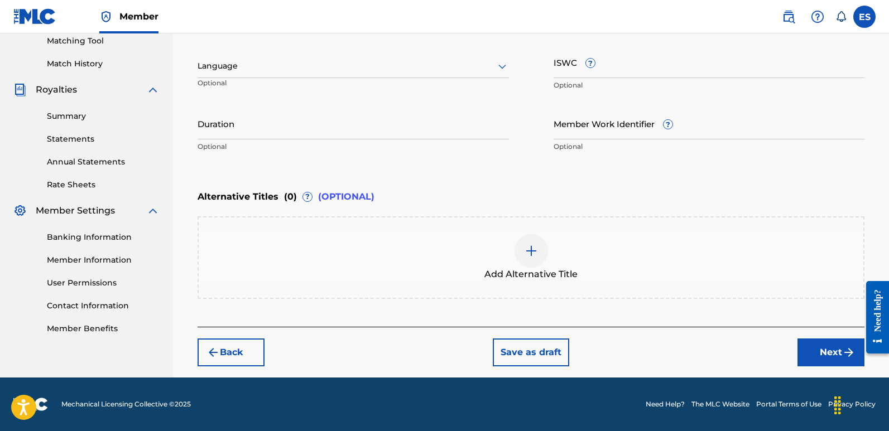
scroll to position [290, 0]
click at [268, 74] on div "Language" at bounding box center [352, 66] width 311 height 23
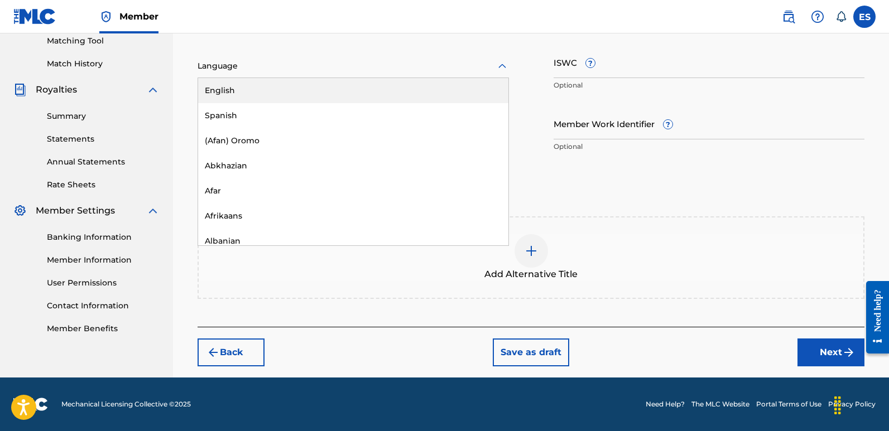
click at [245, 99] on div "English" at bounding box center [353, 90] width 310 height 25
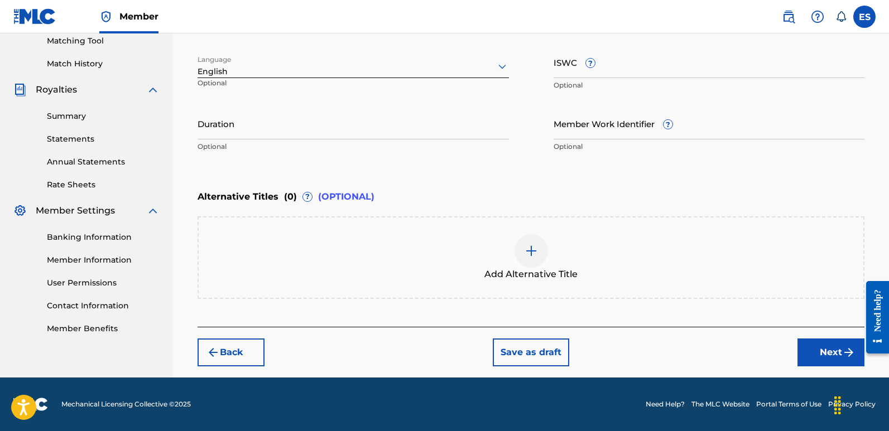
scroll to position [182, 0]
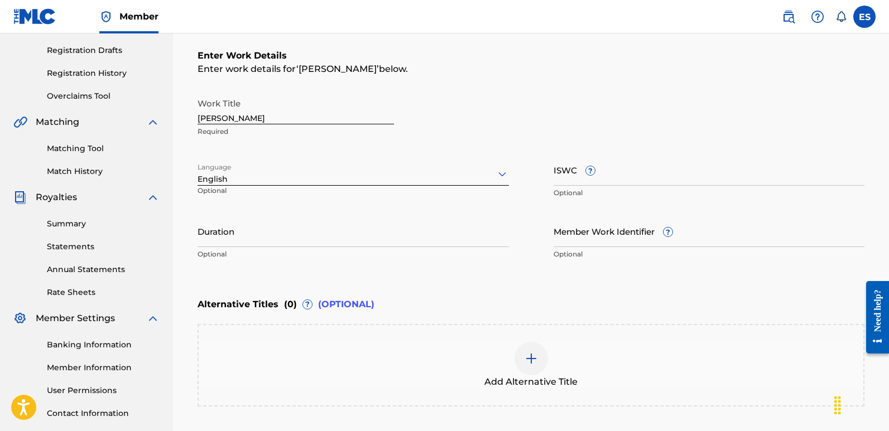
click at [260, 118] on input "[PERSON_NAME]" at bounding box center [295, 109] width 196 height 32
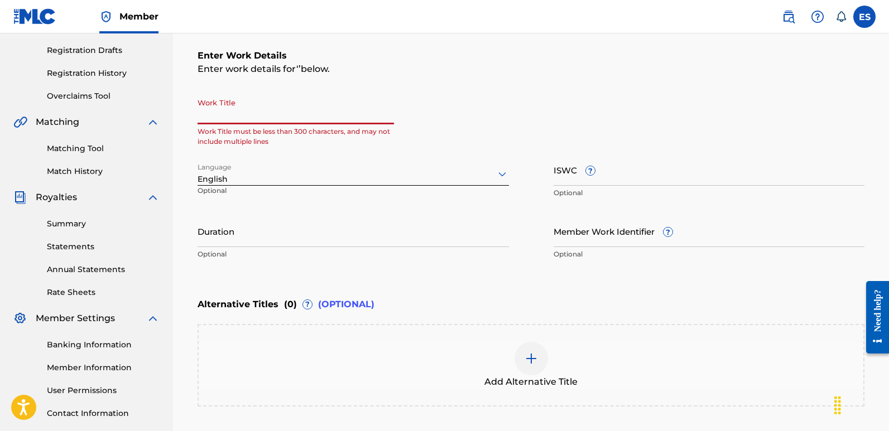
paste input "Lost Without You"
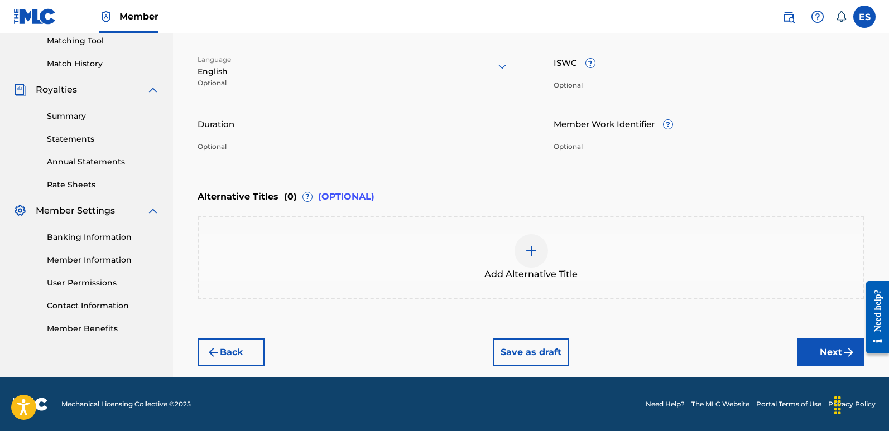
type input "Lost Without You"
click at [809, 344] on button "Next" at bounding box center [830, 353] width 67 height 28
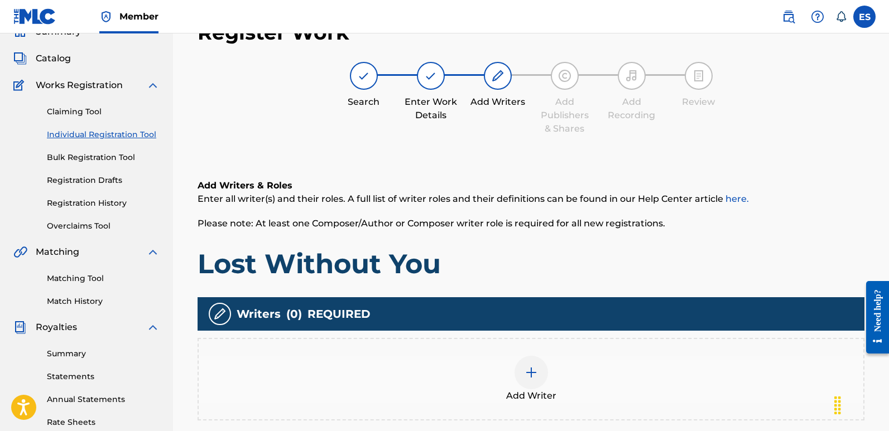
scroll to position [50, 0]
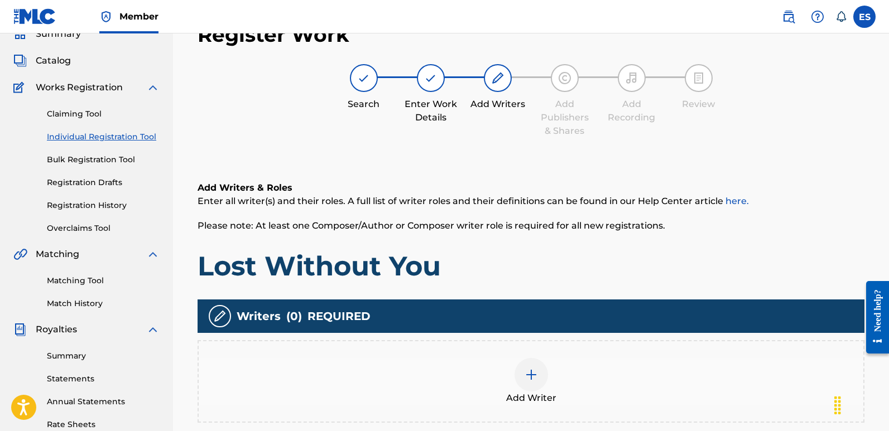
click at [536, 354] on div "Add Writer" at bounding box center [530, 381] width 667 height 83
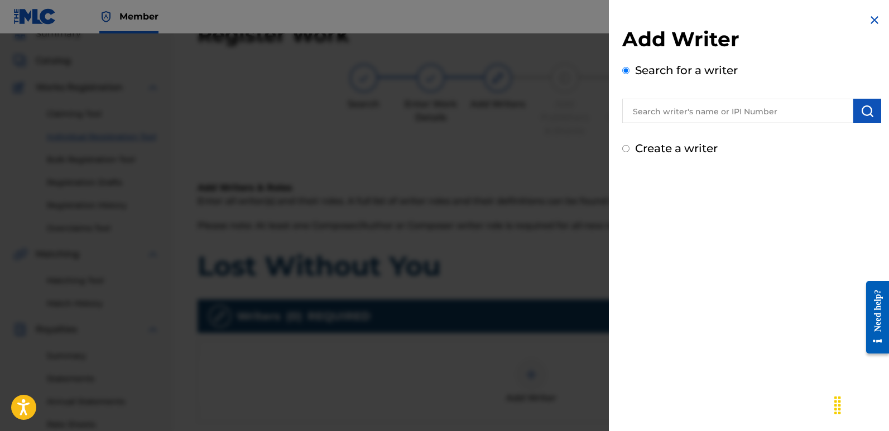
click at [731, 115] on input "text" at bounding box center [737, 111] width 231 height 25
type input "emanuelesciuto"
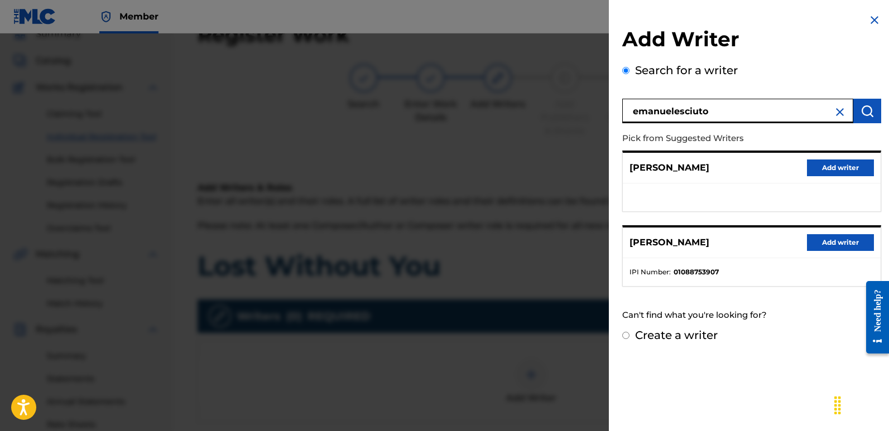
click at [830, 238] on button "Add writer" at bounding box center [840, 242] width 67 height 17
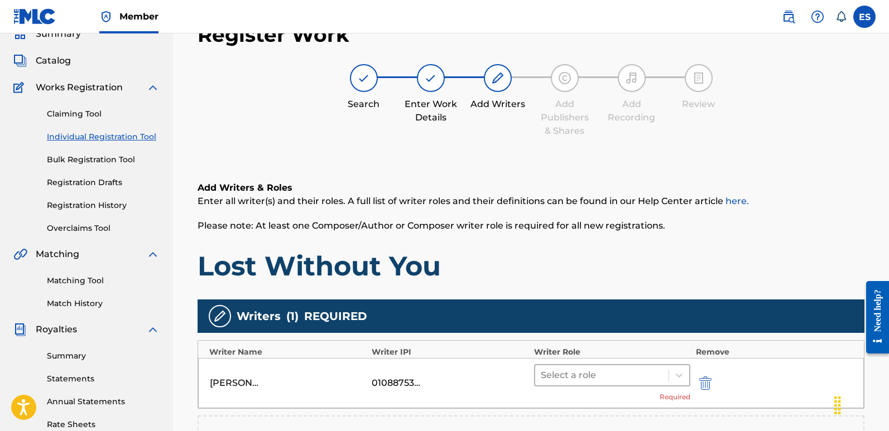
click at [596, 372] on div at bounding box center [601, 376] width 122 height 16
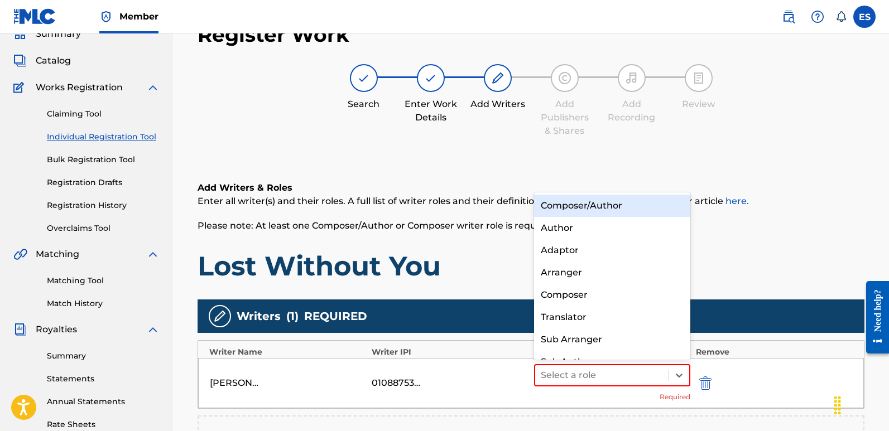
click at [567, 204] on div "Composer/Author" at bounding box center [612, 206] width 156 height 22
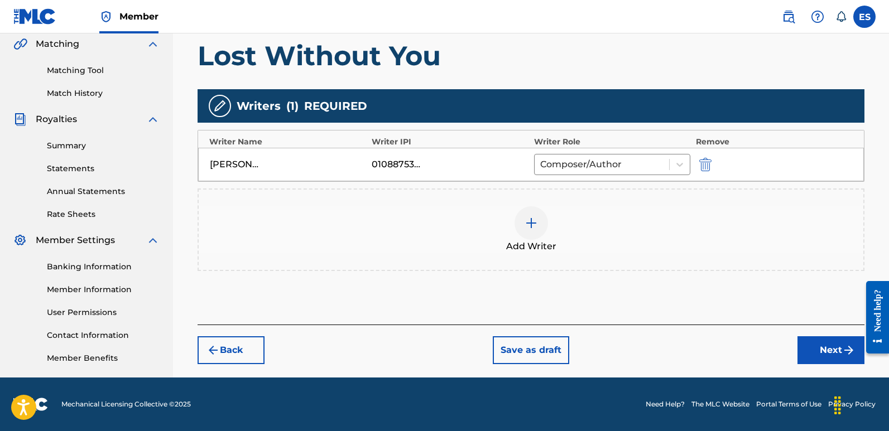
click at [823, 359] on button "Next" at bounding box center [830, 350] width 67 height 28
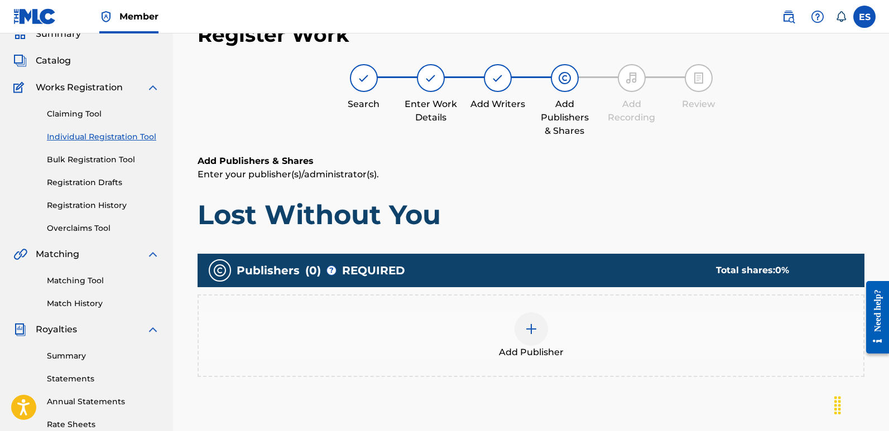
click at [532, 318] on div at bounding box center [530, 328] width 33 height 33
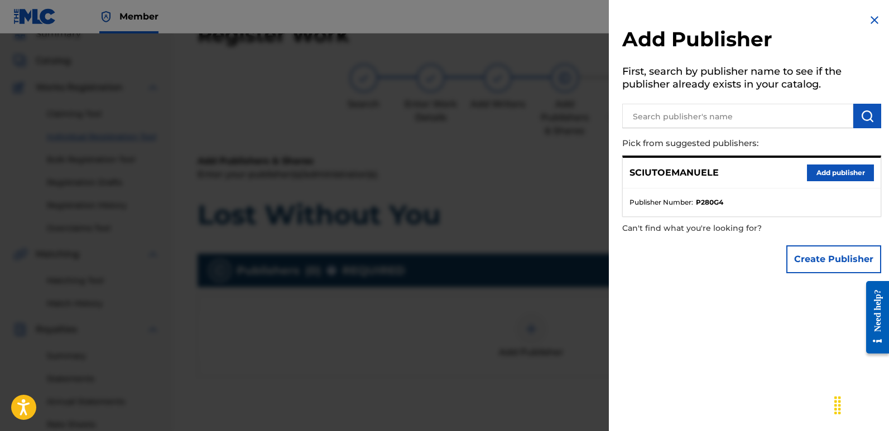
click at [836, 178] on button "Add publisher" at bounding box center [840, 173] width 67 height 17
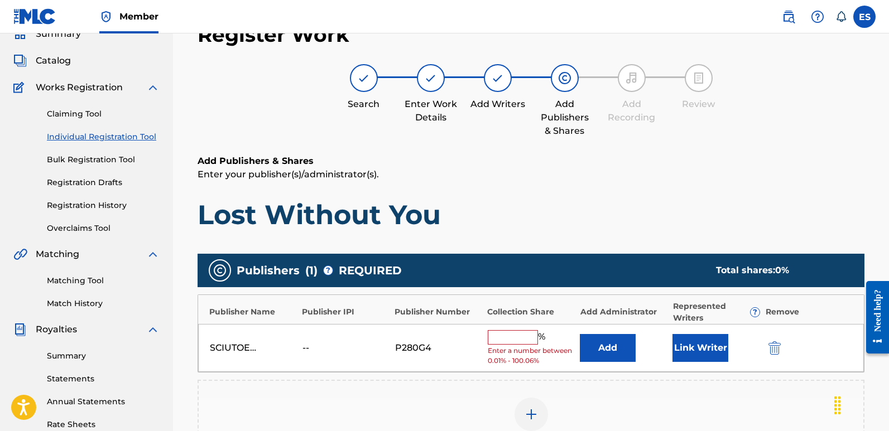
click at [712, 349] on button "Link Writer" at bounding box center [700, 348] width 56 height 28
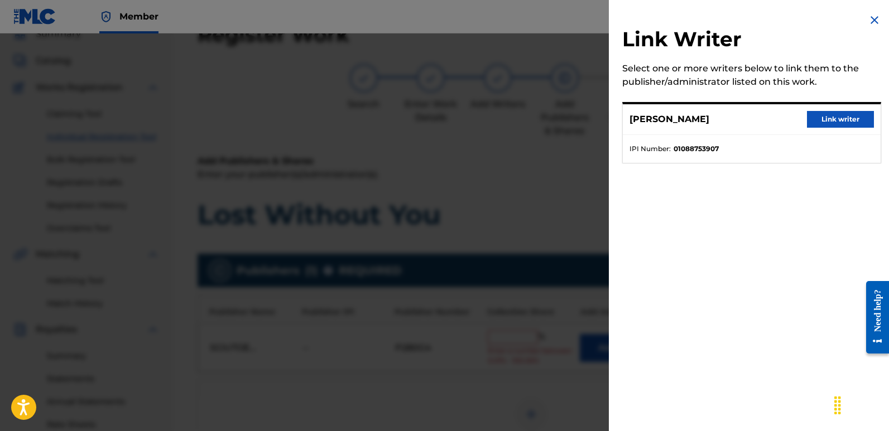
click at [853, 120] on button "Link writer" at bounding box center [840, 119] width 67 height 17
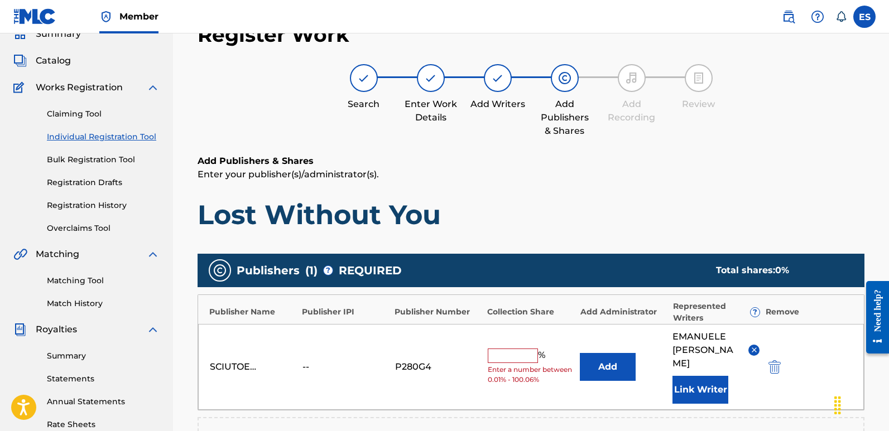
click at [518, 349] on input "text" at bounding box center [512, 356] width 50 height 15
type input "100"
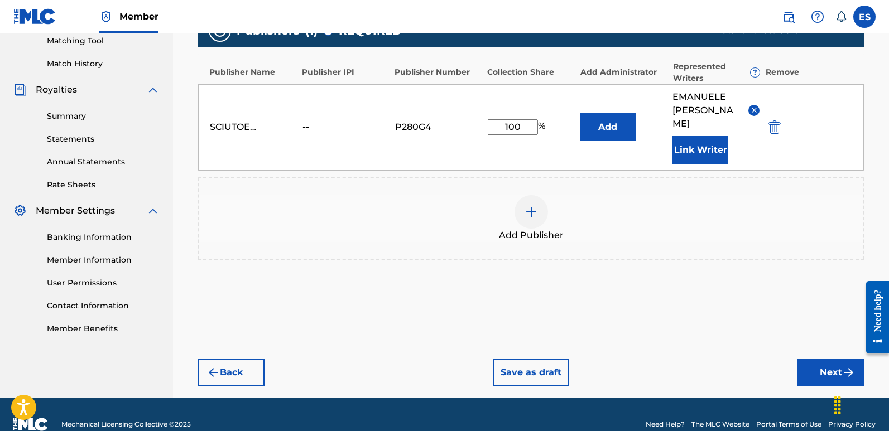
click at [812, 360] on button "Next" at bounding box center [830, 373] width 67 height 28
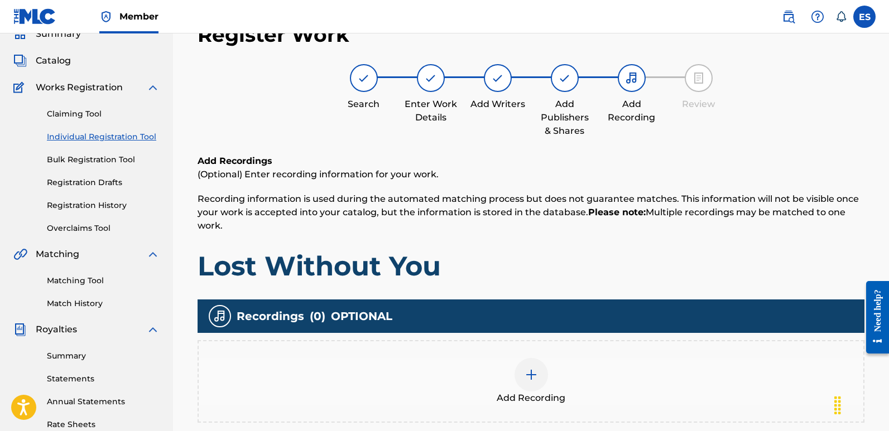
click at [533, 374] on img at bounding box center [530, 374] width 13 height 13
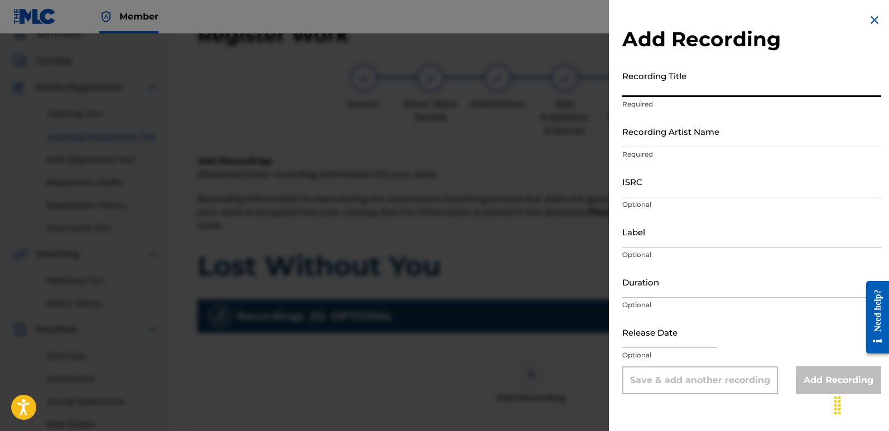
paste input "Lost Without You"
type input "Lost Without You"
click at [713, 140] on input "Recording Artist Name" at bounding box center [751, 131] width 259 height 32
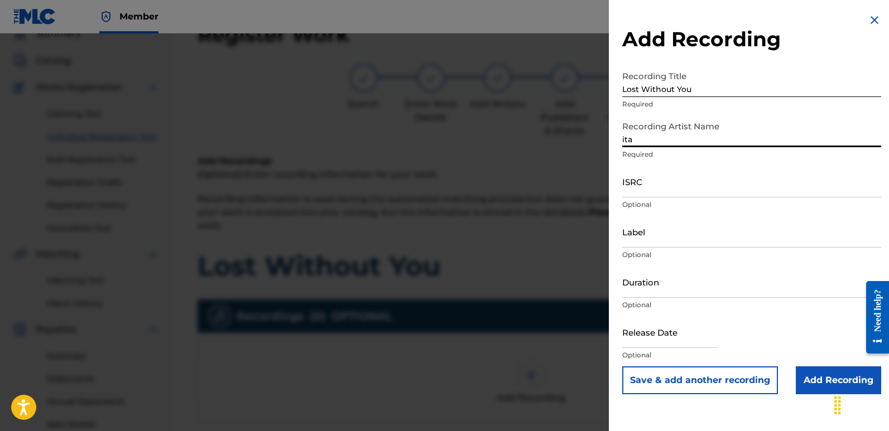
type input "Italodanza"
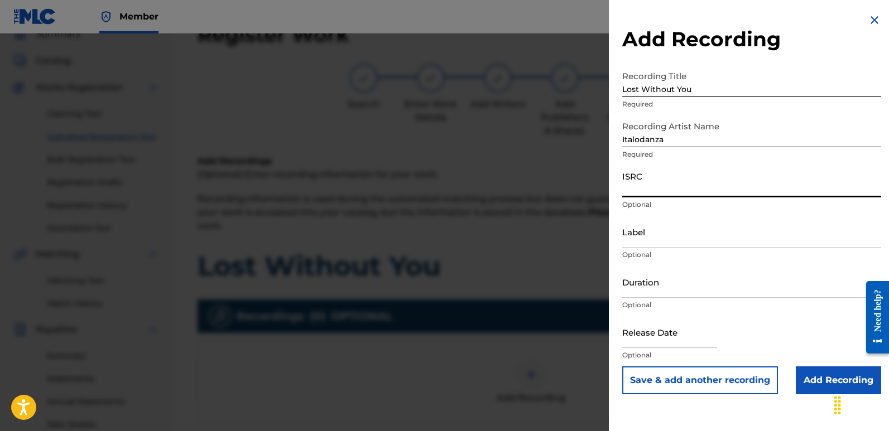
paste input "QZWFW2508019"
type input "QZWFW2508019"
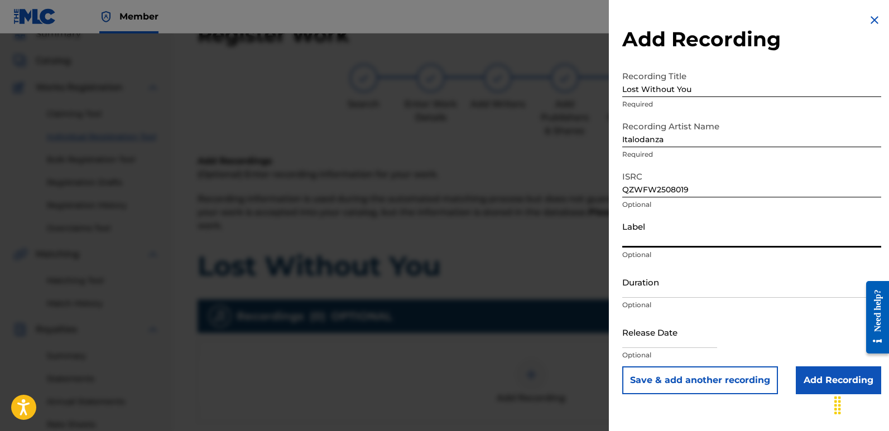
click at [680, 244] on input "Label" at bounding box center [751, 232] width 259 height 32
type input "Italodance2000"
click at [646, 333] on input "text" at bounding box center [669, 332] width 95 height 32
select select "7"
select select "2025"
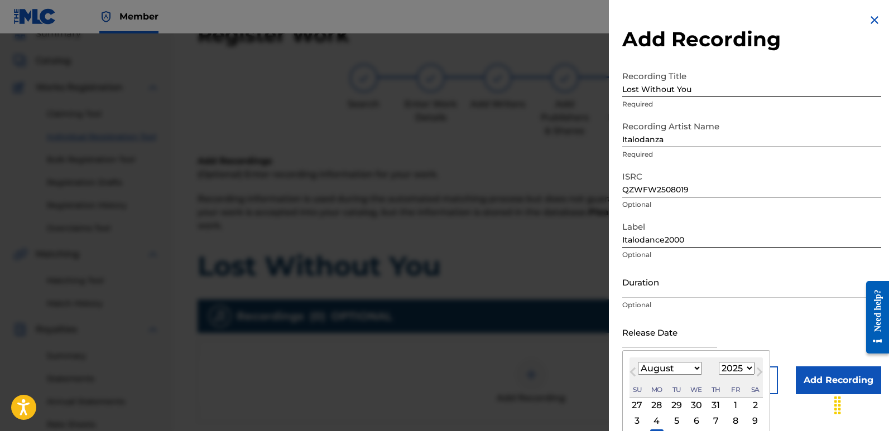
click at [656, 429] on div "11" at bounding box center [656, 435] width 13 height 13
type input "[DATE]"
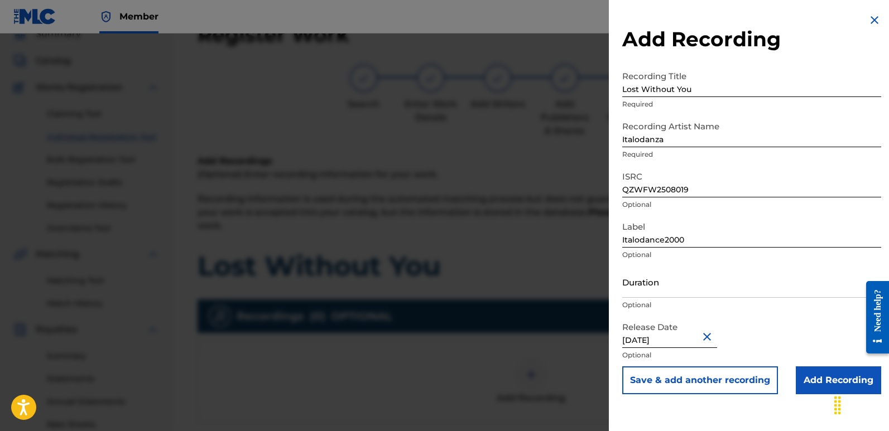
click at [826, 376] on input "Add Recording" at bounding box center [837, 380] width 85 height 28
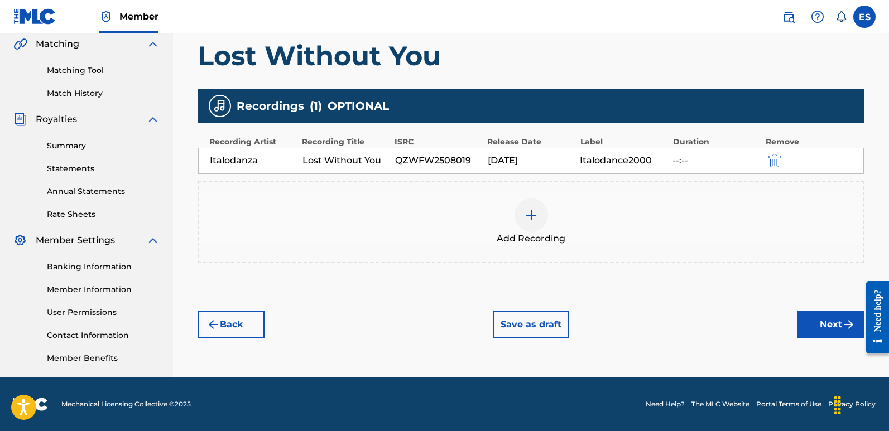
click at [827, 321] on button "Next" at bounding box center [830, 325] width 67 height 28
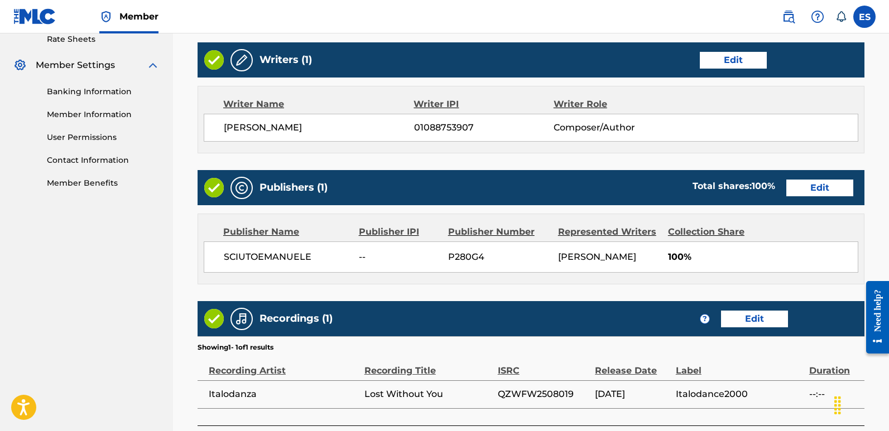
scroll to position [534, 0]
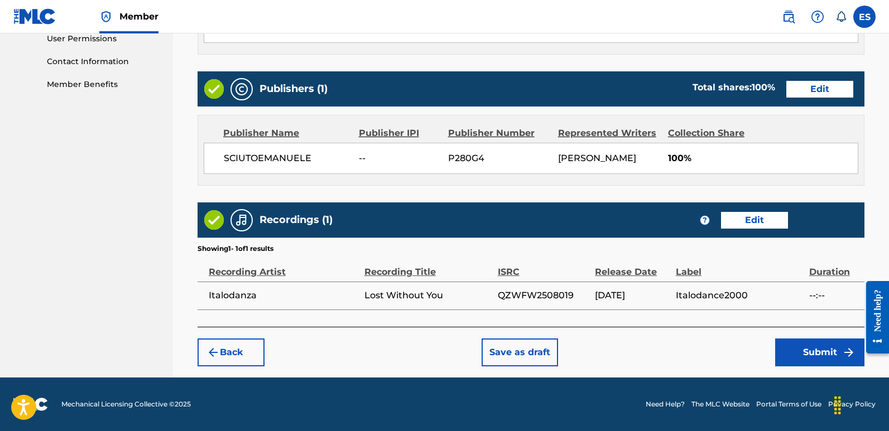
click at [805, 355] on button "Submit" at bounding box center [819, 353] width 89 height 28
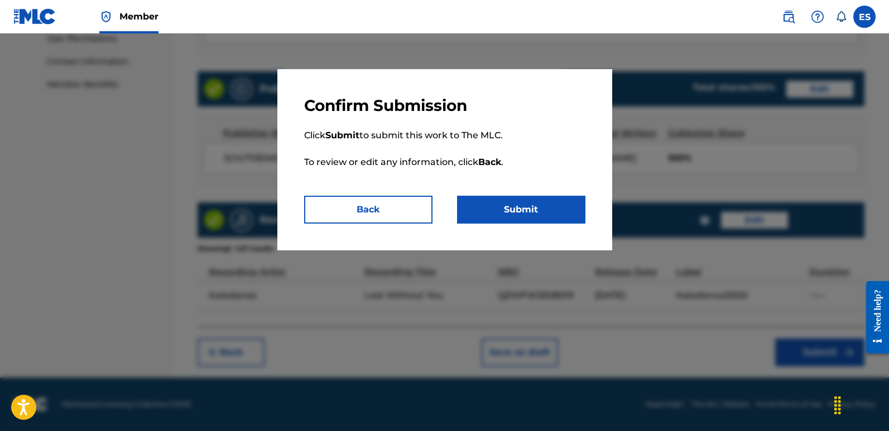
click at [562, 214] on button "Submit" at bounding box center [521, 210] width 128 height 28
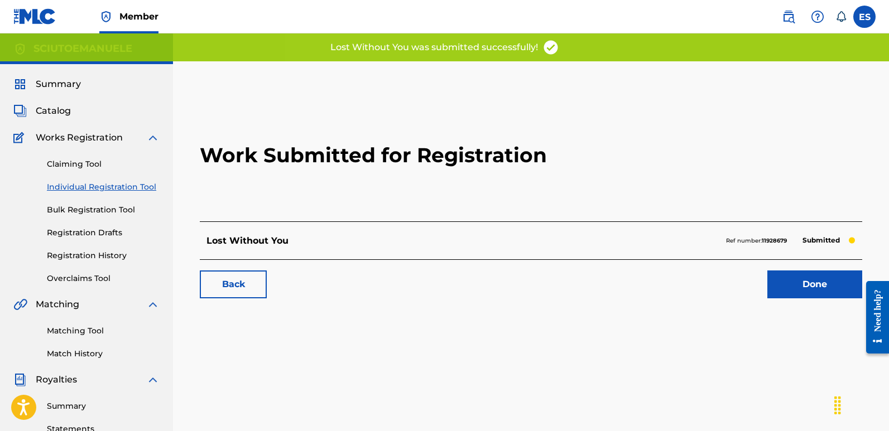
click at [813, 286] on link "Done" at bounding box center [814, 285] width 95 height 28
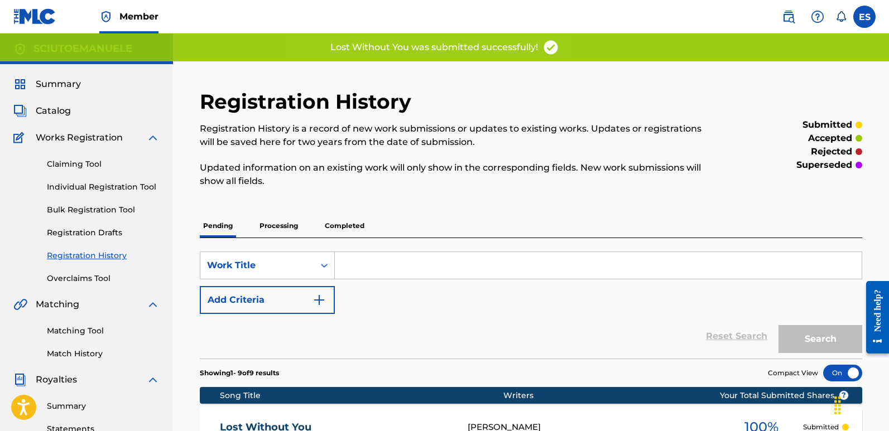
click at [131, 183] on link "Individual Registration Tool" at bounding box center [103, 187] width 113 height 12
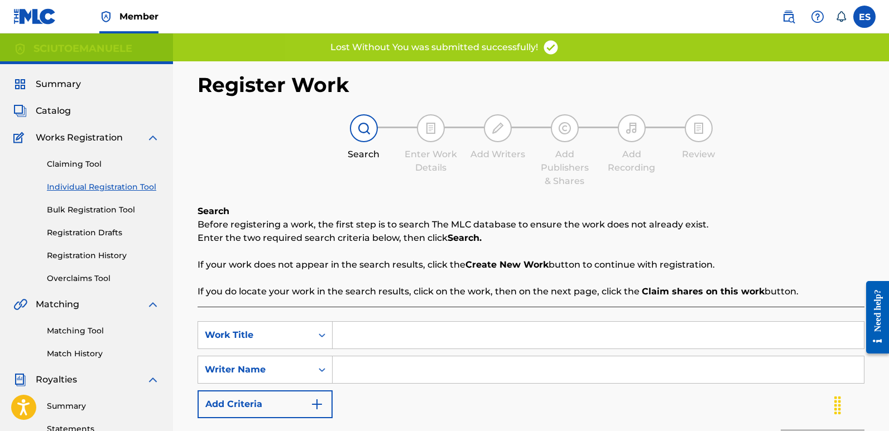
click at [429, 336] on input "Search Form" at bounding box center [597, 335] width 531 height 27
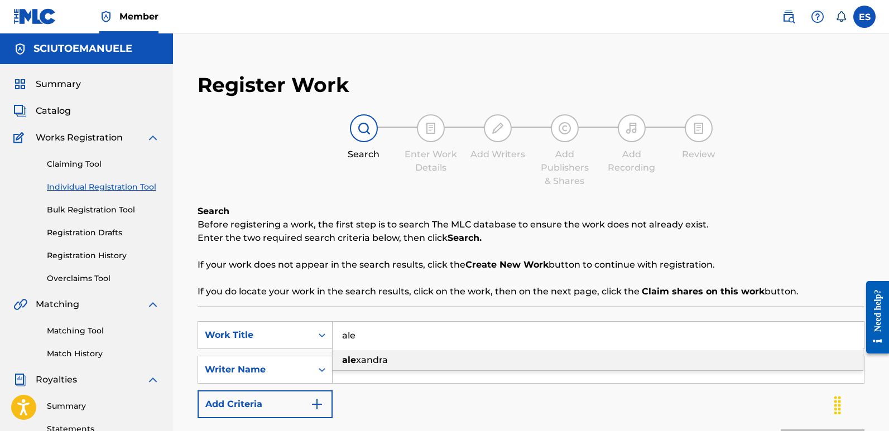
click at [378, 361] on span "xandra" at bounding box center [372, 360] width 32 height 11
type input "[PERSON_NAME]"
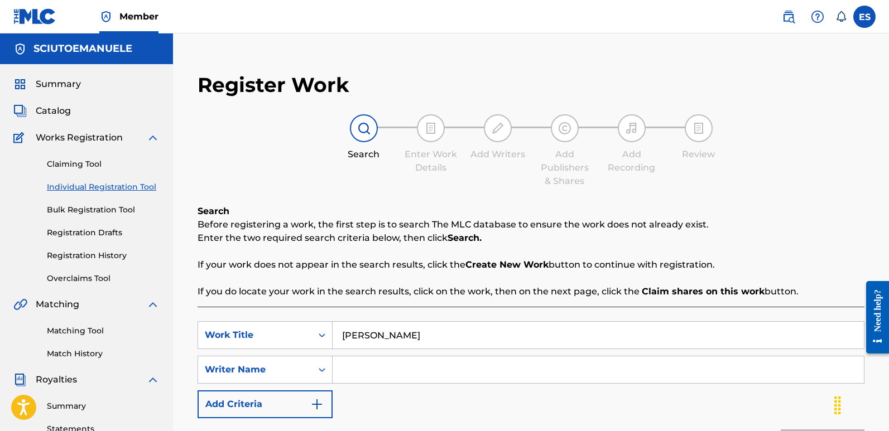
click at [414, 371] on input "Search Form" at bounding box center [597, 369] width 531 height 27
type input "[PERSON_NAME]"
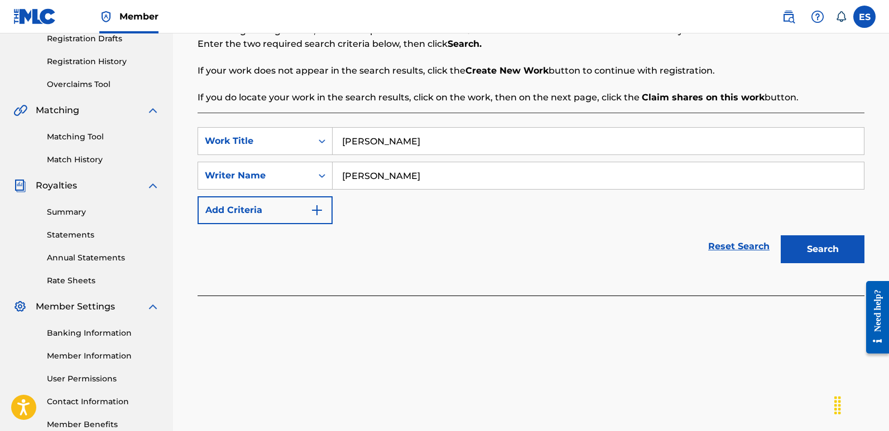
click at [827, 253] on button "Search" at bounding box center [822, 249] width 84 height 28
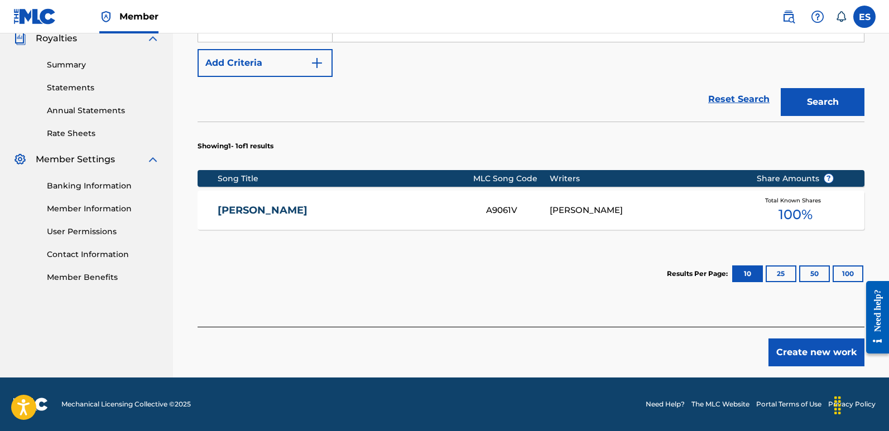
click at [788, 353] on button "Create new work" at bounding box center [816, 353] width 96 height 28
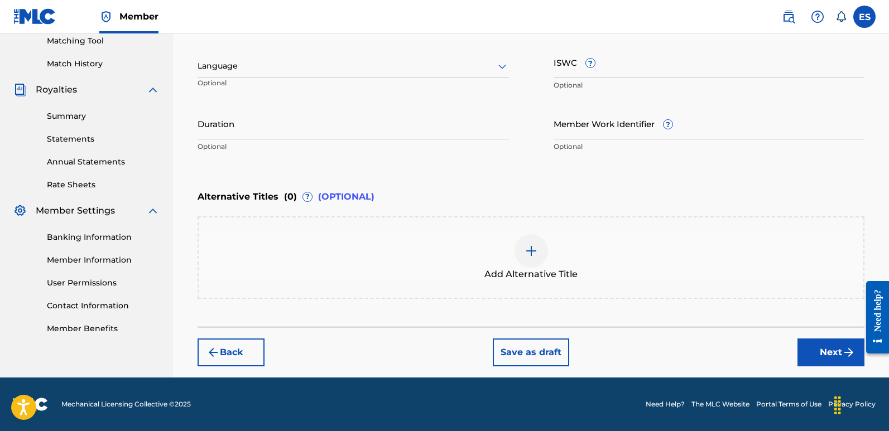
scroll to position [290, 0]
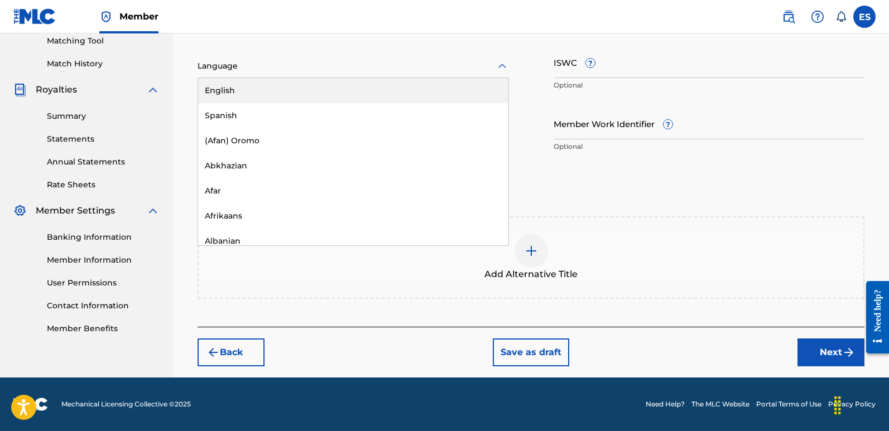
click at [284, 64] on div at bounding box center [352, 66] width 311 height 14
click at [234, 84] on div "English" at bounding box center [353, 90] width 310 height 25
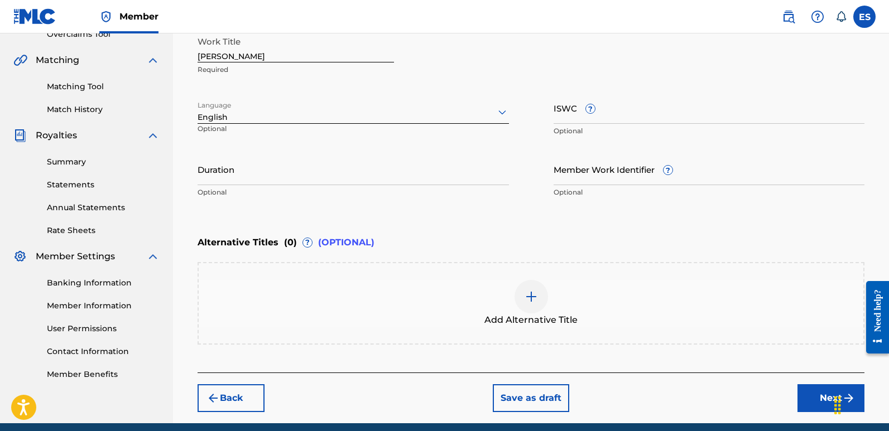
scroll to position [219, 0]
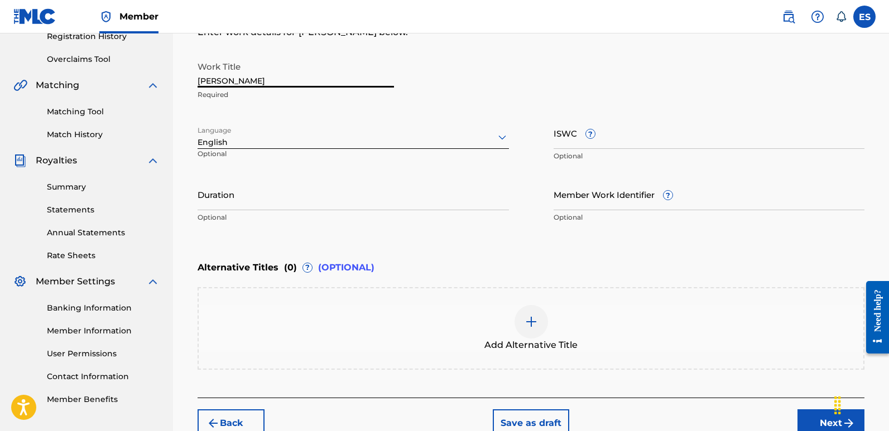
click at [257, 81] on input "[PERSON_NAME]" at bounding box center [295, 72] width 196 height 32
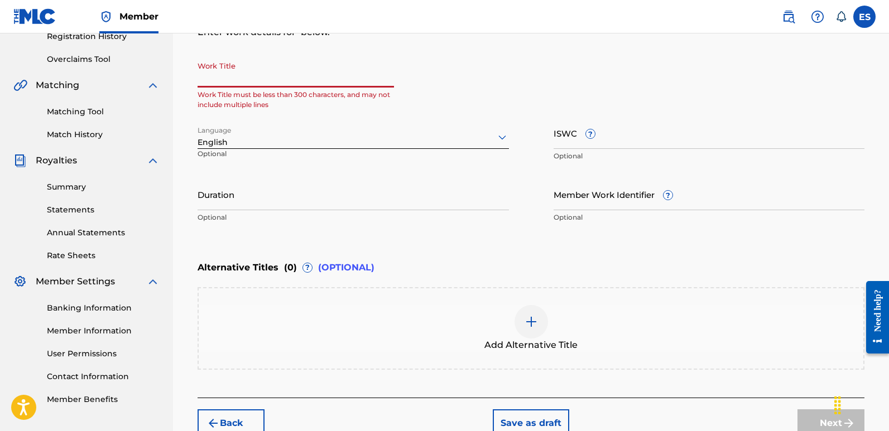
paste input "Shine Of My Heart"
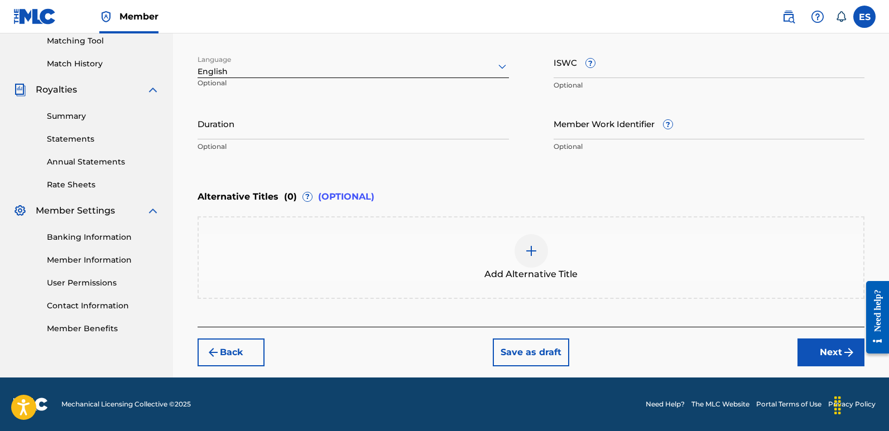
type input "Shine Of My Heart"
click at [832, 355] on button "Next" at bounding box center [830, 353] width 67 height 28
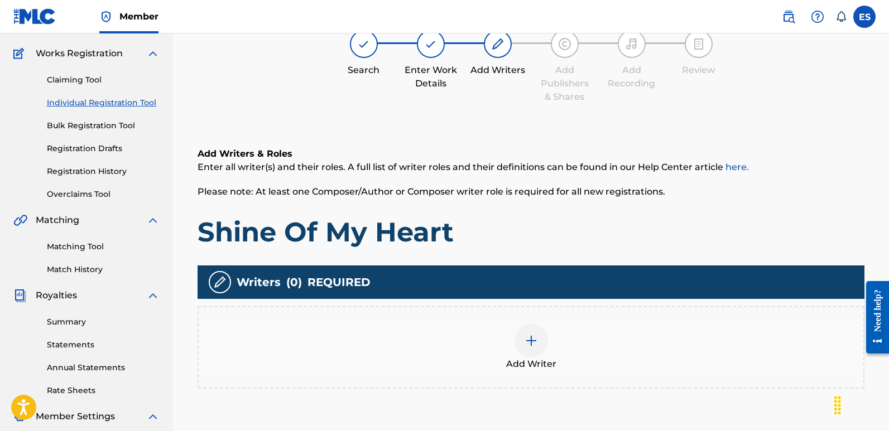
scroll to position [50, 0]
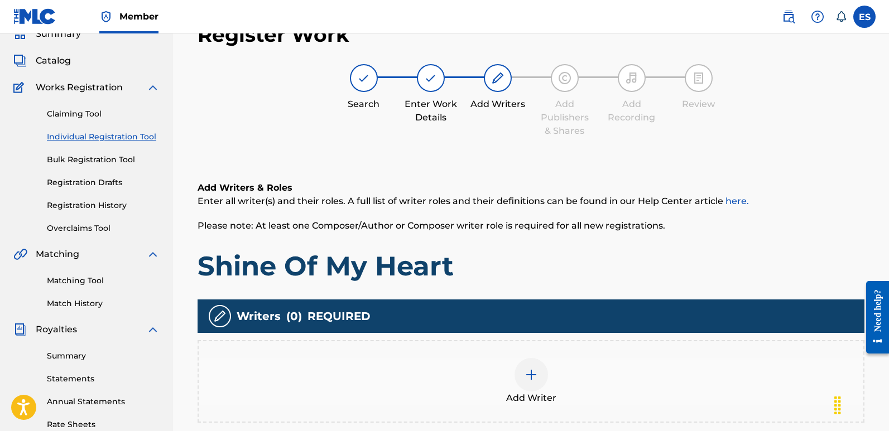
click at [523, 372] on div at bounding box center [530, 374] width 33 height 33
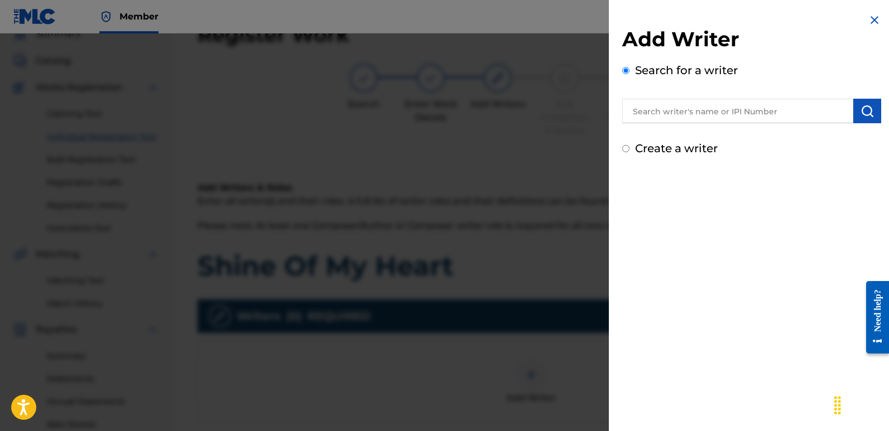
click at [691, 113] on input "text" at bounding box center [737, 111] width 231 height 25
type input "emanuelesciuto"
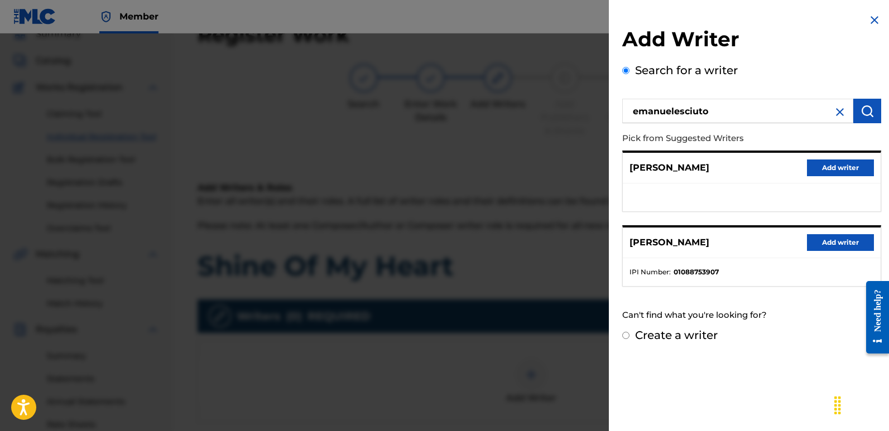
click at [833, 247] on button "Add writer" at bounding box center [840, 242] width 67 height 17
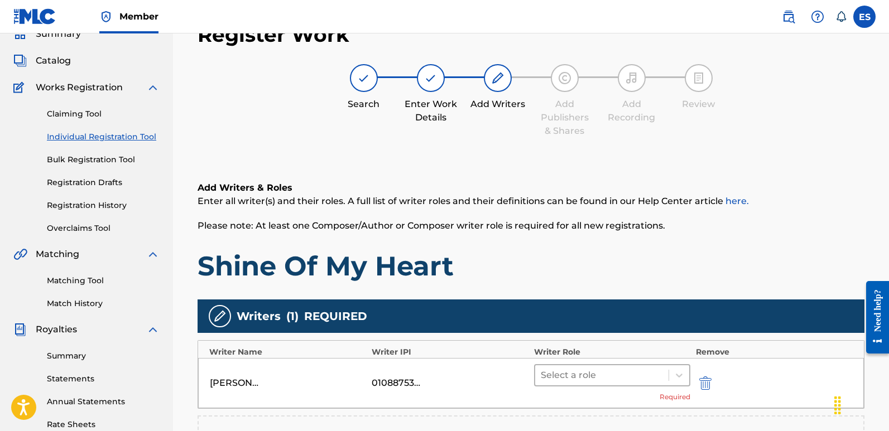
click at [601, 375] on div at bounding box center [601, 376] width 122 height 16
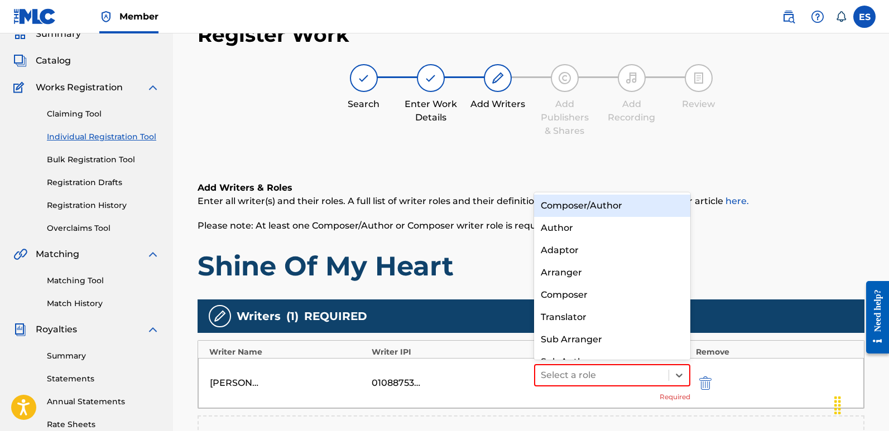
click at [569, 209] on div "Composer/Author" at bounding box center [612, 206] width 156 height 22
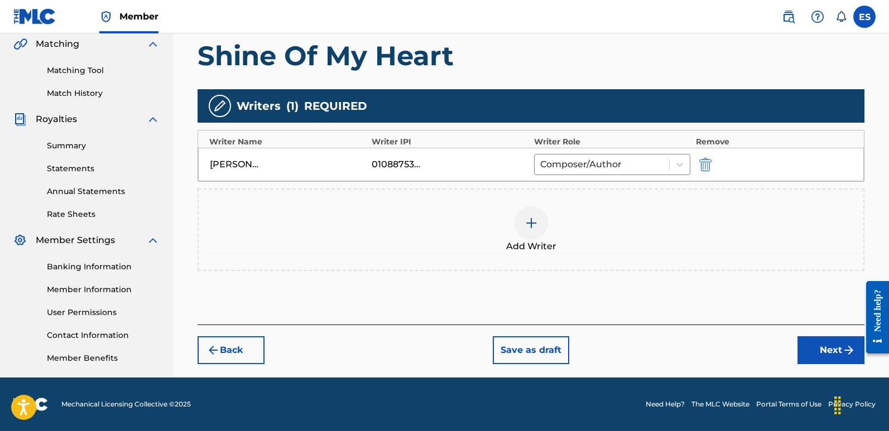
click at [825, 353] on button "Next" at bounding box center [830, 350] width 67 height 28
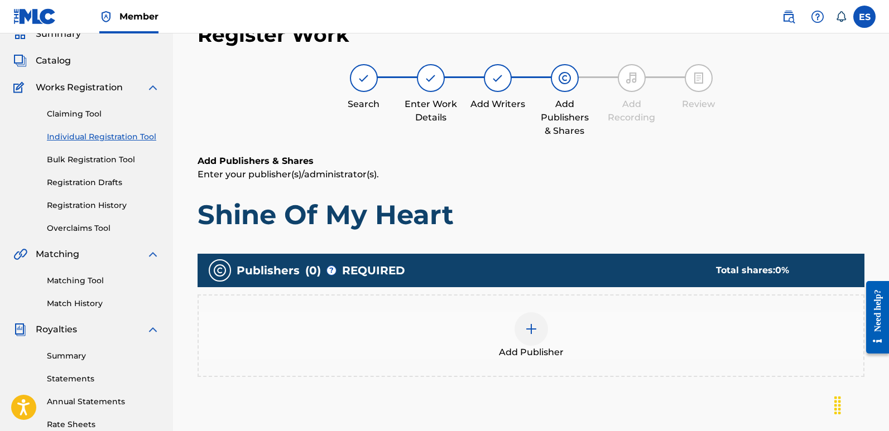
click at [518, 336] on div at bounding box center [530, 328] width 33 height 33
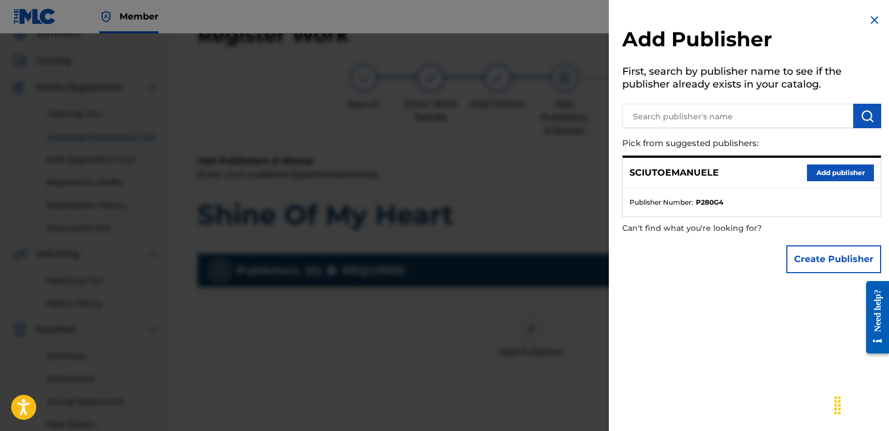
click at [848, 177] on button "Add publisher" at bounding box center [840, 173] width 67 height 17
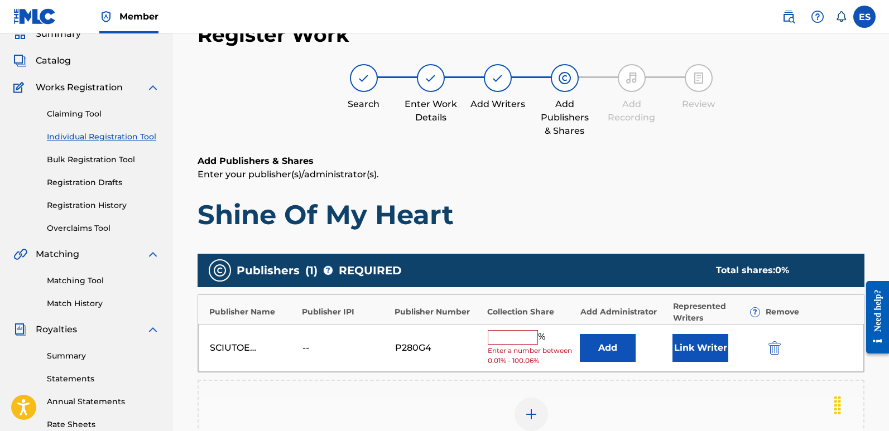
click at [684, 365] on div "SCIUTOEMANUELE -- P280G4 % Enter a number between 0.01% - 100.06% Add Link Writ…" at bounding box center [530, 348] width 665 height 49
click at [694, 345] on button "Link Writer" at bounding box center [700, 348] width 56 height 28
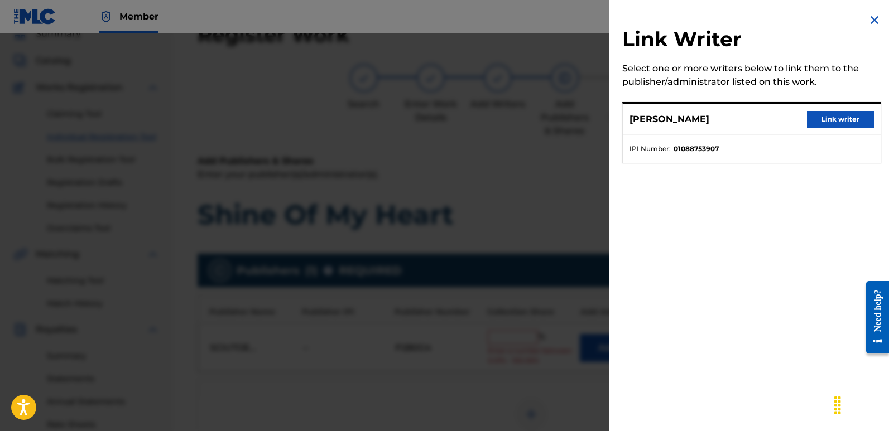
click at [847, 121] on button "Link writer" at bounding box center [840, 119] width 67 height 17
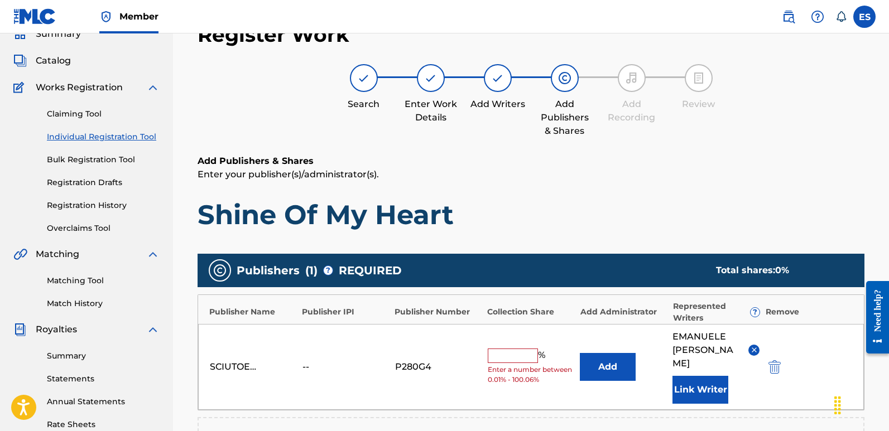
click at [520, 350] on input "text" at bounding box center [512, 356] width 50 height 15
type input "100"
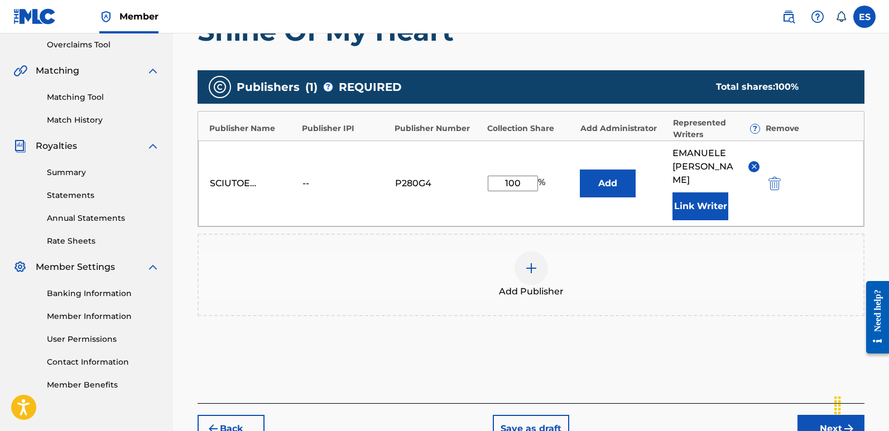
click at [810, 415] on button "Next" at bounding box center [830, 429] width 67 height 28
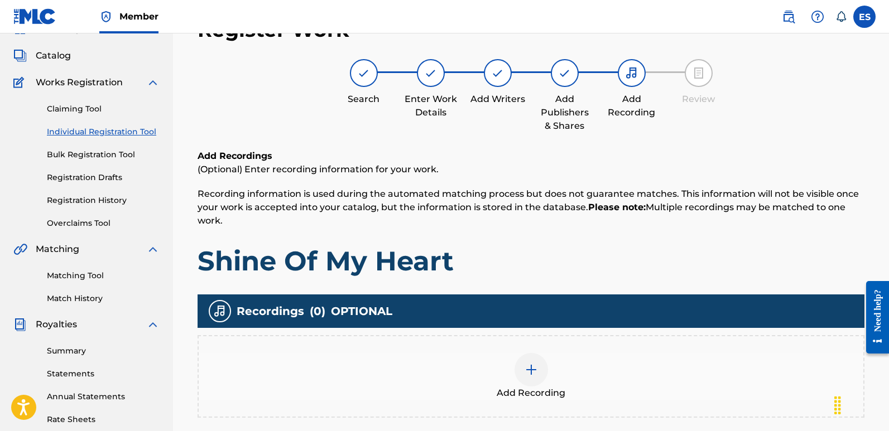
scroll to position [50, 0]
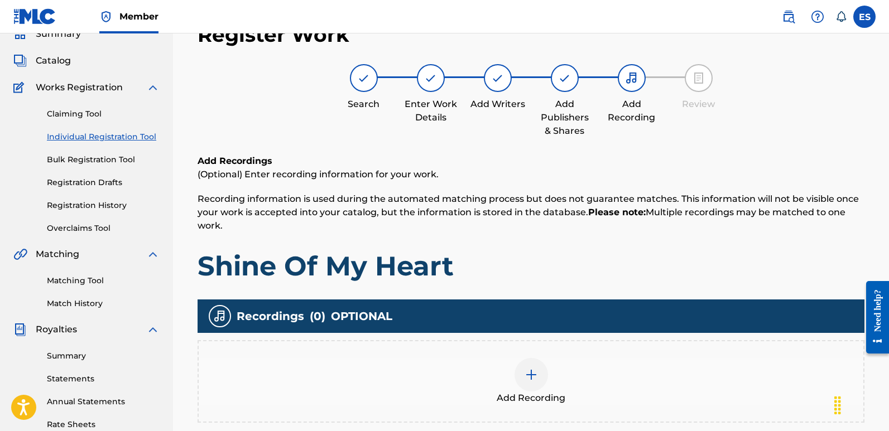
click at [554, 384] on div "Add Recording" at bounding box center [531, 381] width 664 height 47
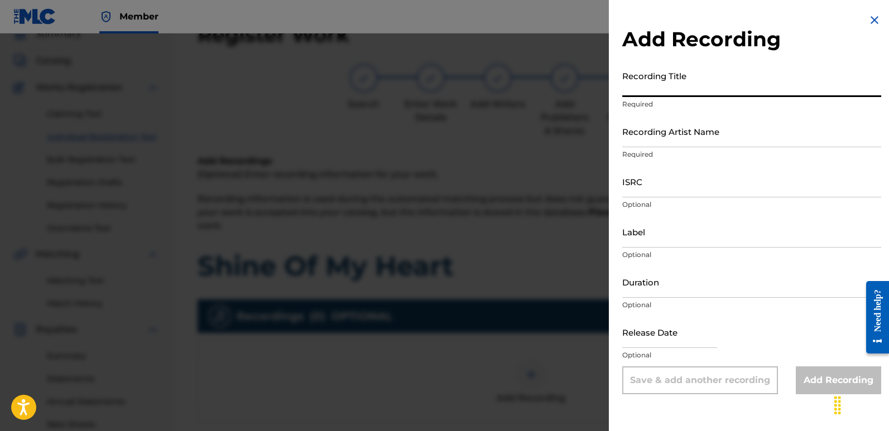
paste input "Shine Of My Heart"
type input "Shine Of My Heart"
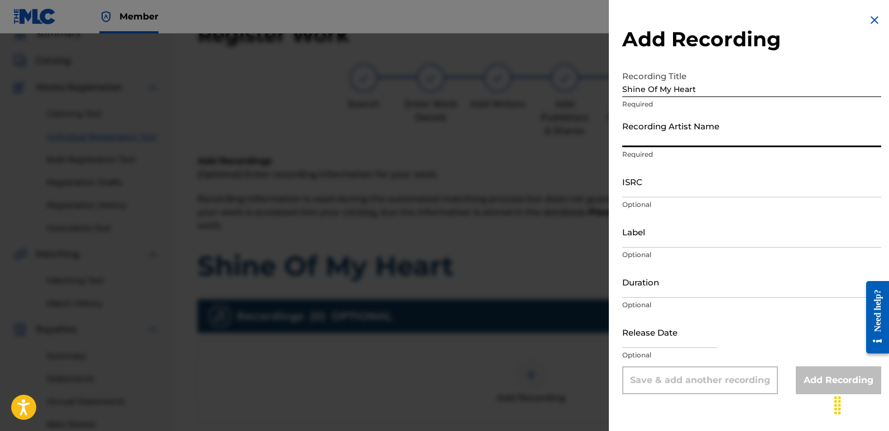
click at [707, 134] on input "Recording Artist Name" at bounding box center [751, 131] width 259 height 32
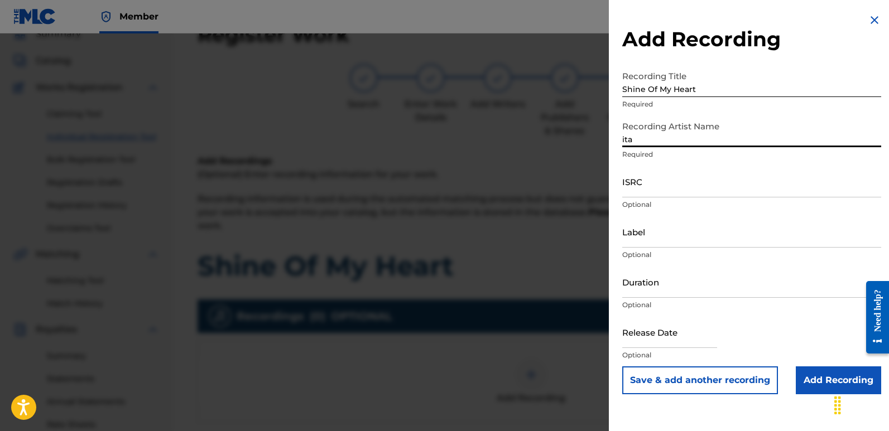
type input "Italodanza"
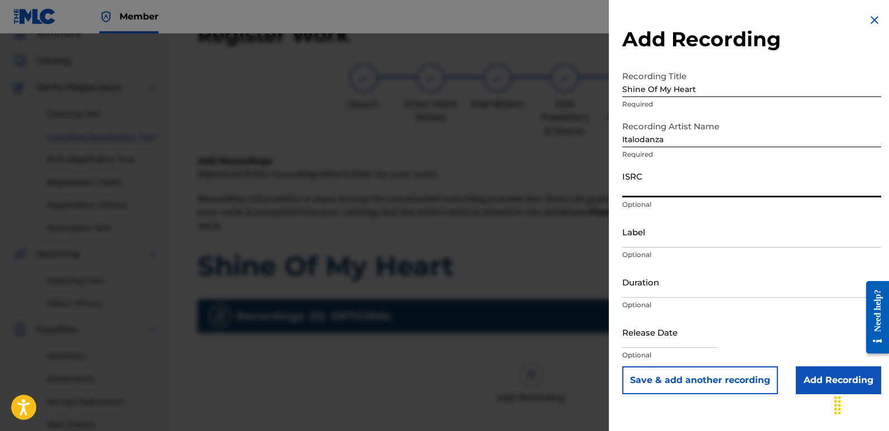
paste input "QZWFW2508020"
type input "QZWFW2508020"
click at [683, 235] on input "Label" at bounding box center [751, 232] width 259 height 32
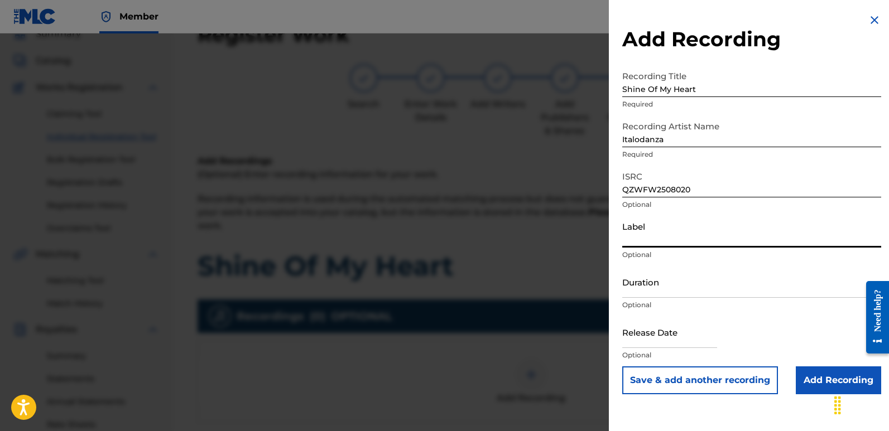
type input "Italodance2000"
click at [656, 321] on input "text" at bounding box center [669, 332] width 95 height 32
select select "7"
select select "2025"
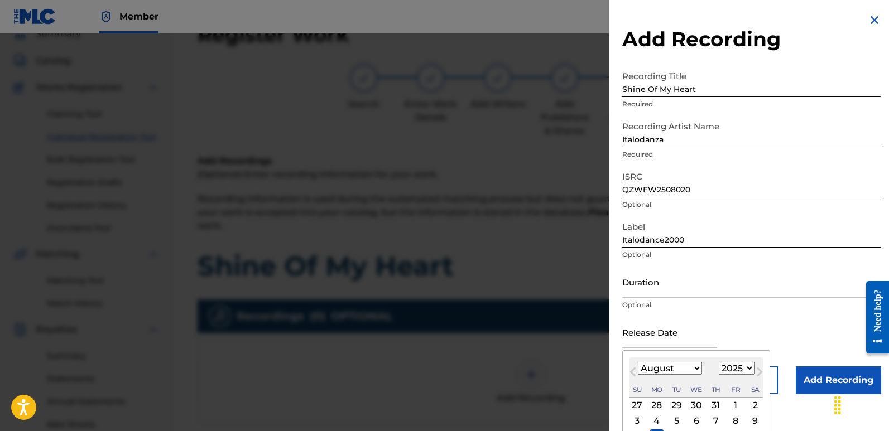
click at [657, 429] on div "11" at bounding box center [656, 435] width 13 height 13
type input "[DATE]"
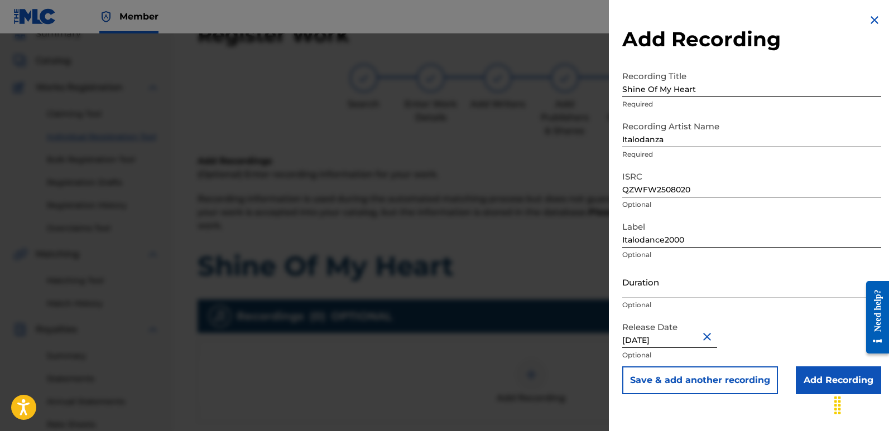
click at [822, 379] on input "Add Recording" at bounding box center [837, 380] width 85 height 28
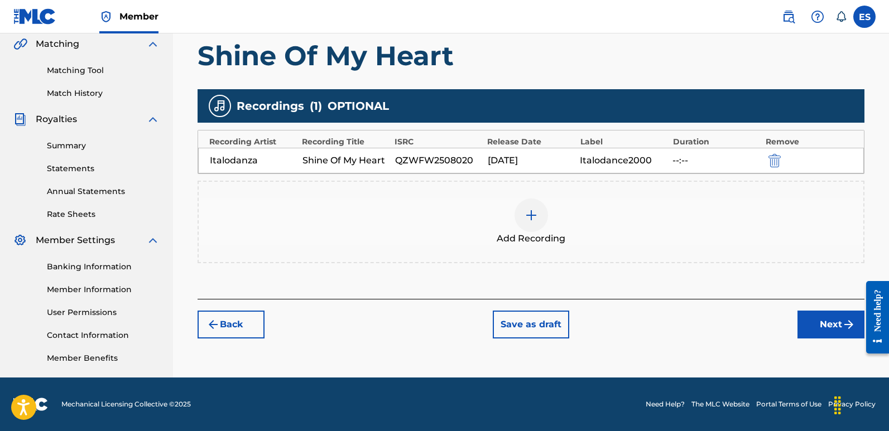
click at [827, 318] on button "Next" at bounding box center [830, 325] width 67 height 28
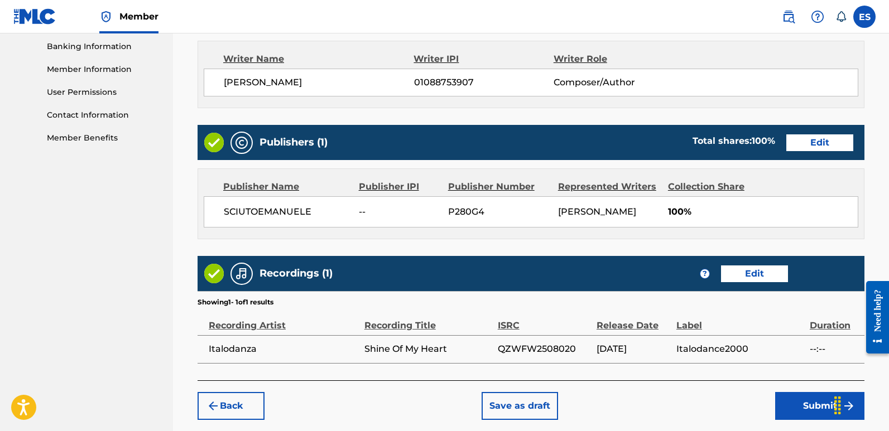
scroll to position [534, 0]
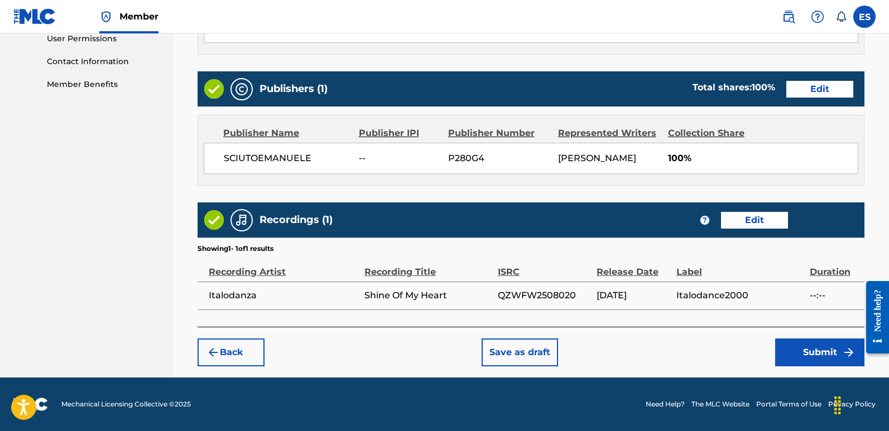
click at [828, 349] on button "Submit" at bounding box center [819, 353] width 89 height 28
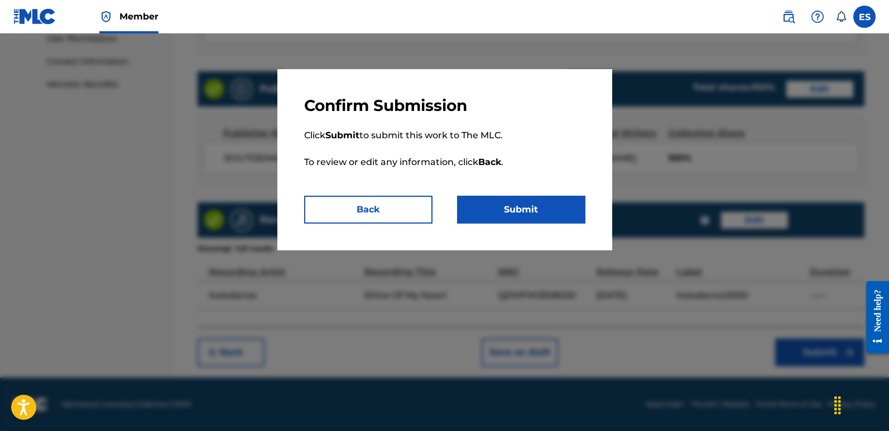
click at [562, 210] on button "Submit" at bounding box center [521, 210] width 128 height 28
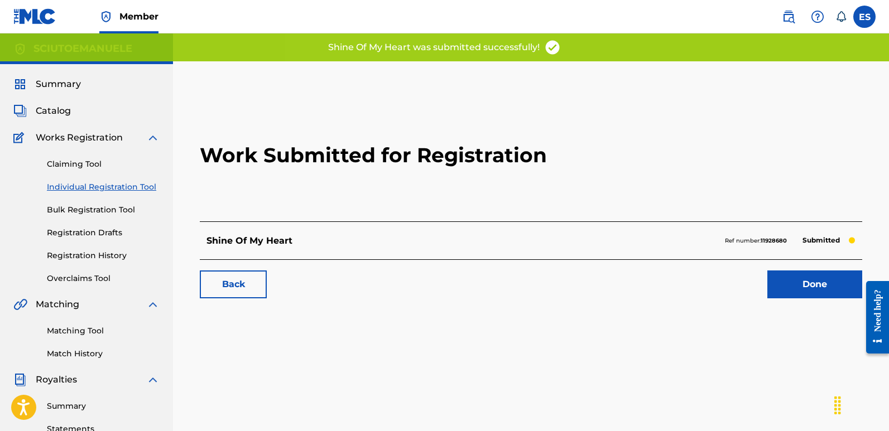
click at [832, 279] on link "Done" at bounding box center [814, 285] width 95 height 28
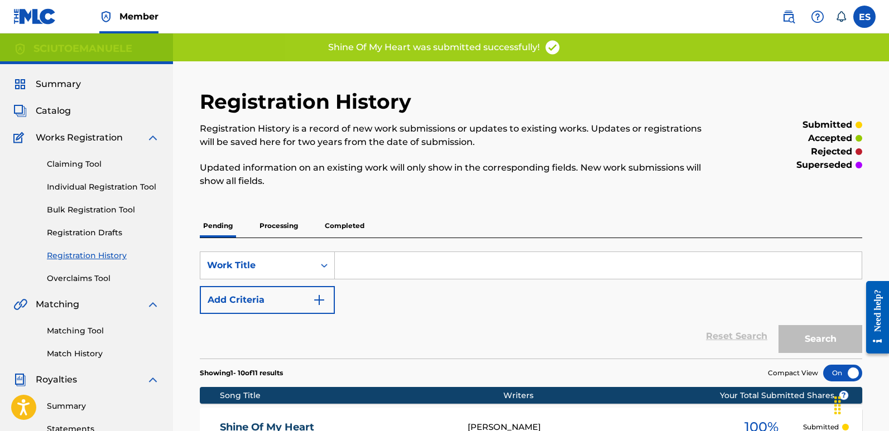
click at [107, 182] on link "Individual Registration Tool" at bounding box center [103, 187] width 113 height 12
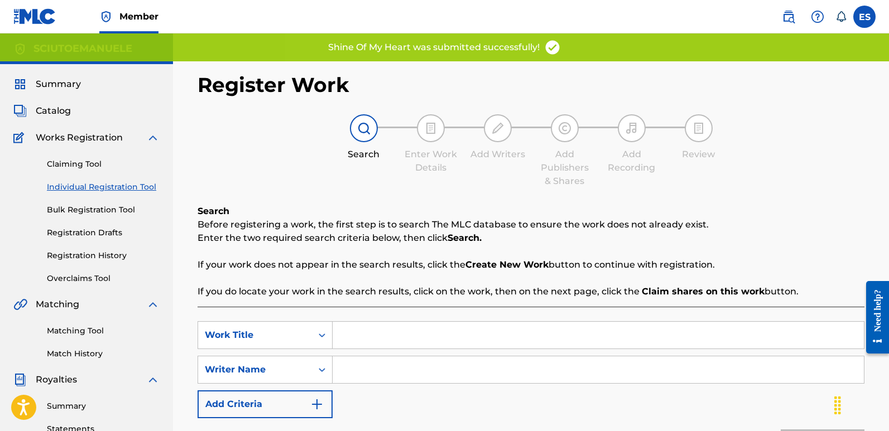
click at [410, 337] on input "Search Form" at bounding box center [597, 335] width 531 height 27
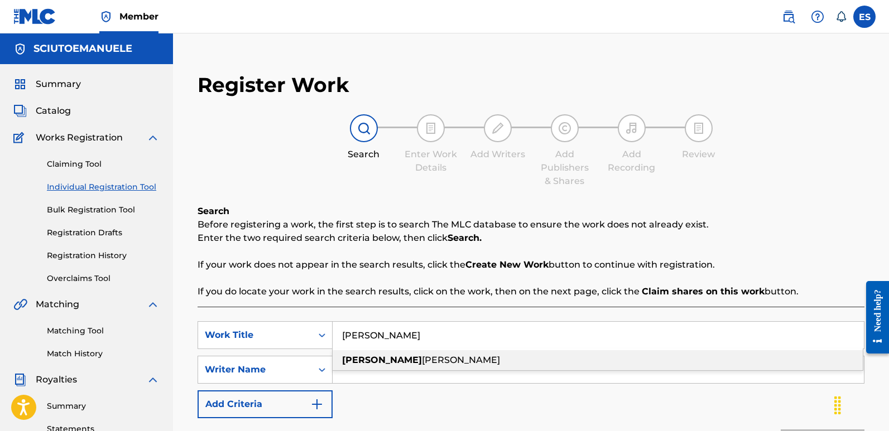
click at [422, 358] on span "[PERSON_NAME]" at bounding box center [461, 360] width 78 height 11
type input "[PERSON_NAME]"
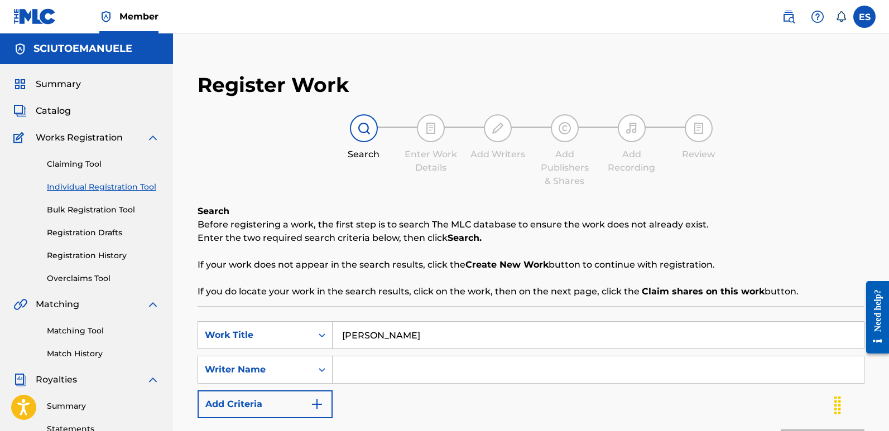
click at [417, 373] on input "Search Form" at bounding box center [597, 369] width 531 height 27
type input "[PERSON_NAME]"
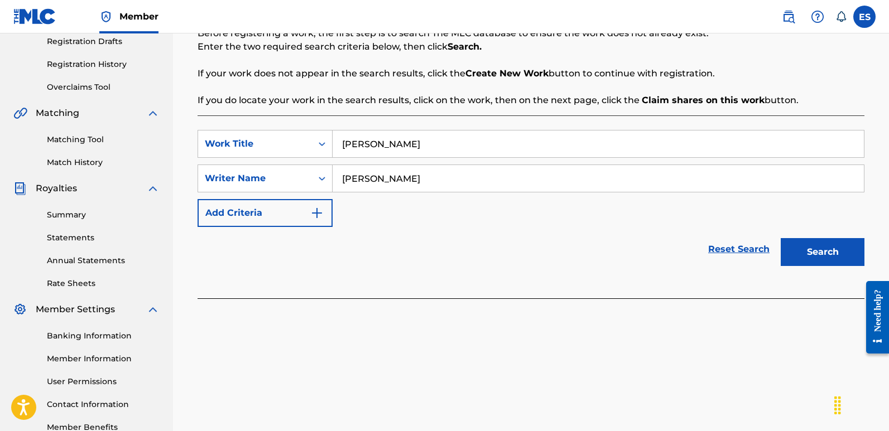
click at [823, 255] on button "Search" at bounding box center [822, 252] width 84 height 28
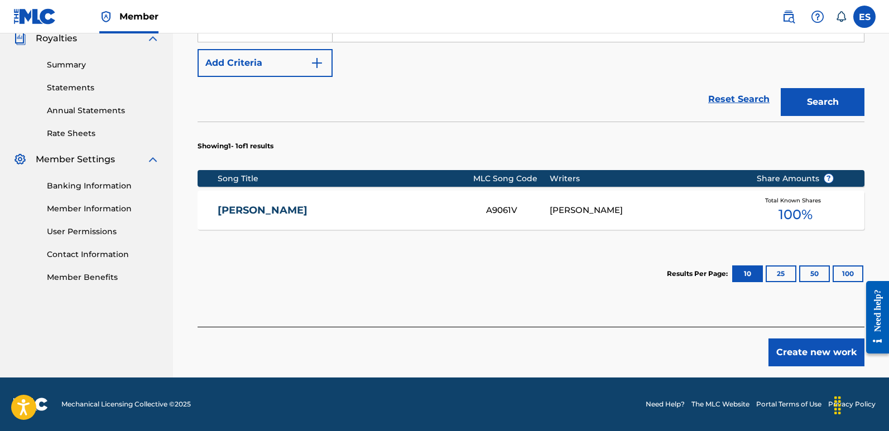
click at [790, 356] on button "Create new work" at bounding box center [816, 353] width 96 height 28
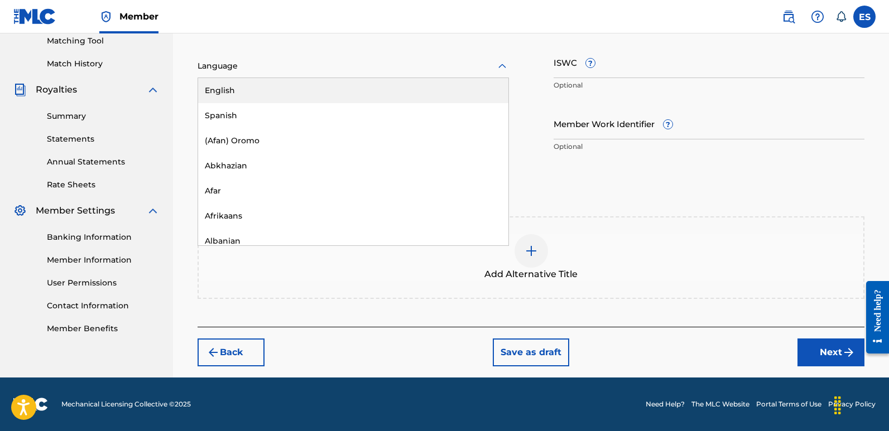
click at [298, 71] on div at bounding box center [352, 66] width 311 height 14
click at [238, 88] on div "English" at bounding box center [353, 90] width 310 height 25
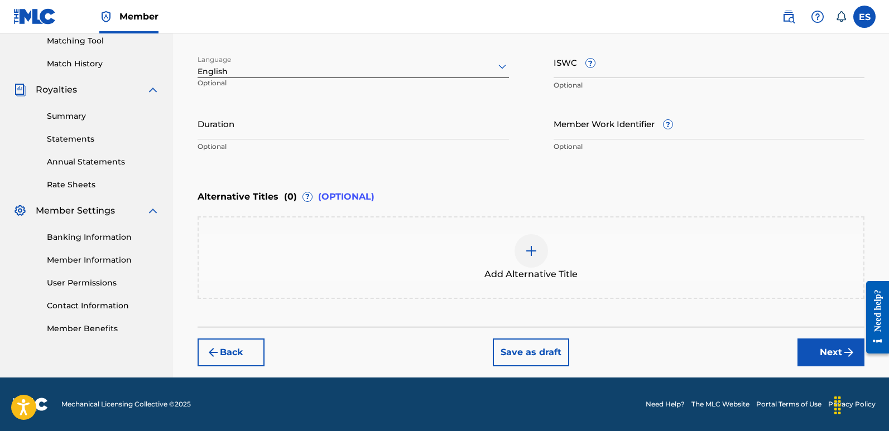
scroll to position [205, 0]
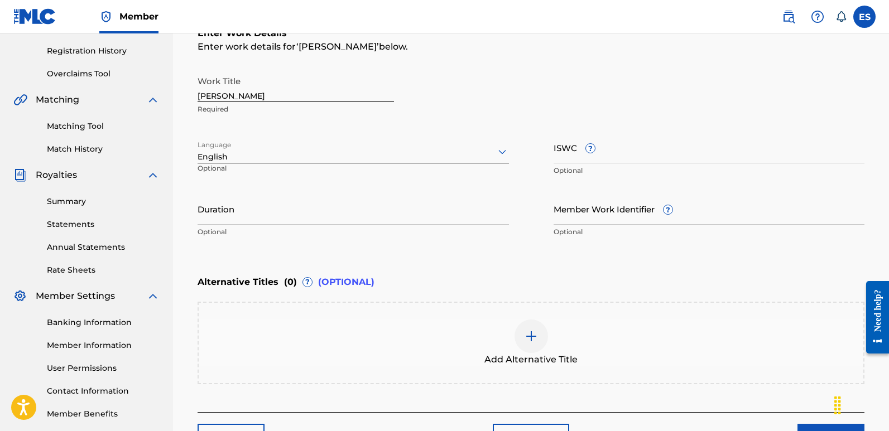
click at [276, 88] on input "[PERSON_NAME]" at bounding box center [295, 86] width 196 height 32
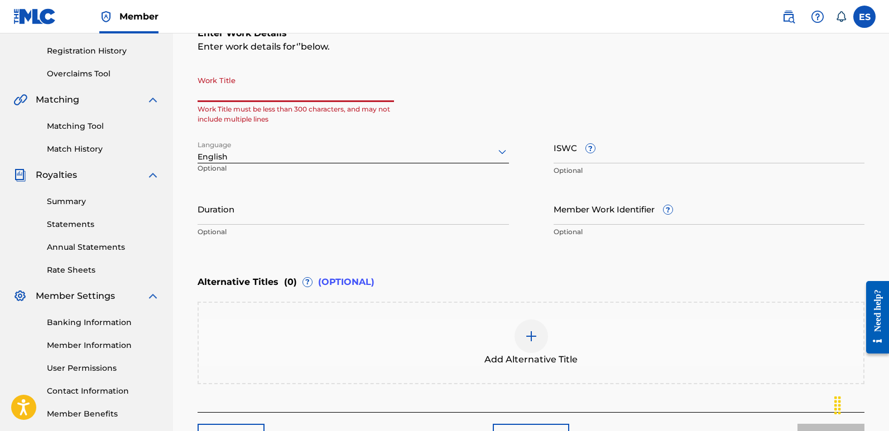
paste input "Sunset Rhythms"
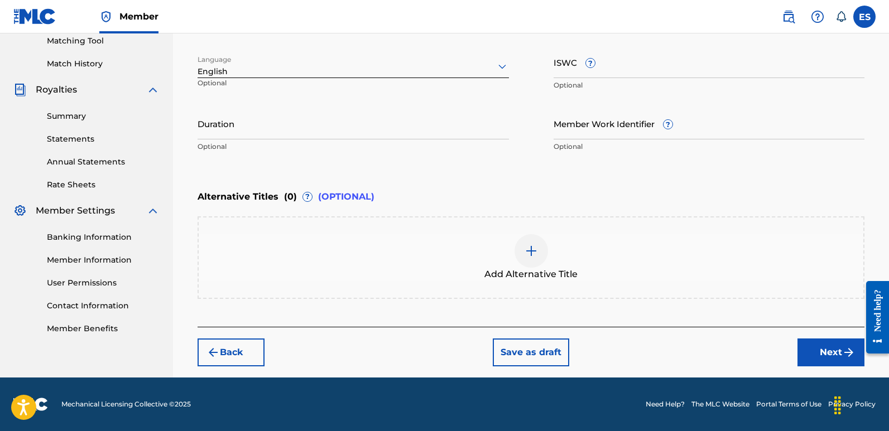
type input "Sunset Rhythms"
click at [836, 346] on button "Next" at bounding box center [830, 353] width 67 height 28
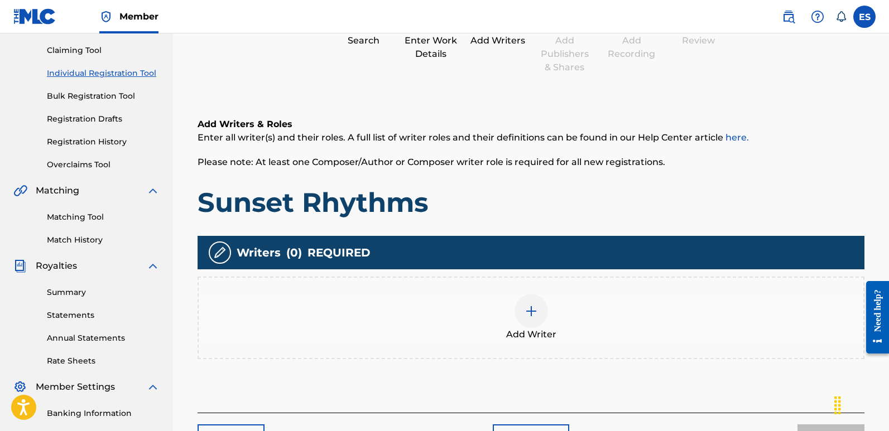
scroll to position [50, 0]
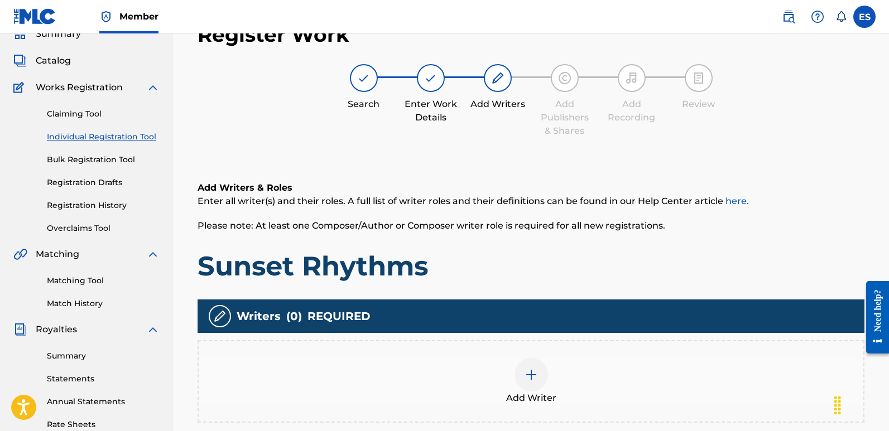
click at [511, 360] on div "Add Writer" at bounding box center [531, 381] width 664 height 47
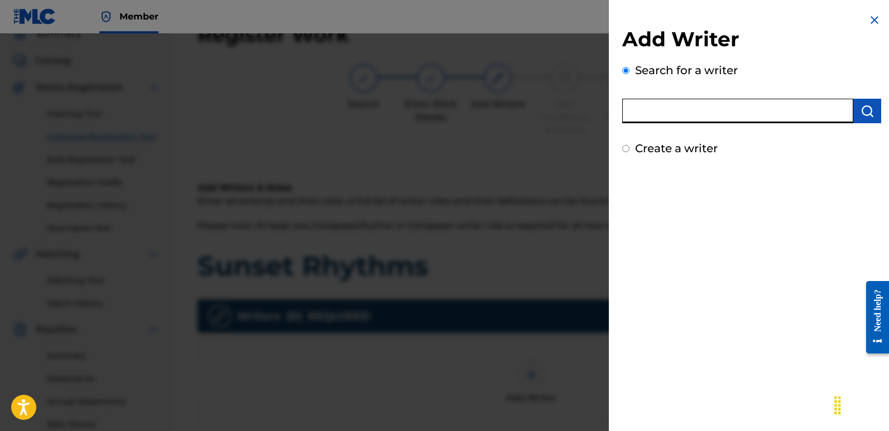
click at [723, 103] on input "text" at bounding box center [737, 111] width 231 height 25
type input "emanuelesciuto"
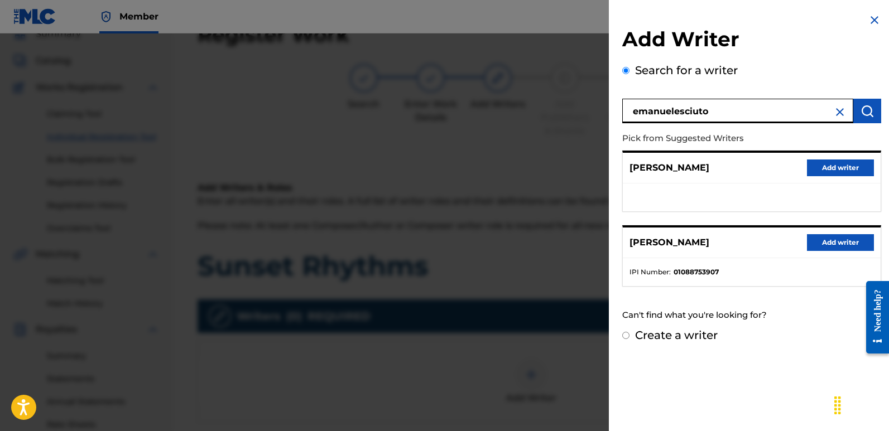
click at [834, 244] on button "Add writer" at bounding box center [840, 242] width 67 height 17
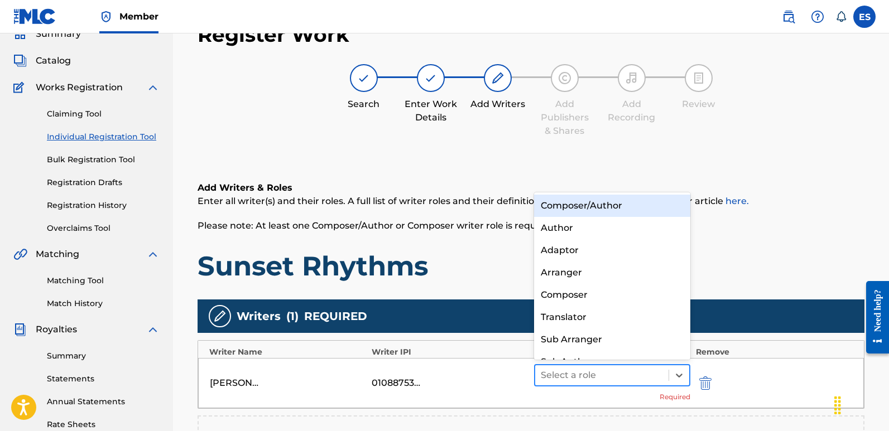
click at [618, 373] on div at bounding box center [601, 376] width 122 height 16
click at [584, 208] on div "Composer/Author" at bounding box center [612, 206] width 156 height 22
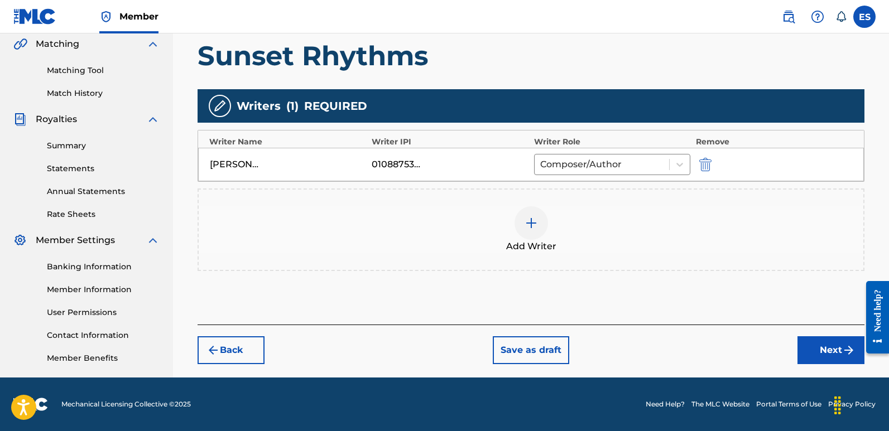
click at [818, 349] on button "Next" at bounding box center [830, 350] width 67 height 28
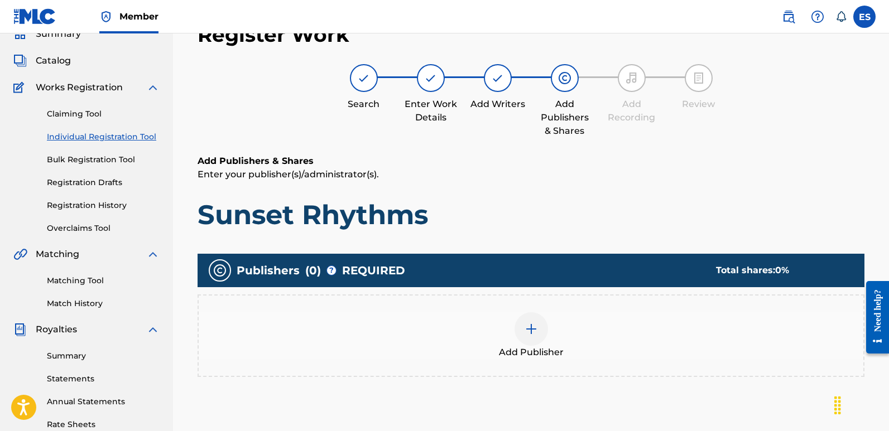
click at [545, 306] on div "Add Publisher" at bounding box center [530, 336] width 667 height 83
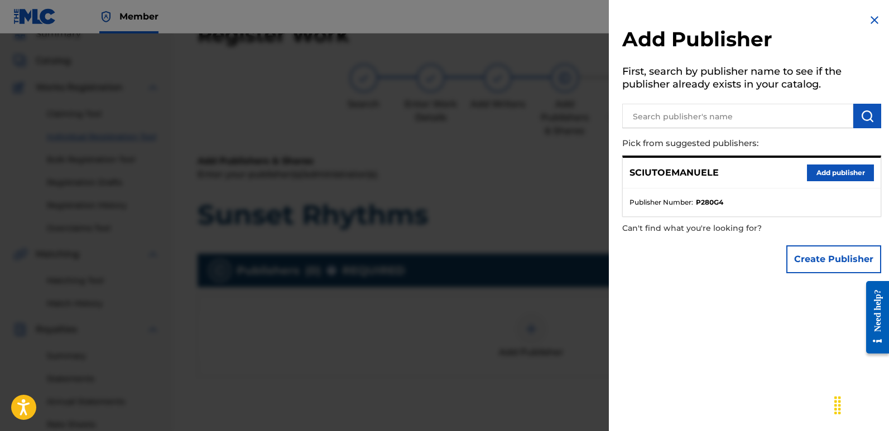
click at [855, 169] on button "Add publisher" at bounding box center [840, 173] width 67 height 17
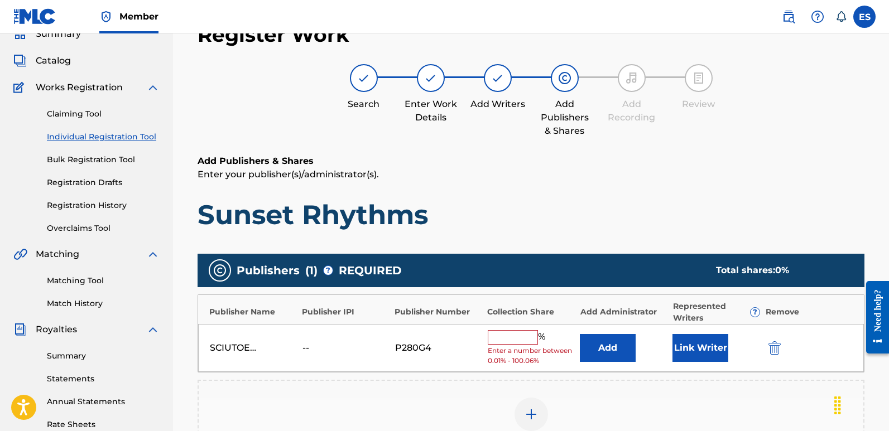
click at [709, 350] on button "Link Writer" at bounding box center [700, 348] width 56 height 28
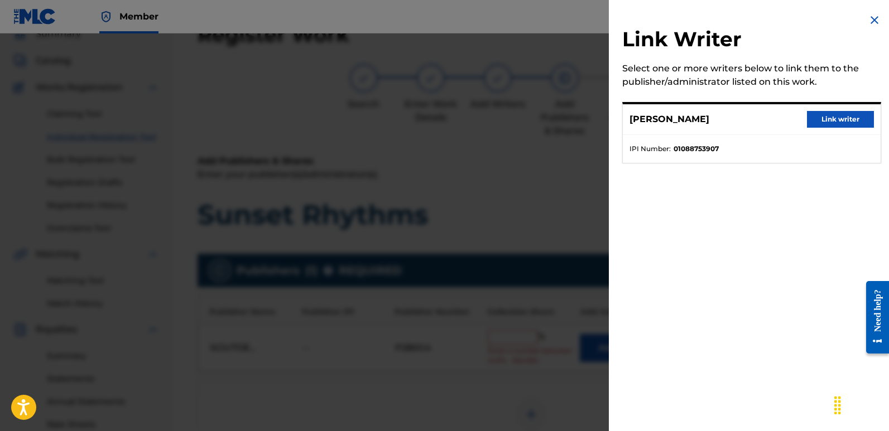
click at [848, 119] on button "Link writer" at bounding box center [840, 119] width 67 height 17
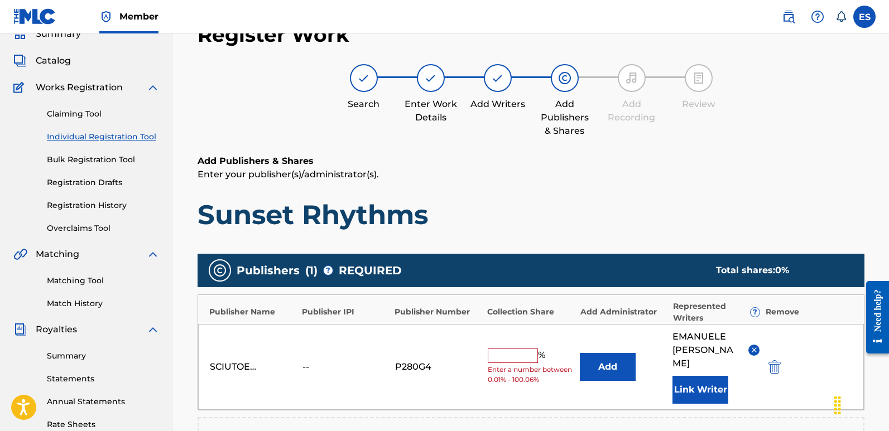
click at [518, 352] on input "text" at bounding box center [512, 356] width 50 height 15
type input "100"
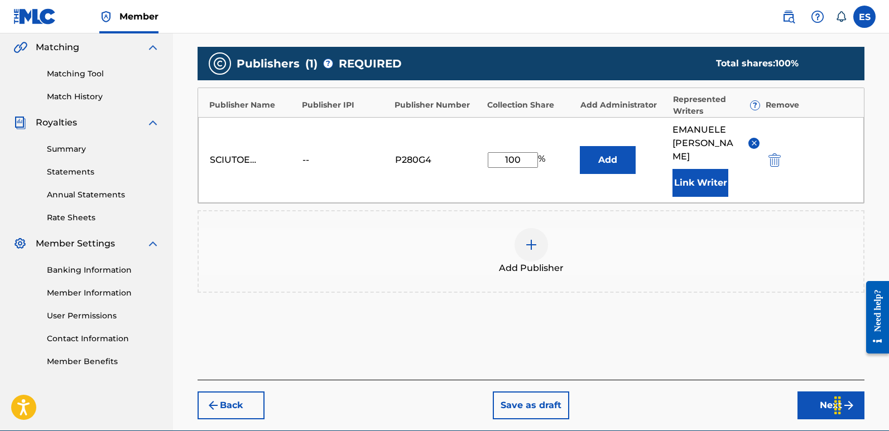
click at [817, 392] on button "Next" at bounding box center [830, 406] width 67 height 28
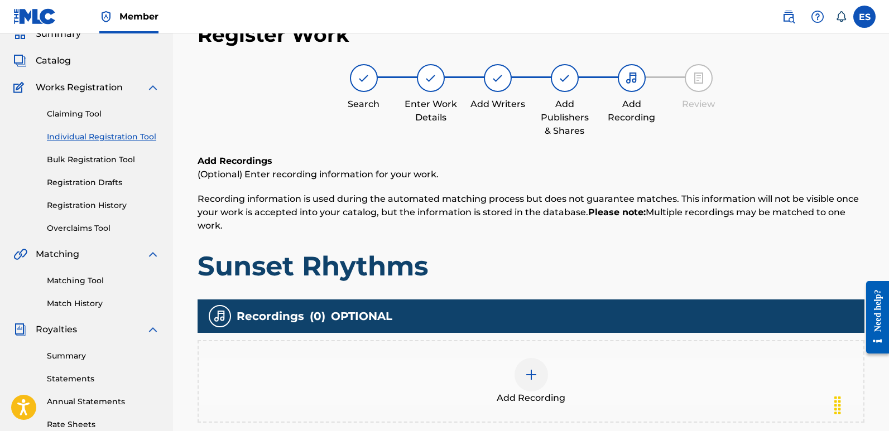
click at [532, 394] on span "Add Recording" at bounding box center [530, 398] width 69 height 13
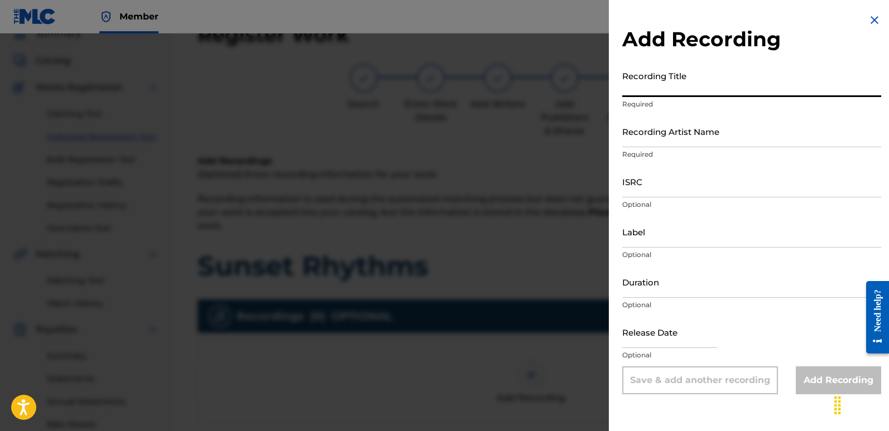
paste input "Sunset Rhythms"
type input "Sunset Rhythms"
click at [706, 137] on input "Recording Artist Name" at bounding box center [751, 131] width 259 height 32
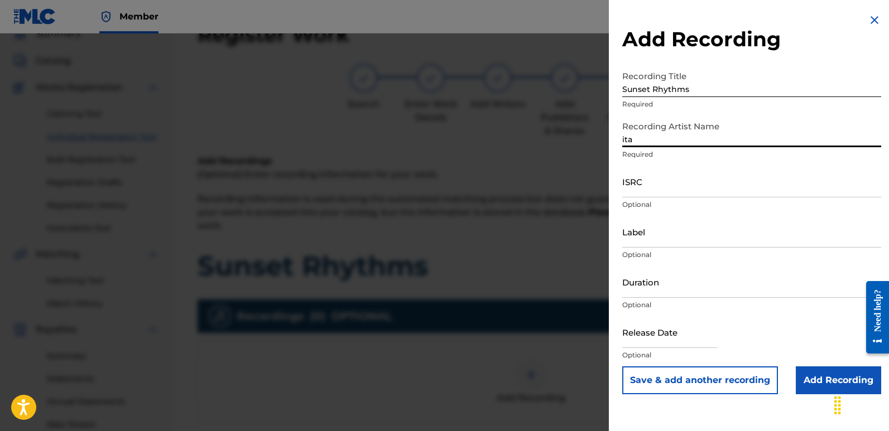
type input "Italodanza"
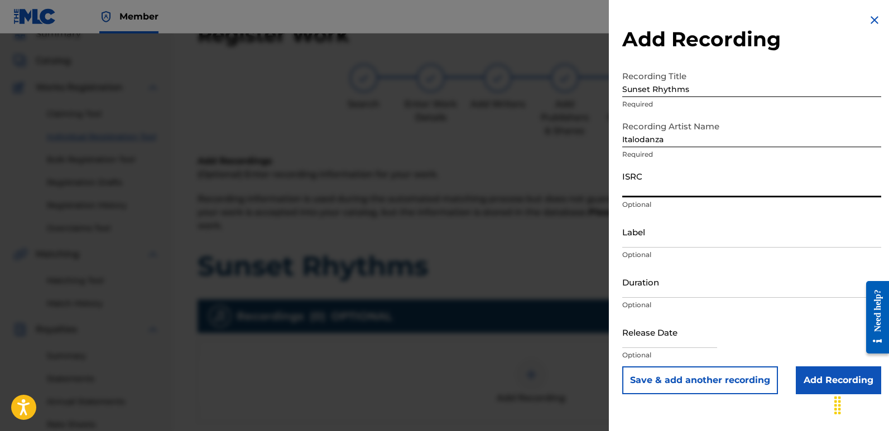
paste input "QZWFW2508021"
type input "QZWFW2508021"
click at [693, 235] on input "Label" at bounding box center [751, 232] width 259 height 32
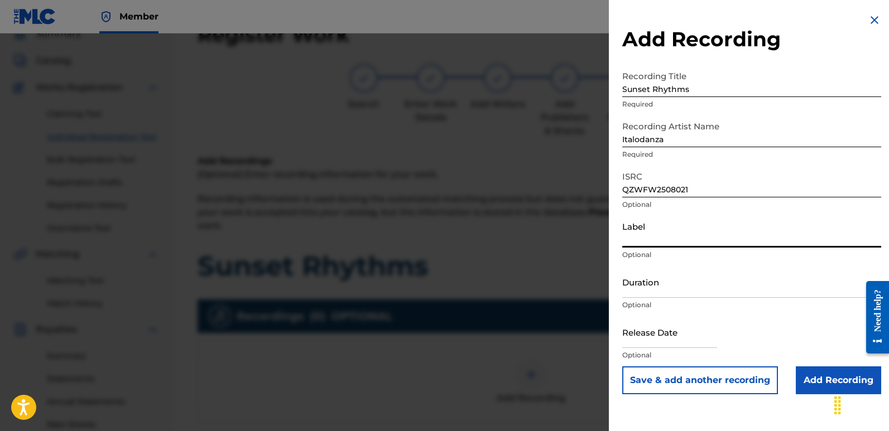
type input "Italodance2000"
click at [647, 342] on input "text" at bounding box center [669, 332] width 95 height 32
select select "7"
select select "2025"
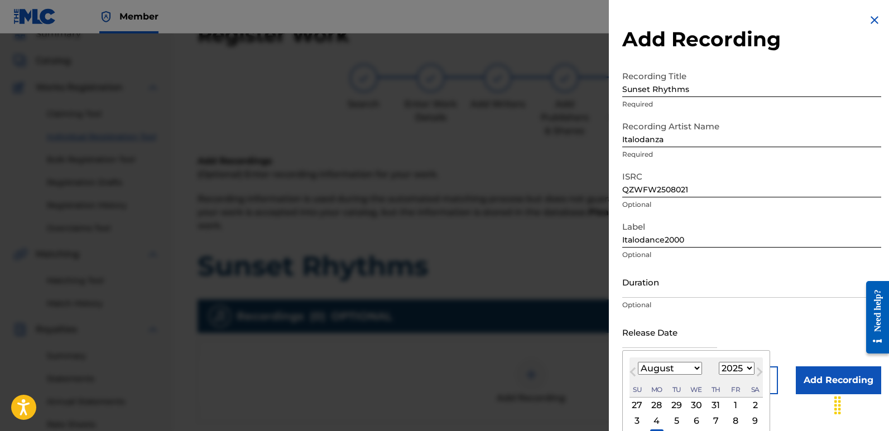
click at [656, 429] on div "11" at bounding box center [656, 435] width 13 height 13
type input "[DATE]"
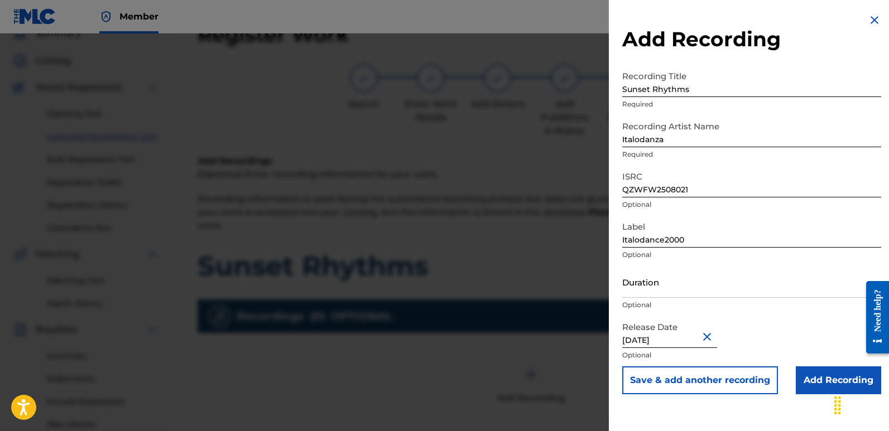
click at [826, 375] on input "Add Recording" at bounding box center [837, 380] width 85 height 28
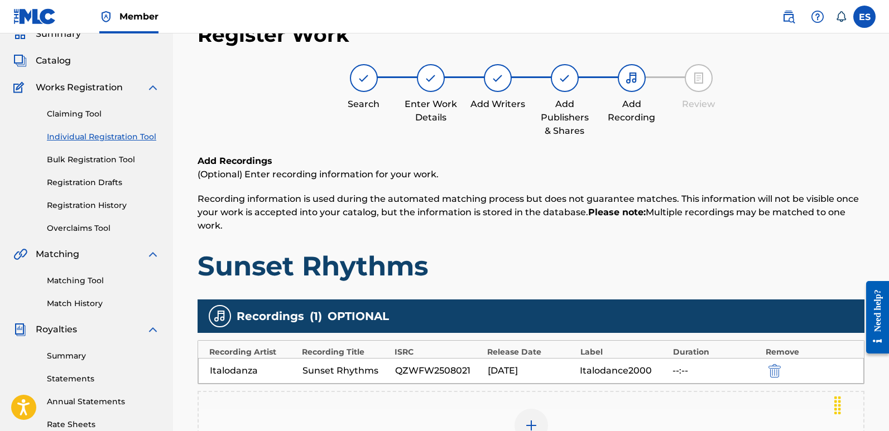
scroll to position [257, 0]
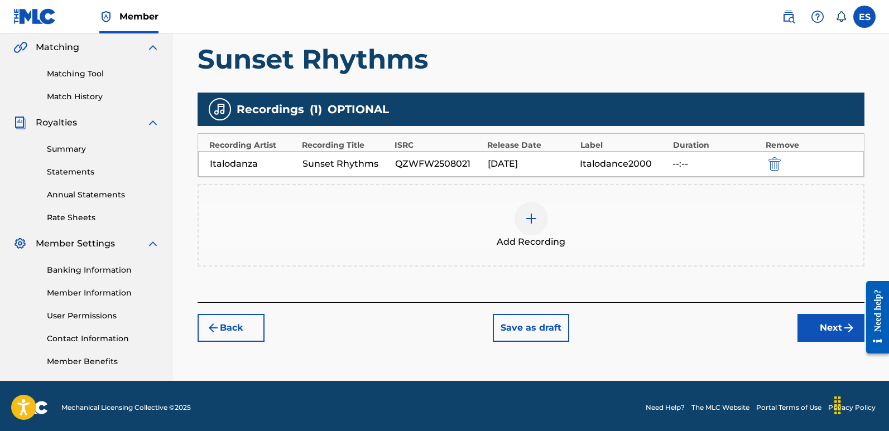
click at [828, 325] on button "Next" at bounding box center [830, 328] width 67 height 28
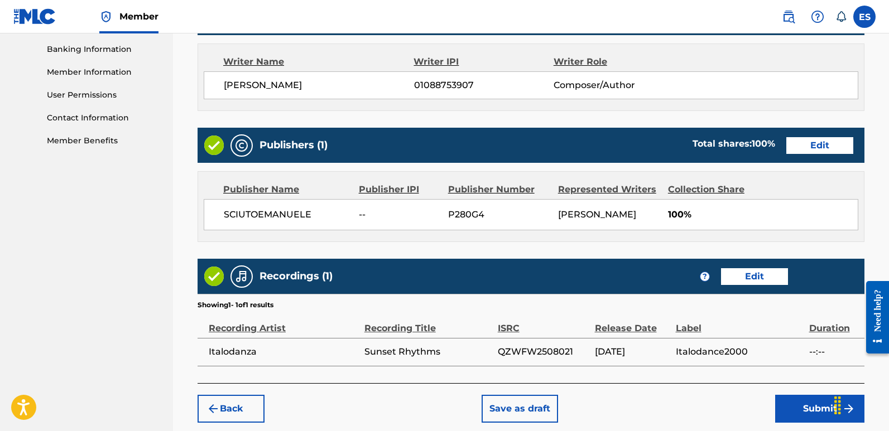
scroll to position [534, 0]
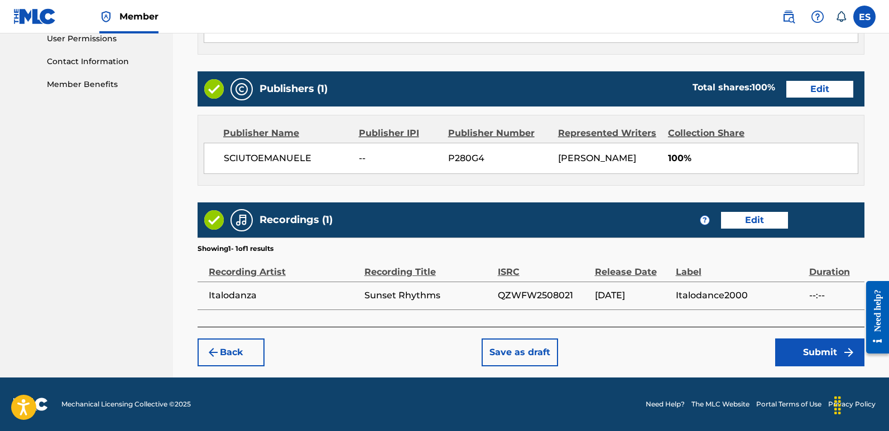
click at [812, 353] on button "Submit" at bounding box center [819, 353] width 89 height 28
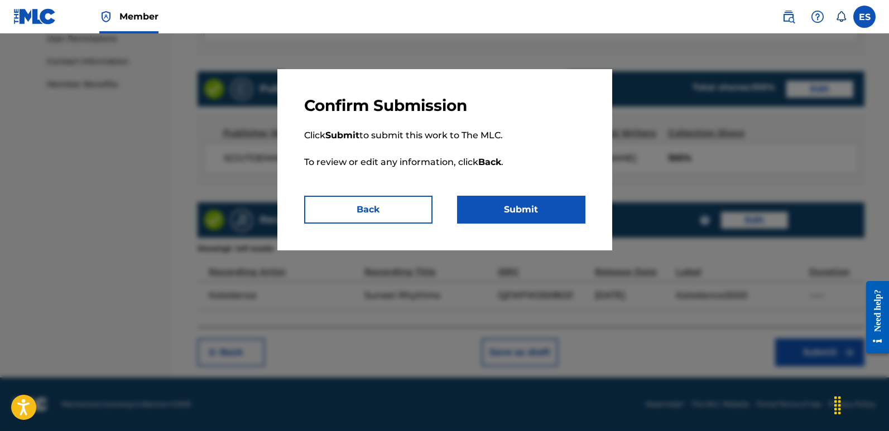
click at [556, 211] on button "Submit" at bounding box center [521, 210] width 128 height 28
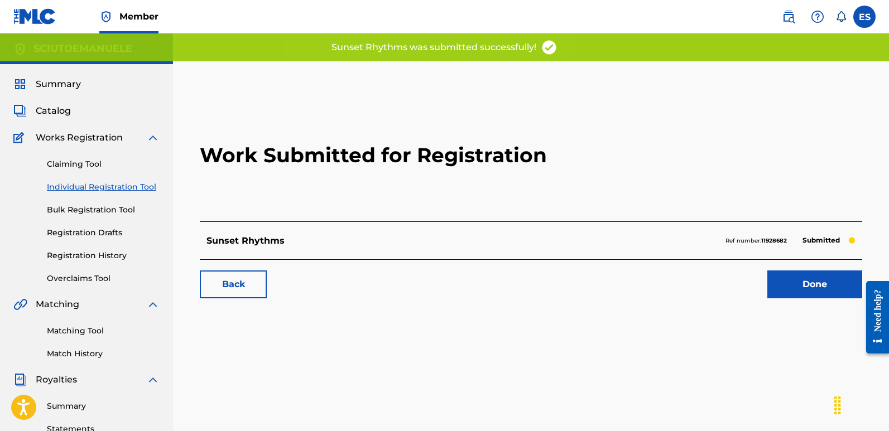
click at [807, 286] on link "Done" at bounding box center [814, 285] width 95 height 28
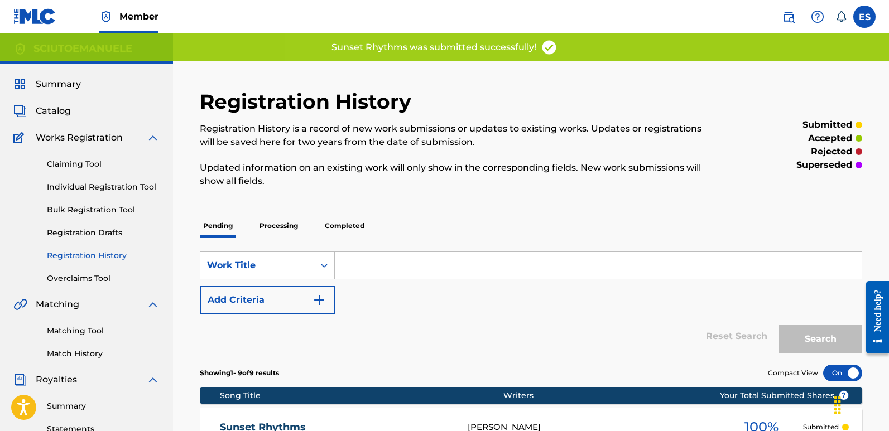
click at [128, 194] on div "Claiming Tool Individual Registration Tool Bulk Registration Tool Registration …" at bounding box center [86, 214] width 146 height 140
click at [120, 185] on link "Individual Registration Tool" at bounding box center [103, 187] width 113 height 12
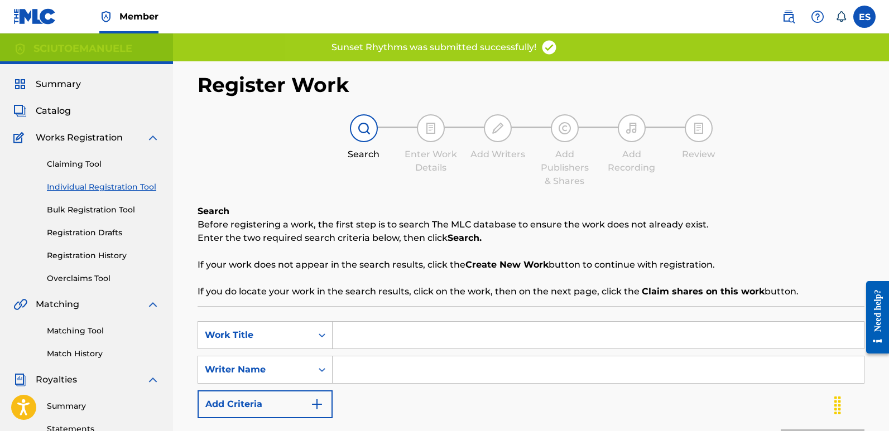
click at [399, 336] on input "Search Form" at bounding box center [597, 335] width 531 height 27
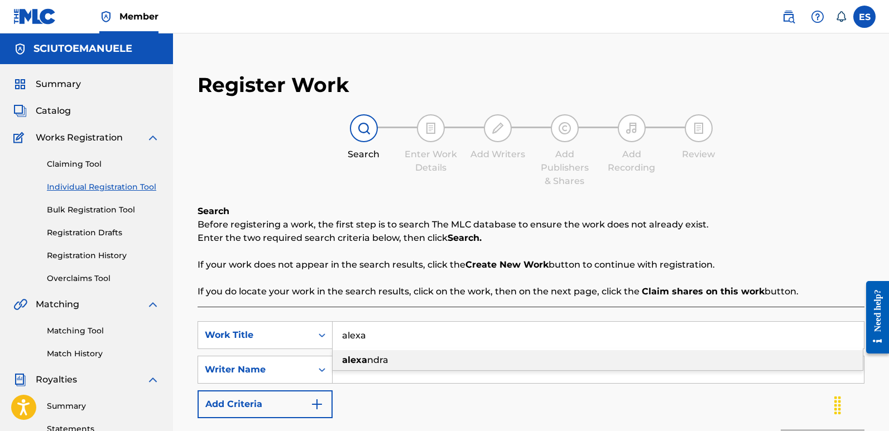
click at [386, 351] on div "[PERSON_NAME]" at bounding box center [597, 360] width 530 height 20
type input "[PERSON_NAME]"
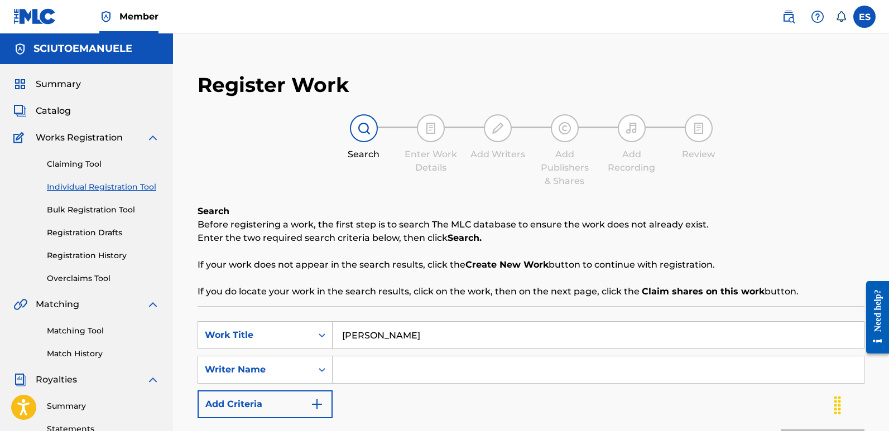
click at [404, 371] on input "Search Form" at bounding box center [597, 369] width 531 height 27
type input "[PERSON_NAME]"
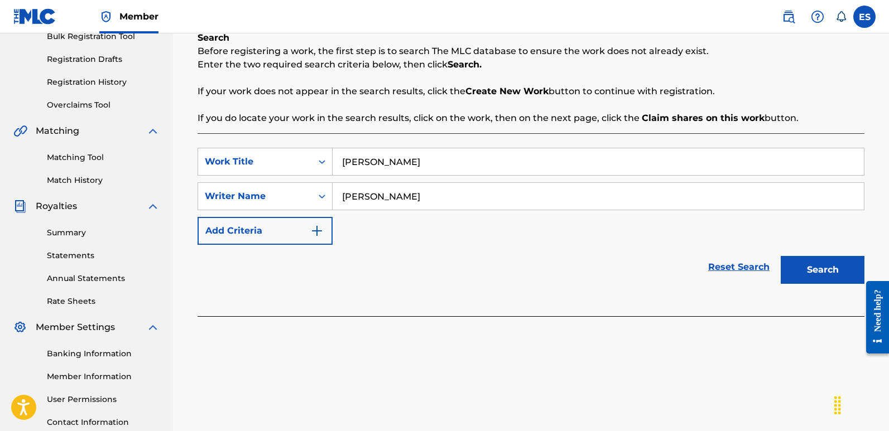
click at [838, 269] on button "Search" at bounding box center [822, 270] width 84 height 28
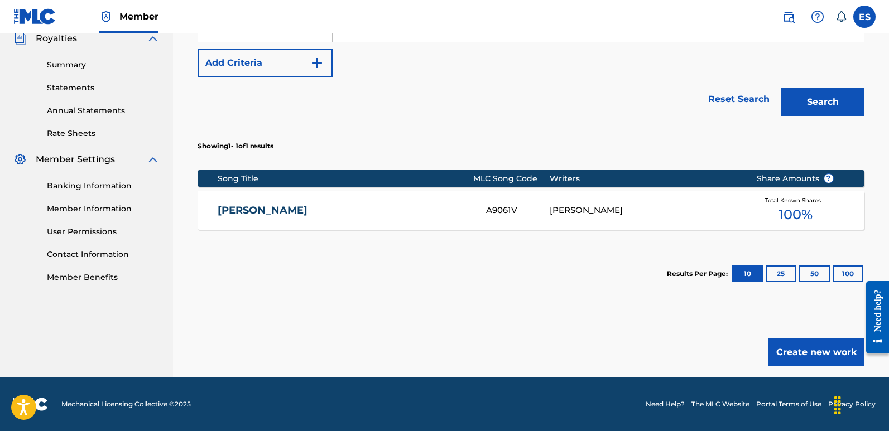
click at [795, 352] on button "Create new work" at bounding box center [816, 353] width 96 height 28
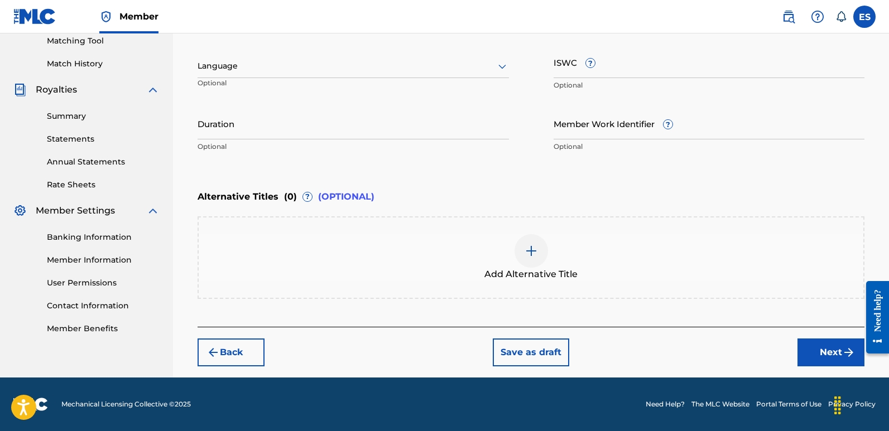
click at [309, 73] on div "Language" at bounding box center [352, 66] width 311 height 23
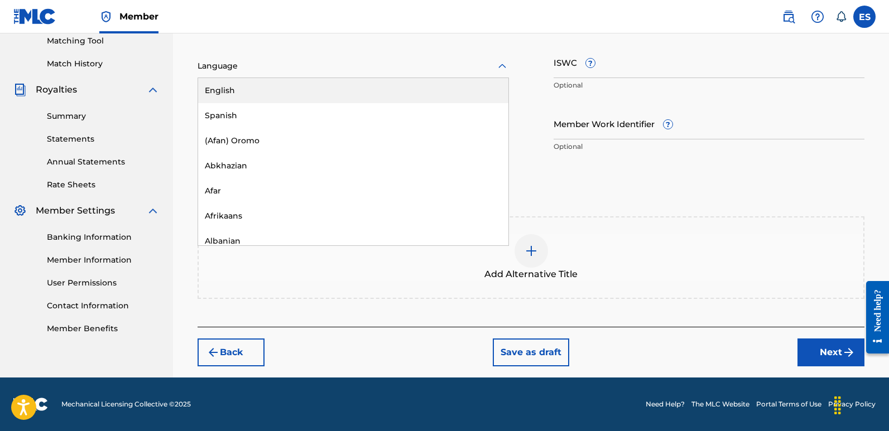
click at [245, 91] on div "English" at bounding box center [353, 90] width 310 height 25
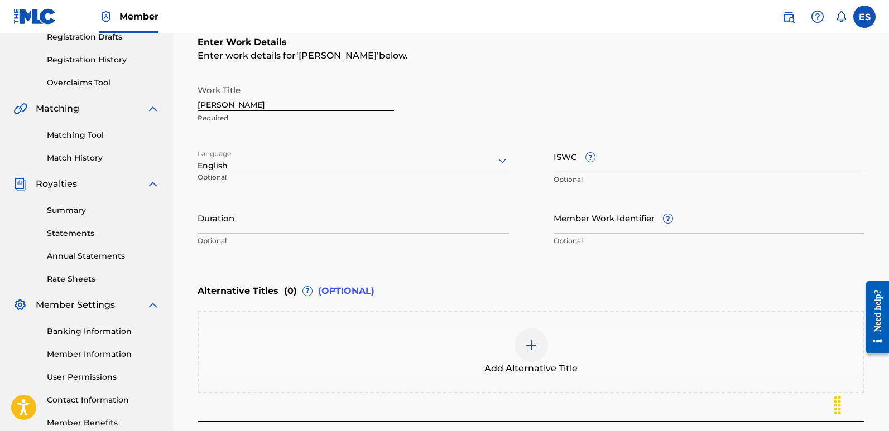
scroll to position [193, 0]
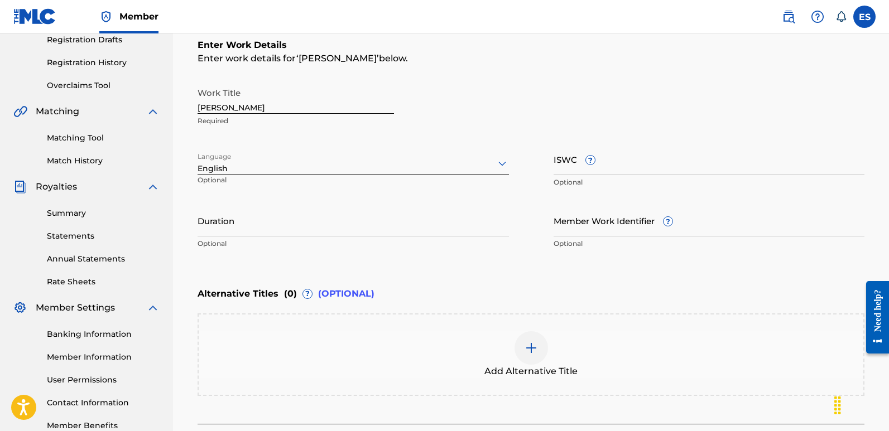
click at [263, 98] on input "[PERSON_NAME]" at bounding box center [295, 98] width 196 height 32
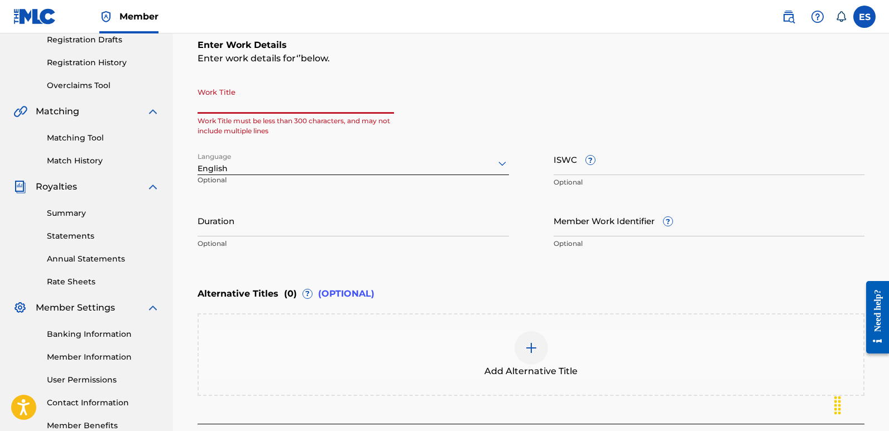
paste input "Touch The Sun"
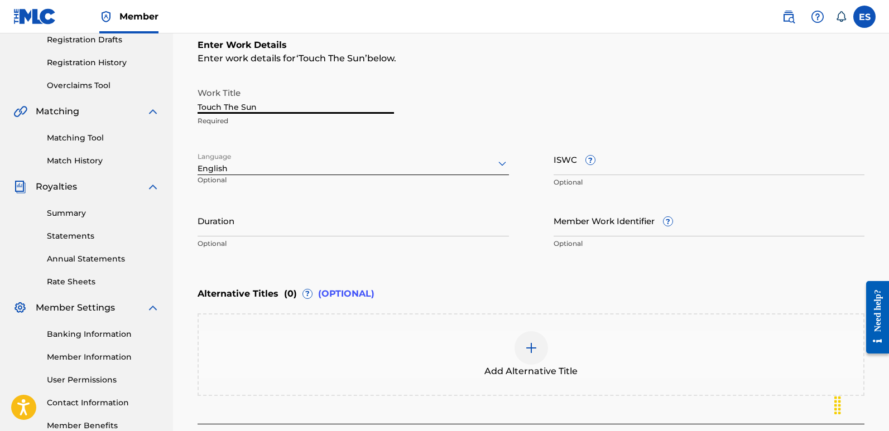
scroll to position [290, 0]
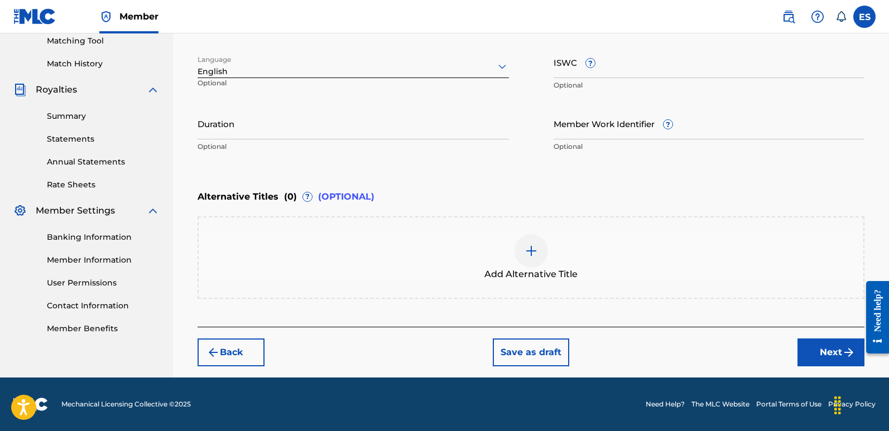
type input "Touch The Sun"
click at [824, 356] on button "Next" at bounding box center [830, 353] width 67 height 28
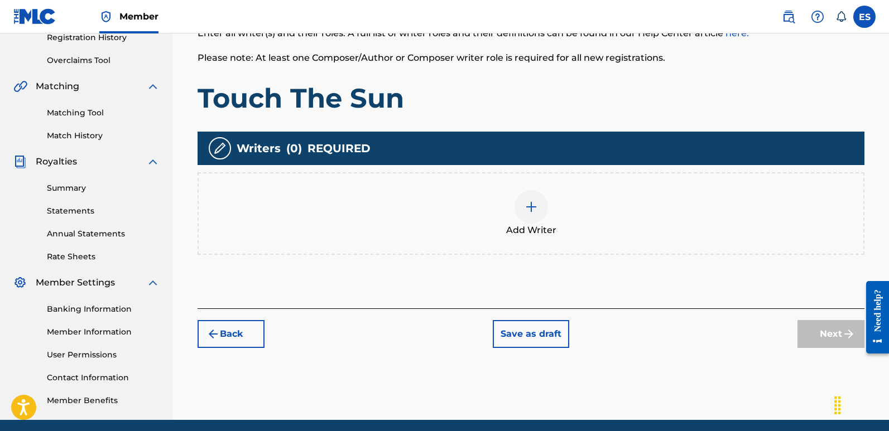
scroll to position [50, 0]
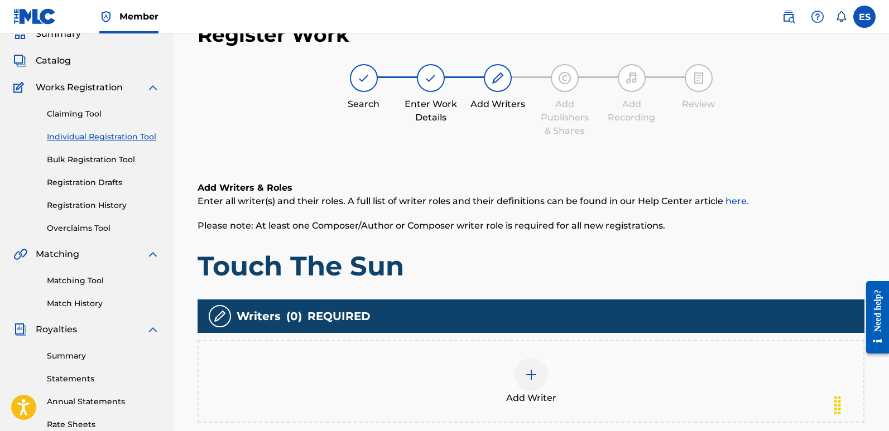
click at [500, 365] on div "Add Writer" at bounding box center [531, 381] width 664 height 47
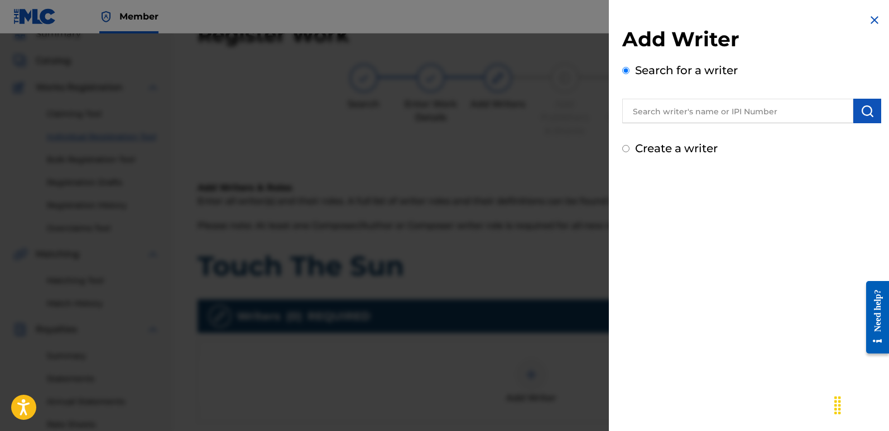
click at [683, 98] on div at bounding box center [751, 109] width 259 height 28
click at [703, 107] on input "text" at bounding box center [737, 111] width 231 height 25
type input "emanuelesciuto"
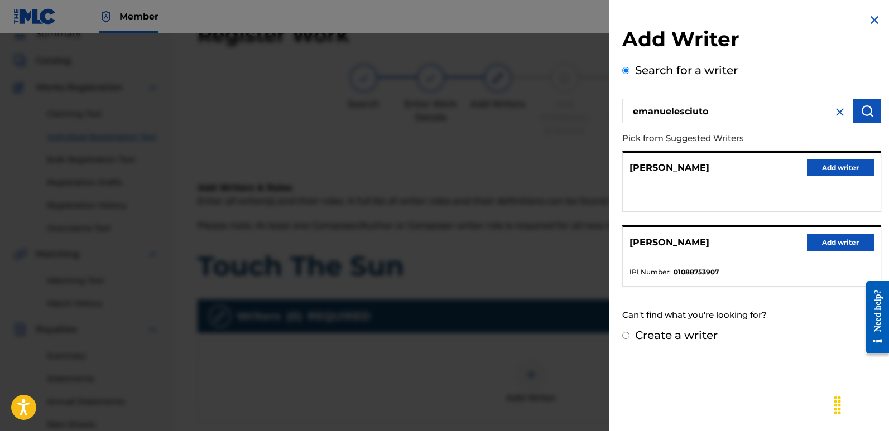
click at [833, 243] on button "Add writer" at bounding box center [840, 242] width 67 height 17
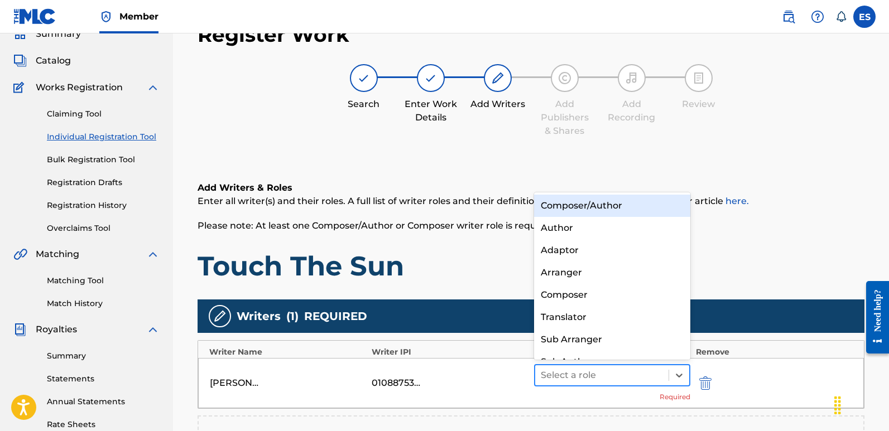
click at [635, 376] on div at bounding box center [601, 376] width 122 height 16
click at [571, 208] on div "Composer/Author" at bounding box center [612, 206] width 156 height 22
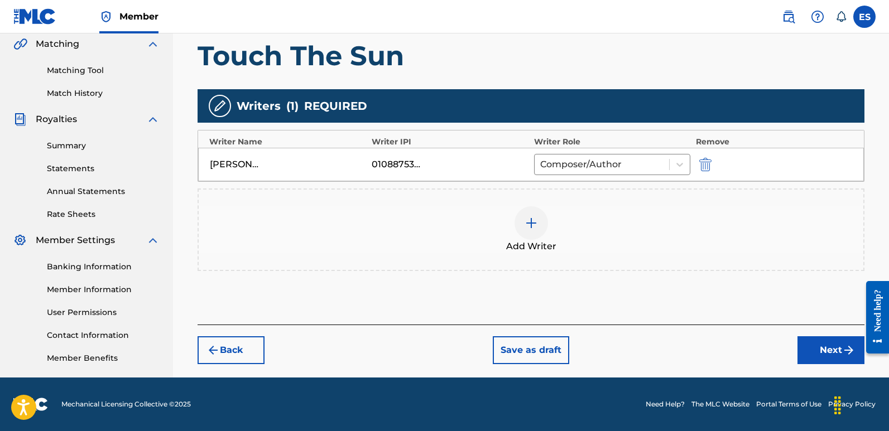
click at [826, 353] on button "Next" at bounding box center [830, 350] width 67 height 28
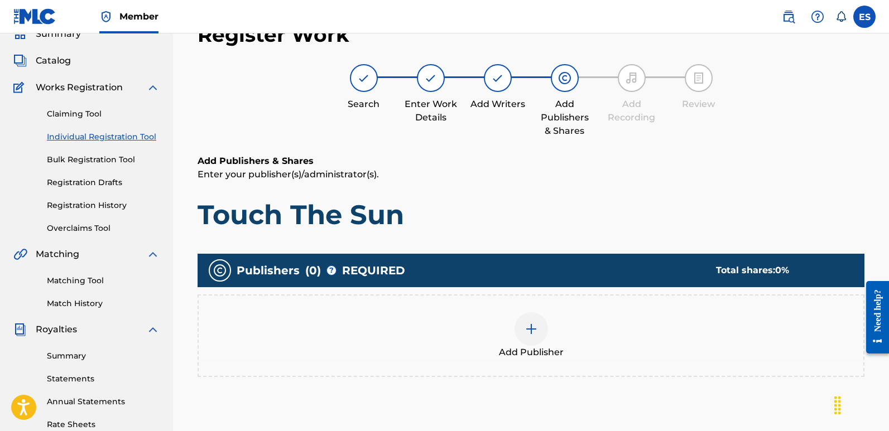
click at [534, 318] on div "Add Publisher" at bounding box center [530, 336] width 667 height 83
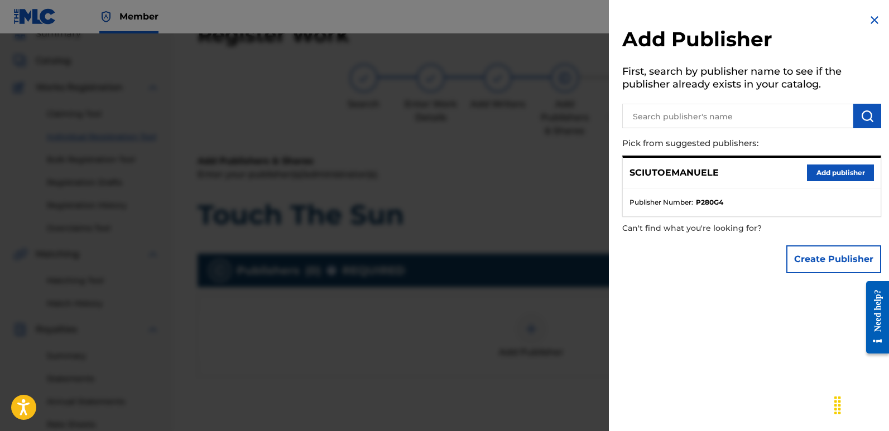
click at [844, 174] on button "Add publisher" at bounding box center [840, 173] width 67 height 17
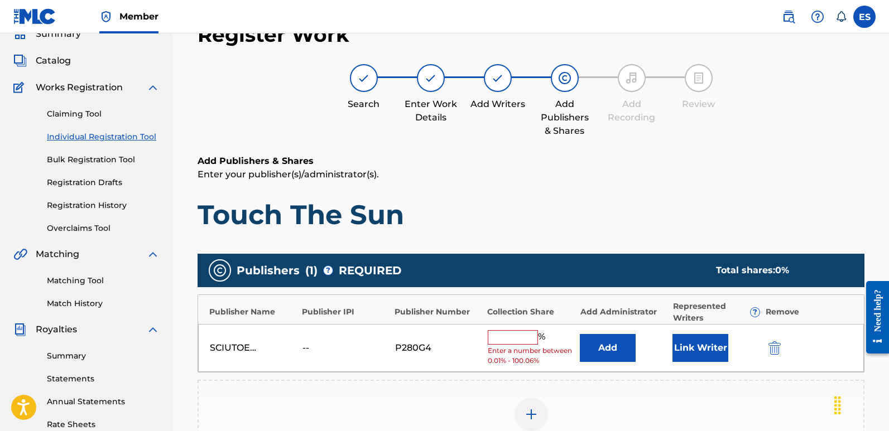
click at [720, 353] on button "Link Writer" at bounding box center [700, 348] width 56 height 28
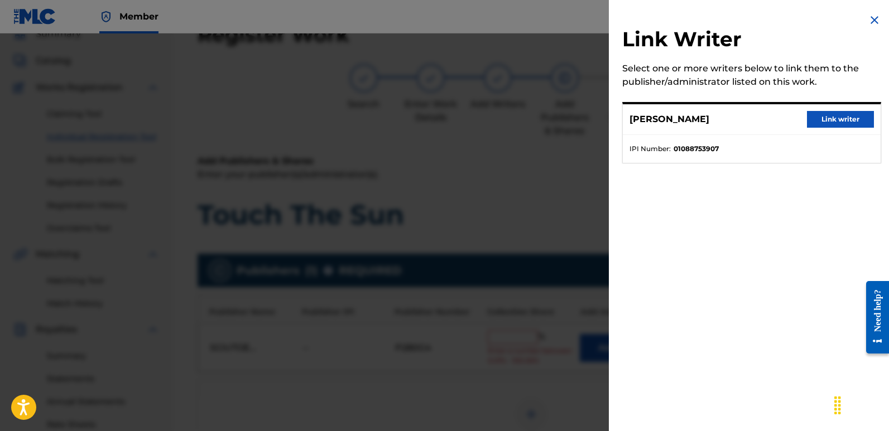
click at [853, 113] on button "Link writer" at bounding box center [840, 119] width 67 height 17
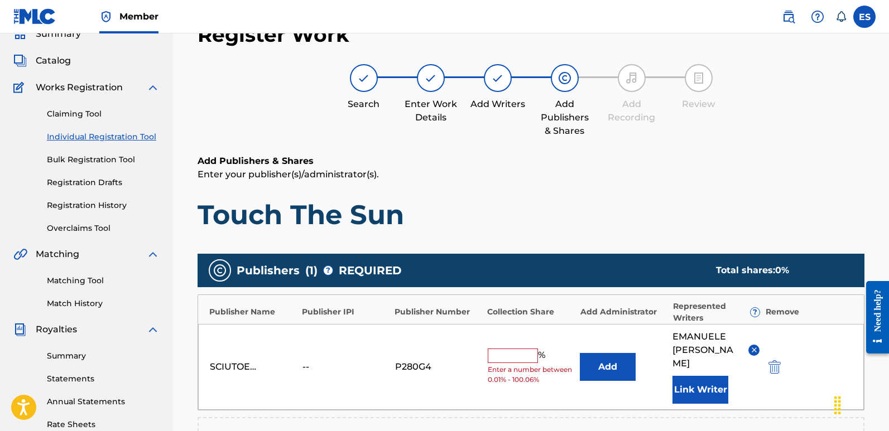
click at [524, 349] on input "text" at bounding box center [512, 356] width 50 height 15
type input "100"
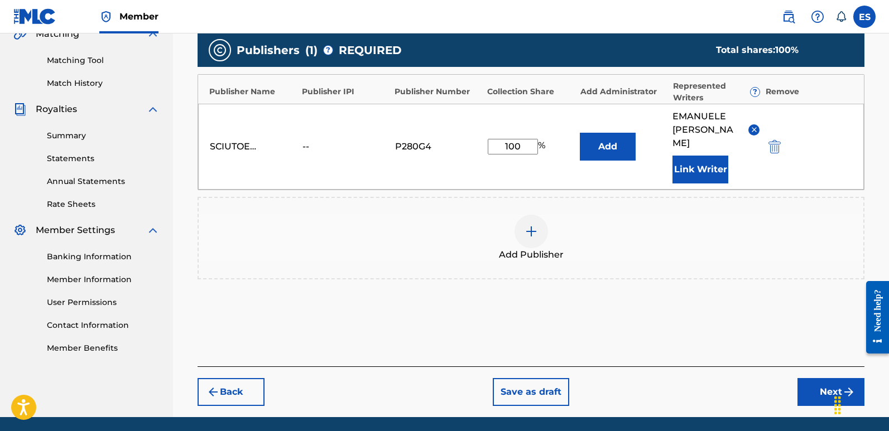
click at [823, 378] on button "Next" at bounding box center [830, 392] width 67 height 28
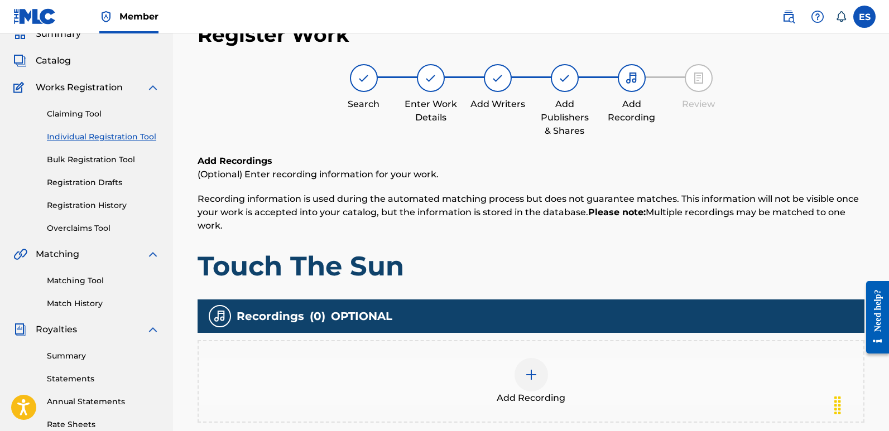
click at [543, 373] on div at bounding box center [530, 374] width 33 height 33
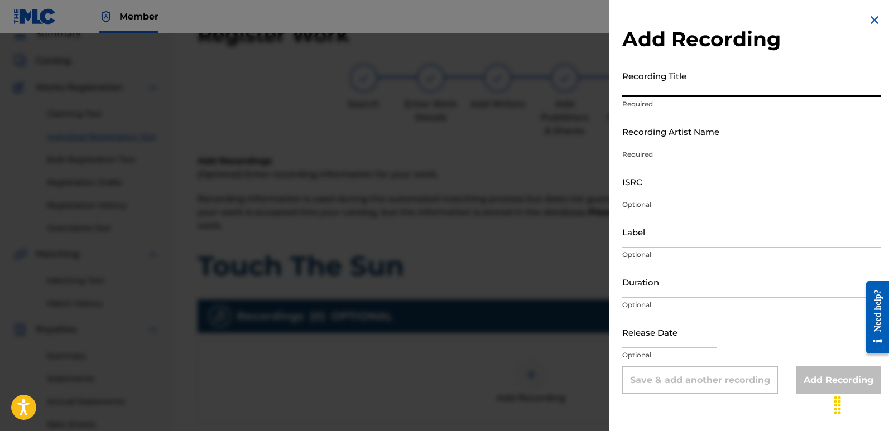
paste input "Touch The Sun"
type input "Touch The Sun"
click at [731, 127] on input "Recording Artist Name" at bounding box center [751, 131] width 259 height 32
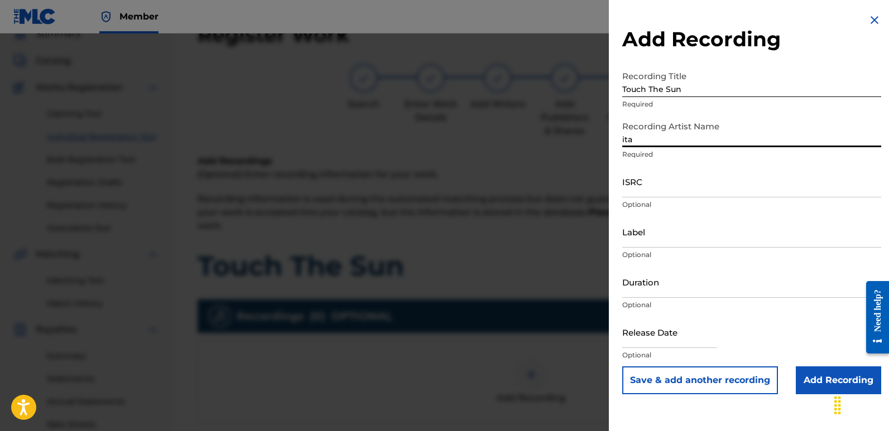
type input "Italodanza"
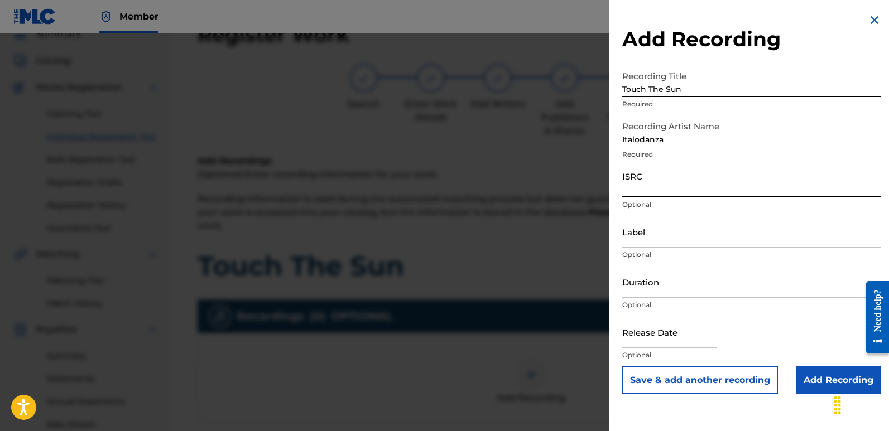
paste input "QZWFW2508022"
type input "QZWFW2508022"
click at [685, 225] on input "Label" at bounding box center [751, 232] width 259 height 32
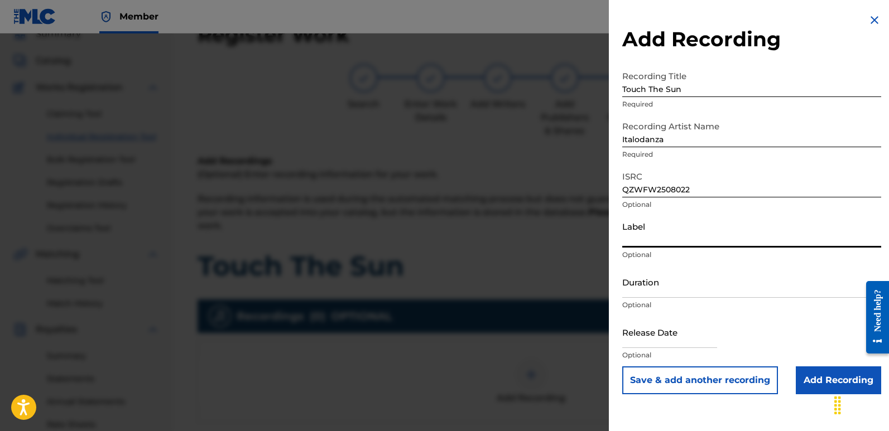
type input "Italodance2000"
click at [649, 331] on input "text" at bounding box center [669, 332] width 95 height 32
select select "7"
select select "2025"
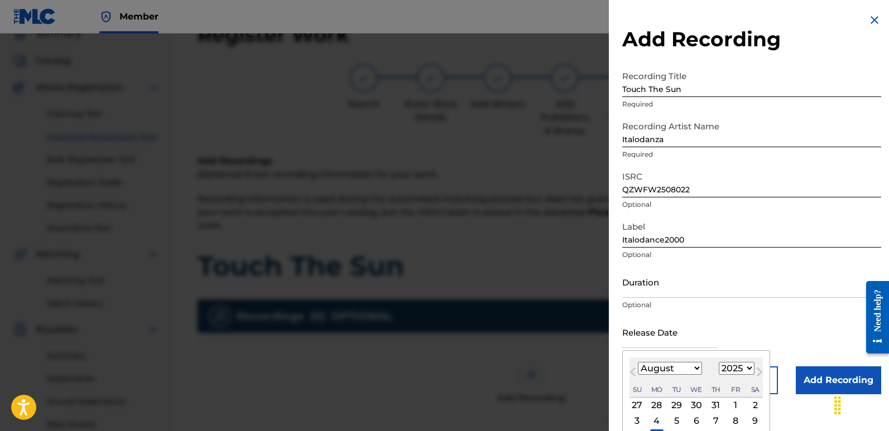
click at [655, 429] on div "11" at bounding box center [656, 435] width 13 height 13
type input "[DATE]"
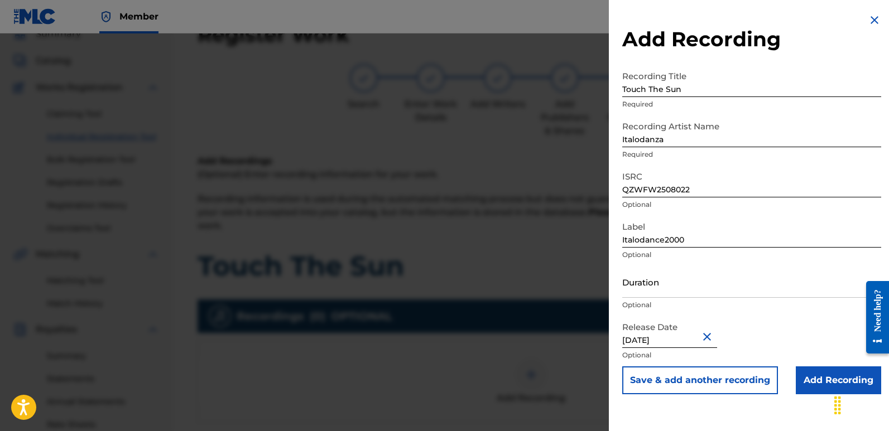
click at [820, 383] on input "Add Recording" at bounding box center [837, 380] width 85 height 28
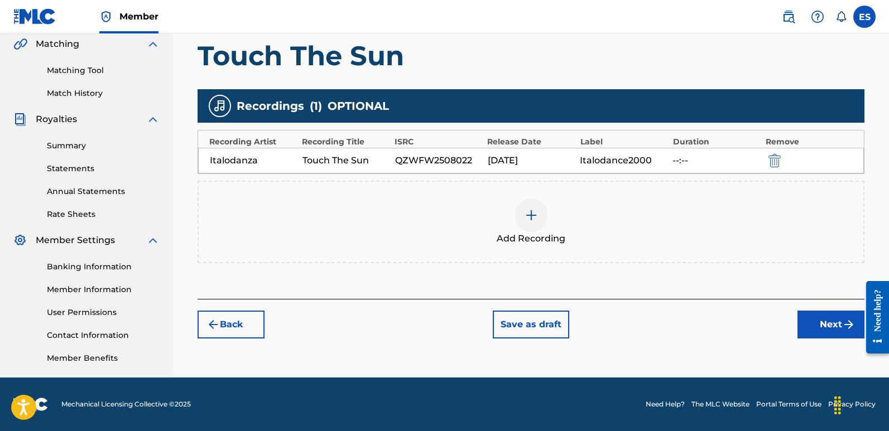
click at [832, 329] on button "Next" at bounding box center [830, 325] width 67 height 28
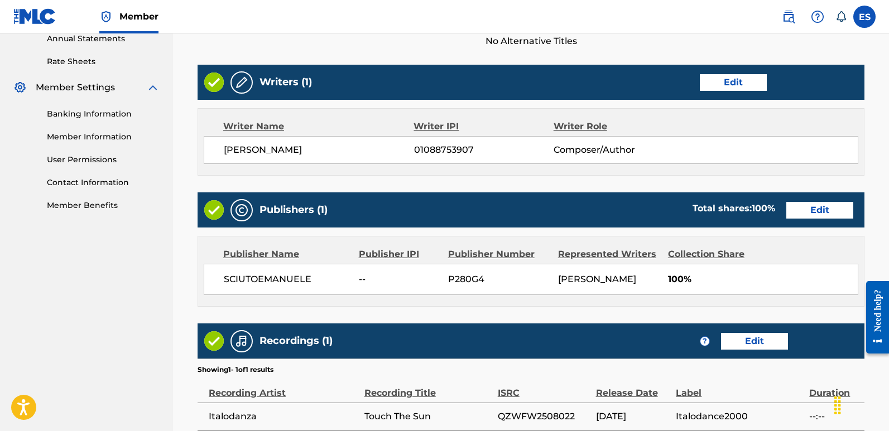
scroll to position [534, 0]
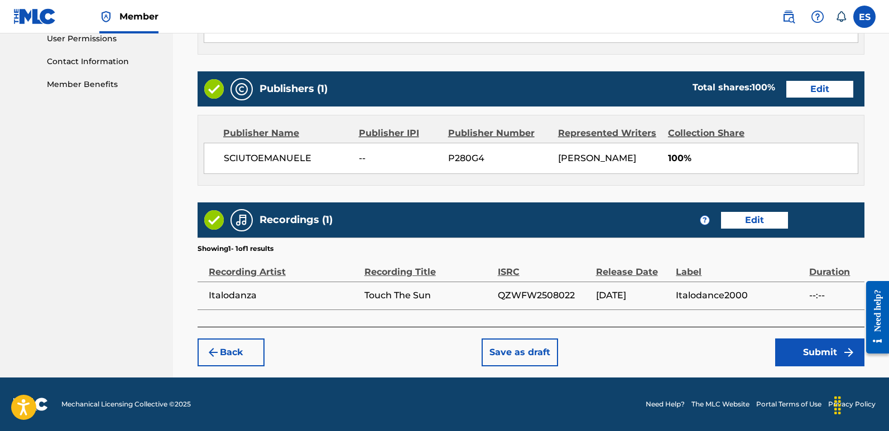
click at [832, 347] on button "Submit" at bounding box center [819, 353] width 89 height 28
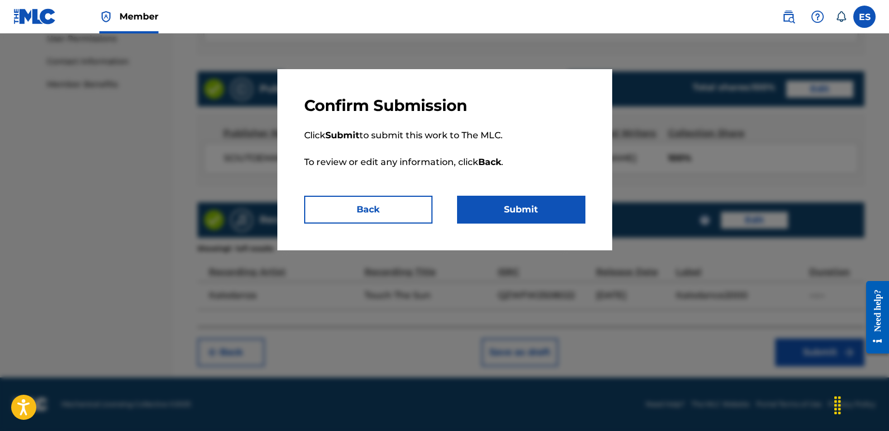
click at [547, 207] on button "Submit" at bounding box center [521, 210] width 128 height 28
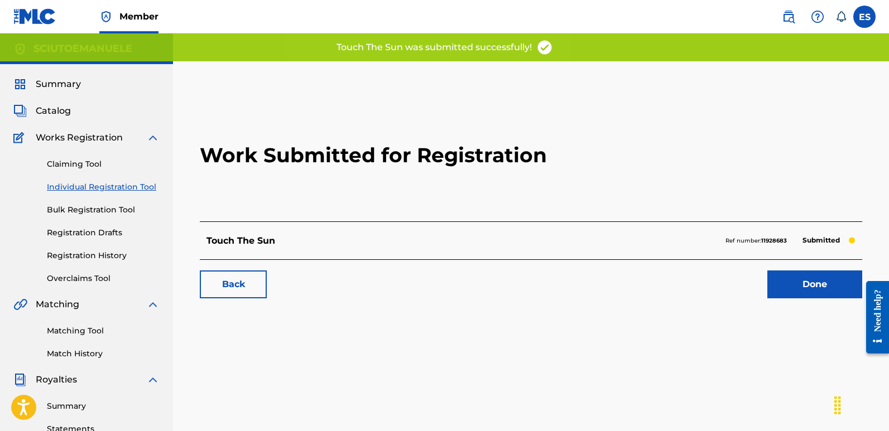
click at [816, 286] on link "Done" at bounding box center [814, 285] width 95 height 28
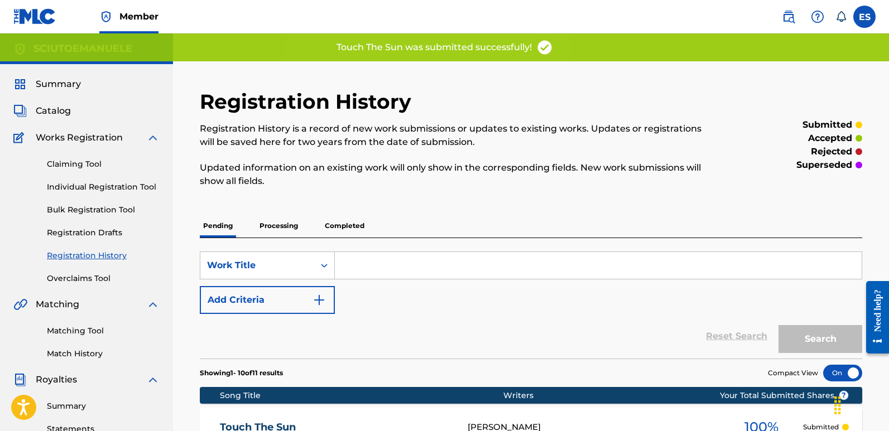
click at [65, 89] on span "Summary" at bounding box center [58, 84] width 45 height 13
